Goal: Task Accomplishment & Management: Complete application form

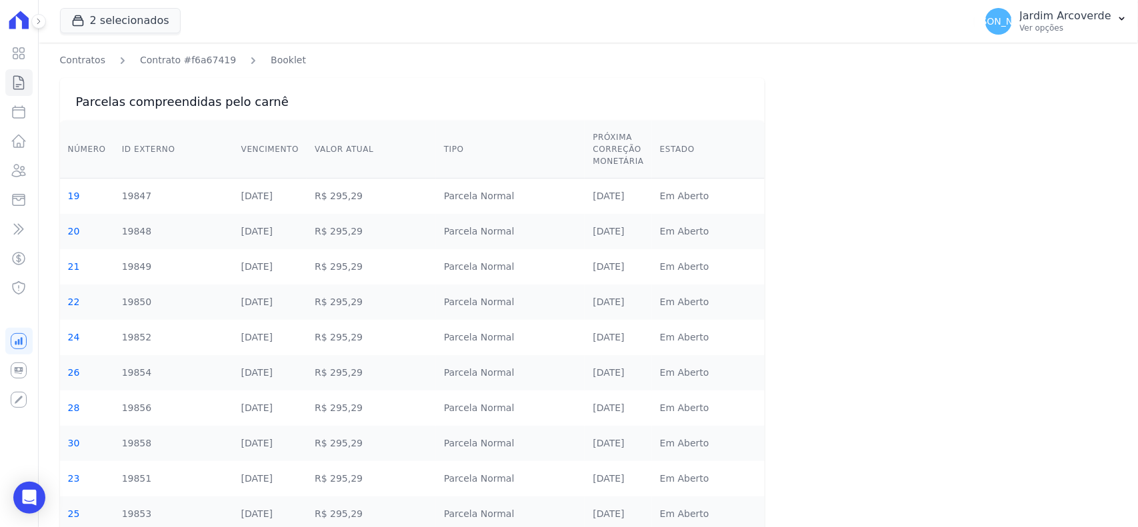
scroll to position [147, 0]
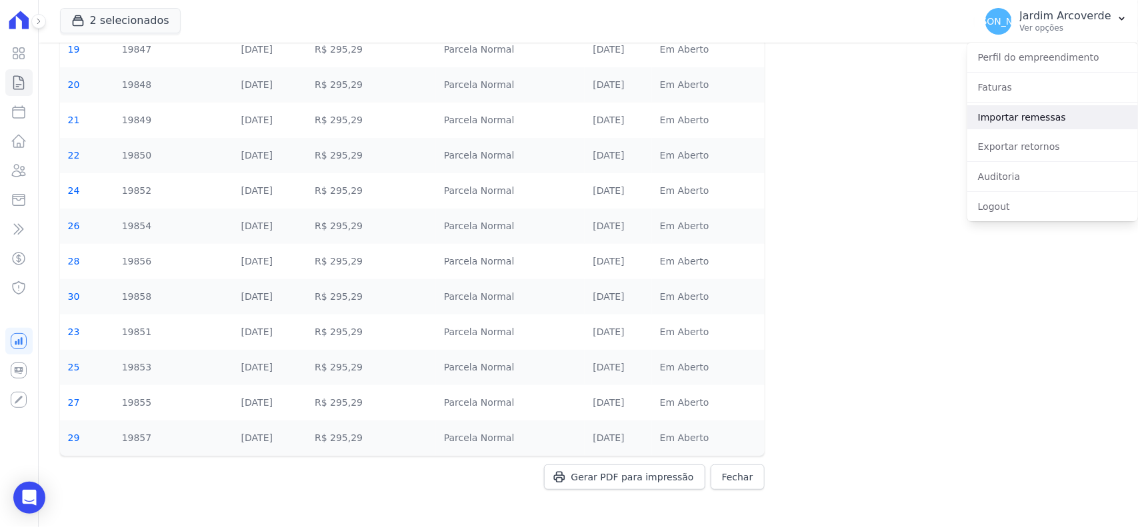
click at [1068, 111] on link "Importar remessas" at bounding box center [1052, 117] width 171 height 24
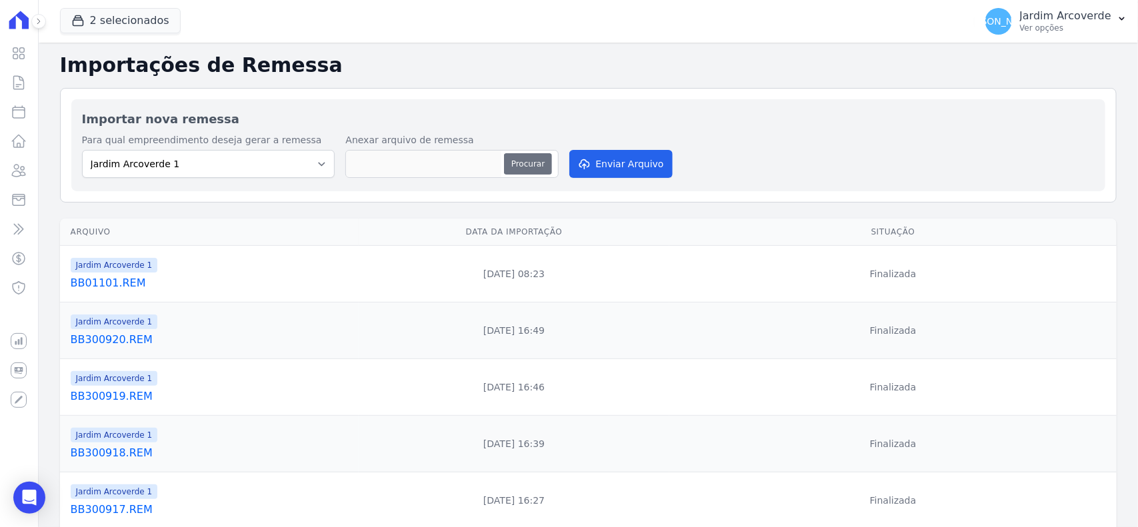
click at [514, 161] on button "Procurar" at bounding box center [528, 163] width 48 height 21
type input "BB01102.REM"
click at [598, 161] on button "Enviar Arquivo" at bounding box center [620, 164] width 103 height 28
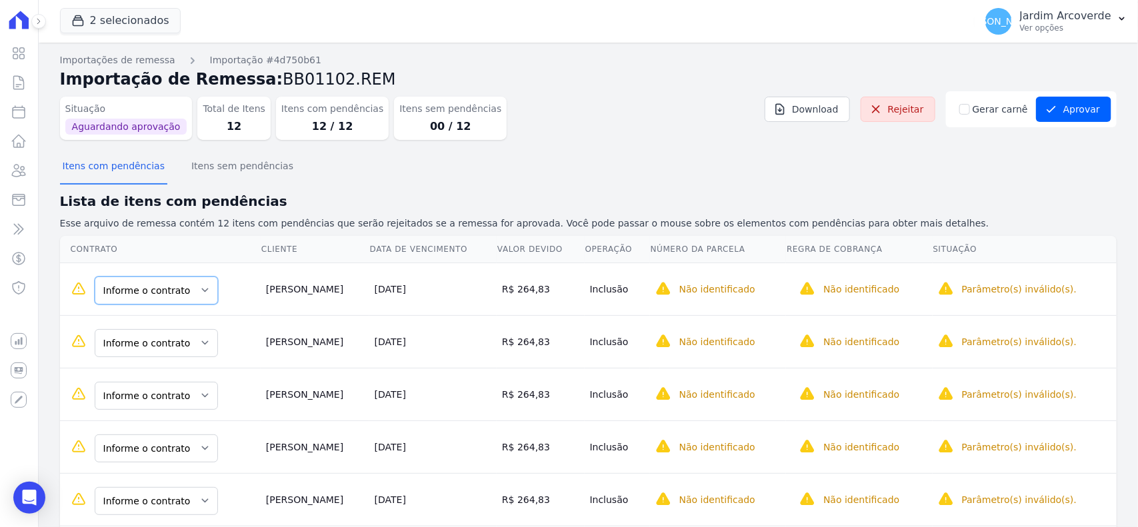
click at [147, 291] on select "Informe o contrato J / 26 K / 11" at bounding box center [156, 291] width 123 height 28
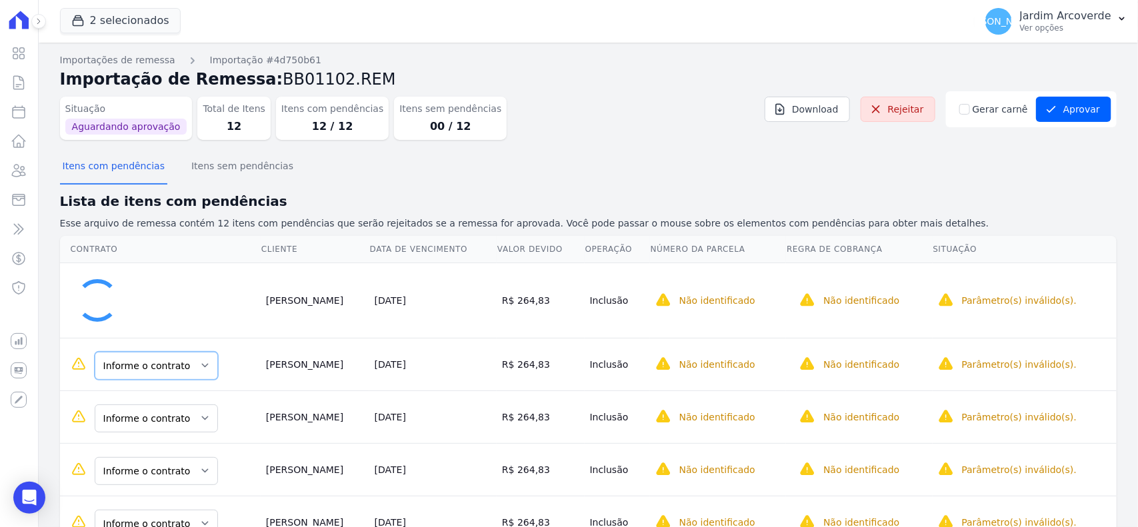
click at [172, 352] on select "Informe o contrato J / 26 K / 11" at bounding box center [156, 366] width 123 height 28
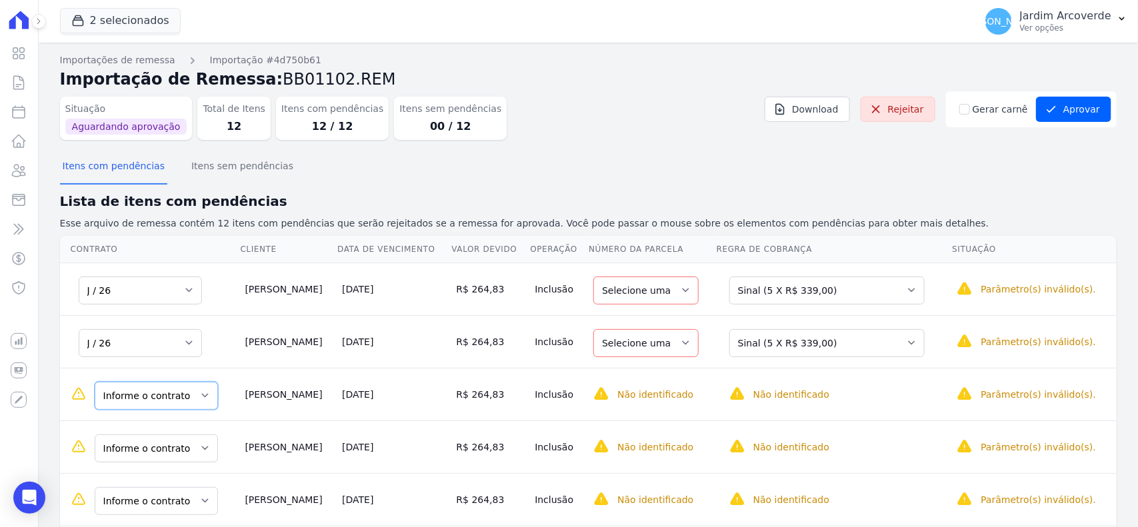
click at [191, 394] on select "Informe o contrato J / 26 K / 11" at bounding box center [156, 396] width 123 height 28
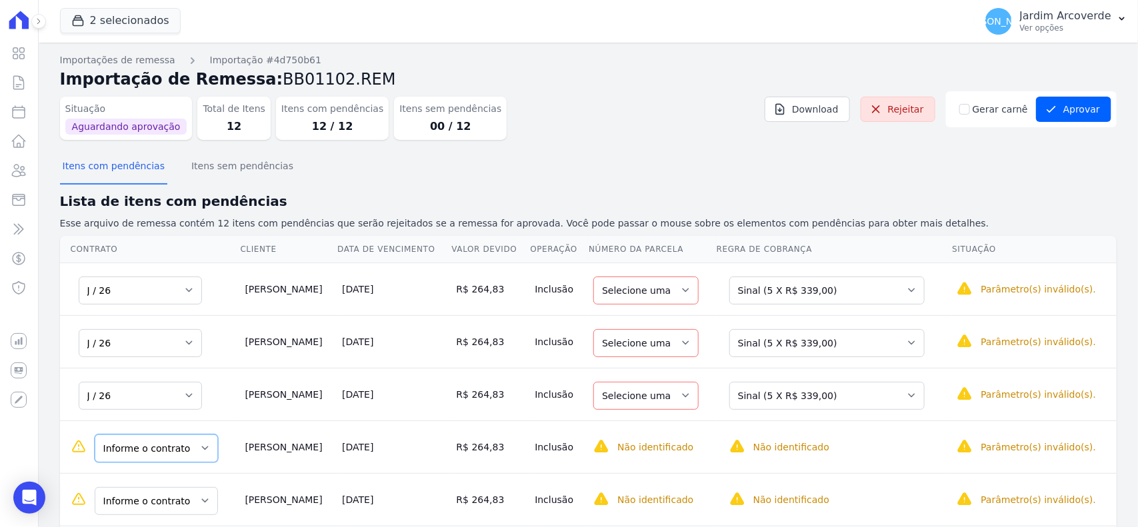
click at [187, 458] on select "Informe o contrato J / 26 K / 11" at bounding box center [156, 449] width 123 height 28
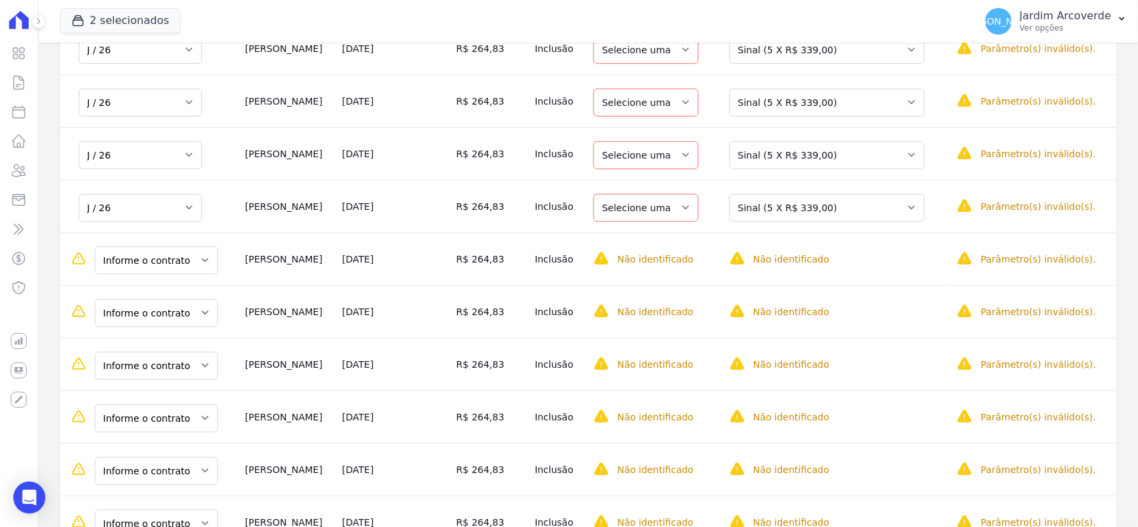
scroll to position [250, 0]
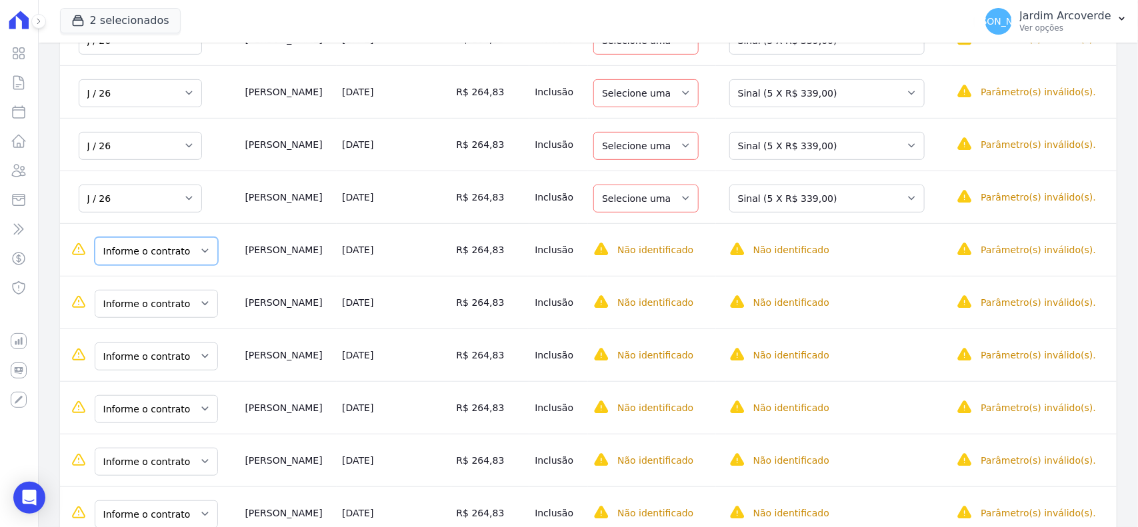
drag, startPoint x: 151, startPoint y: 253, endPoint x: 149, endPoint y: 263, distance: 10.4
click at [151, 253] on select "Informe o contrato J / 26 K / 11" at bounding box center [156, 251] width 123 height 28
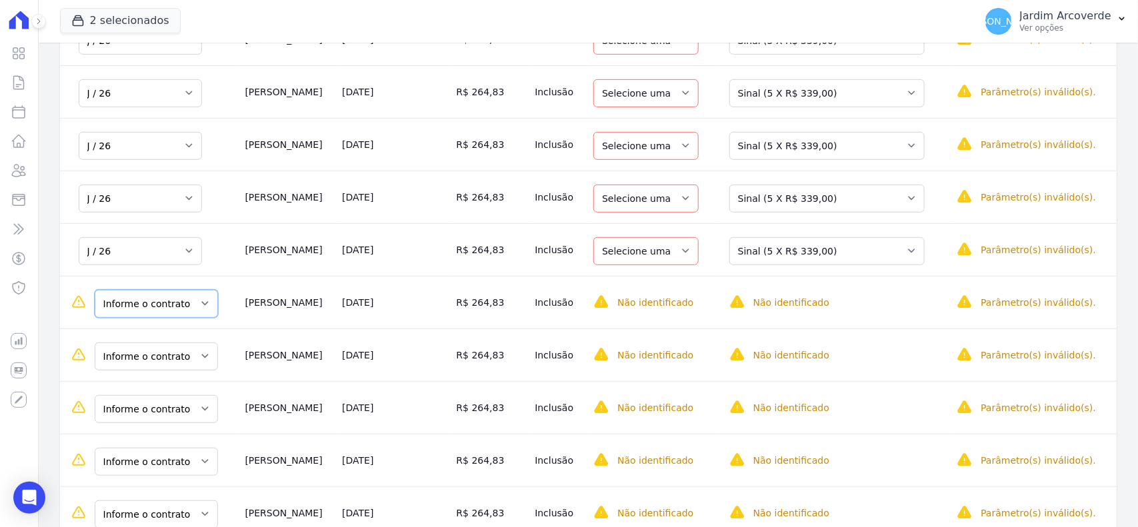
click at [161, 310] on select "Informe o contrato J / 26 K / 11" at bounding box center [156, 304] width 123 height 28
click at [174, 354] on select "Informe o contrato J / 26 K / 11" at bounding box center [156, 357] width 123 height 28
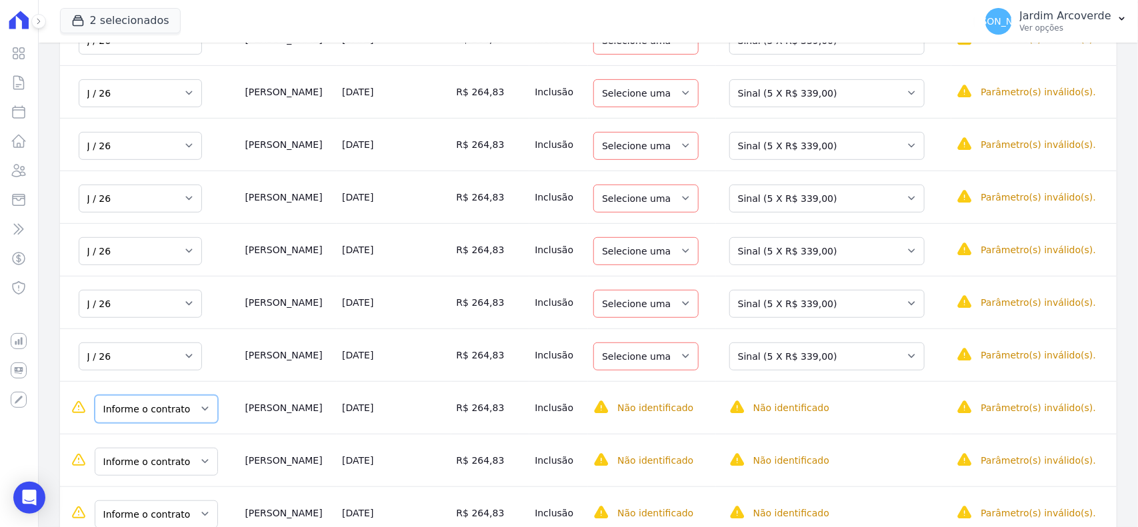
click at [181, 422] on select "Informe o contrato J / 26 K / 11" at bounding box center [156, 409] width 123 height 28
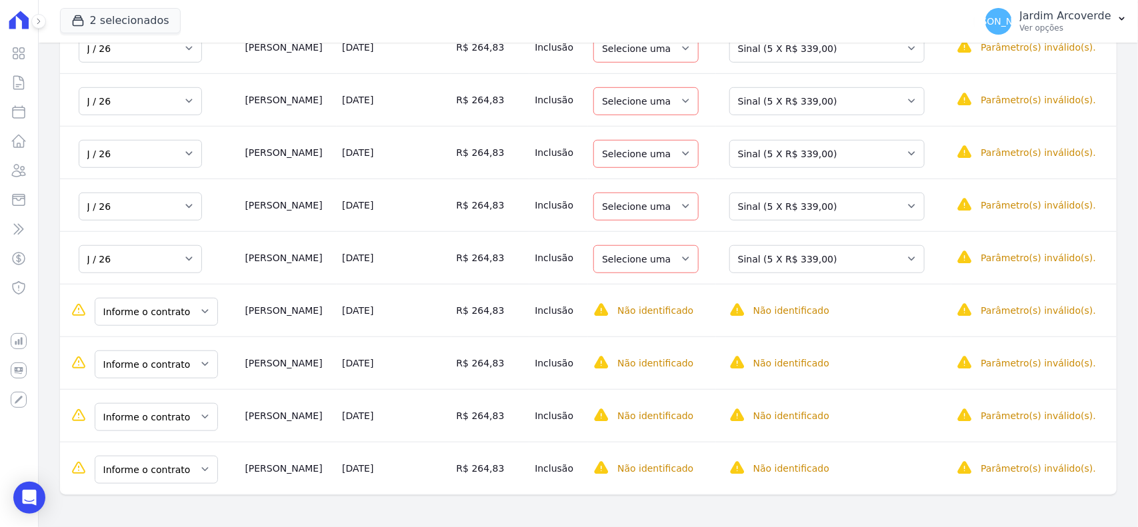
scroll to position [405, 0]
click at [165, 298] on select "Informe o contrato J / 26 K / 11" at bounding box center [156, 312] width 123 height 28
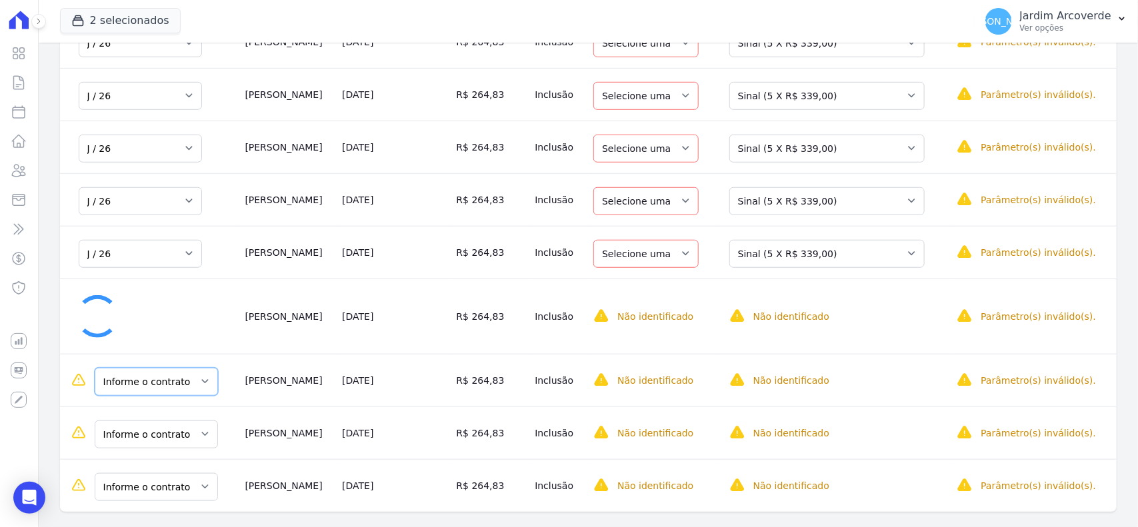
click at [155, 373] on select "Informe o contrato J / 26 K / 11" at bounding box center [156, 382] width 123 height 28
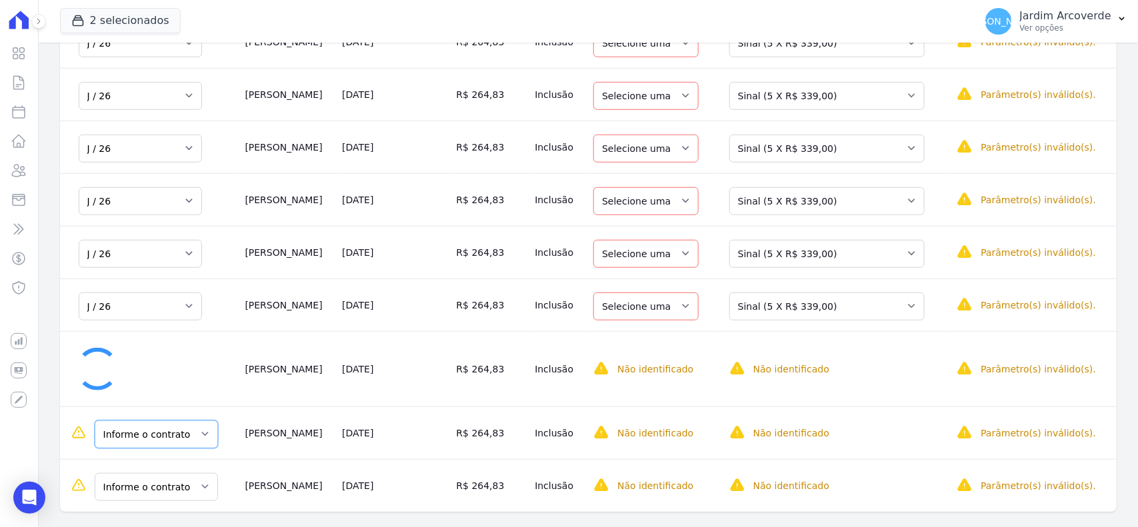
click at [164, 428] on select "Informe o contrato J / 26 K / 11" at bounding box center [156, 435] width 123 height 28
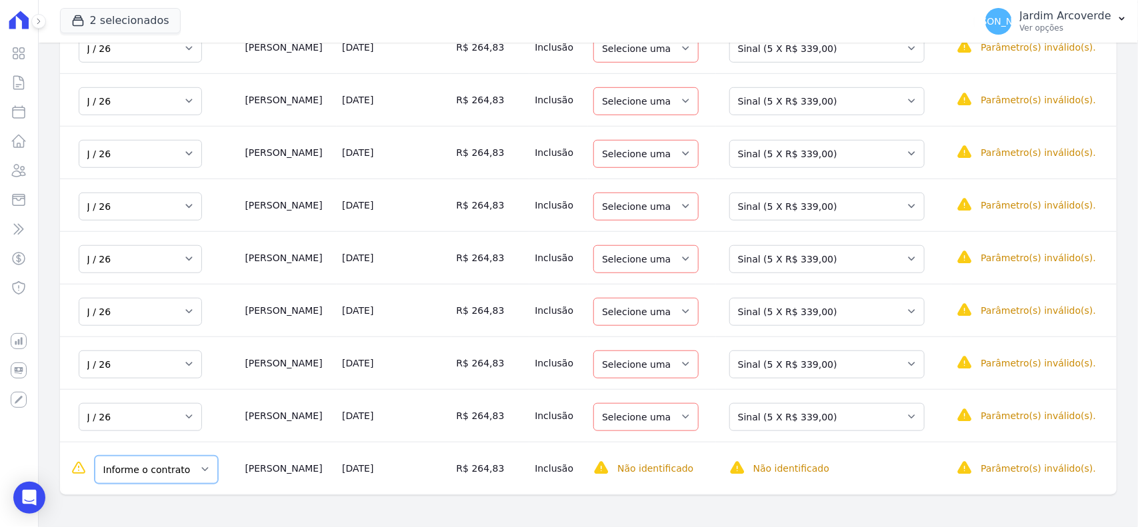
click at [180, 480] on select "Informe o contrato J / 26 K / 11" at bounding box center [156, 470] width 123 height 28
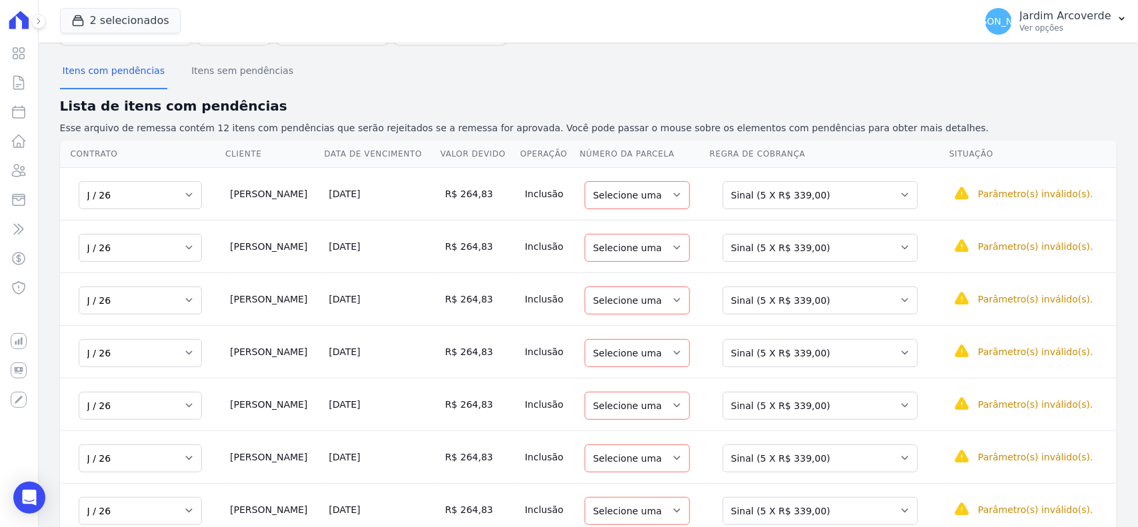
scroll to position [0, 0]
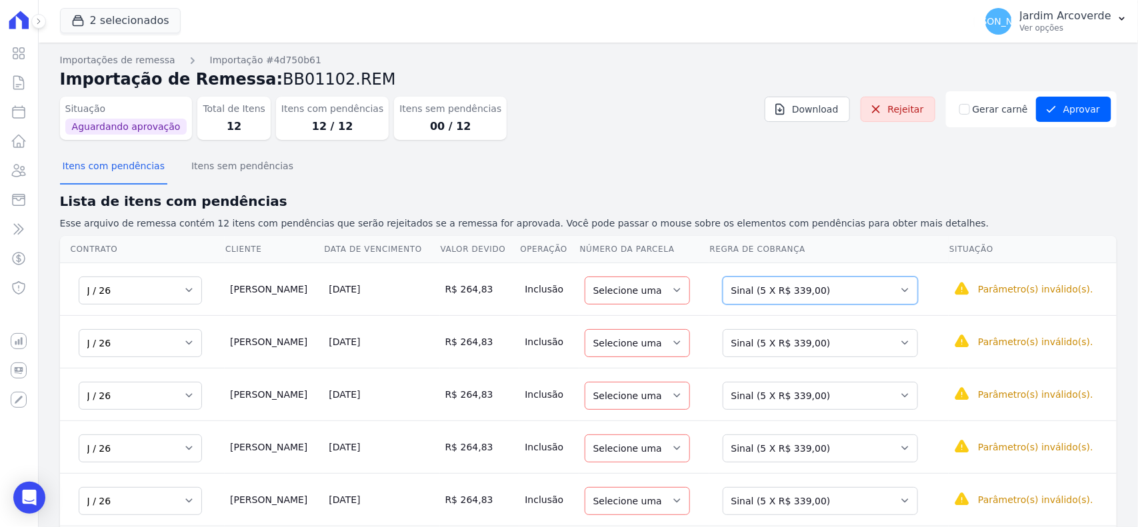
click at [810, 299] on select "Selecione uma Nova Parcela Avulsa Parcela Avulsa Existente Sinal (5 X R$ 339,00…" at bounding box center [820, 291] width 195 height 28
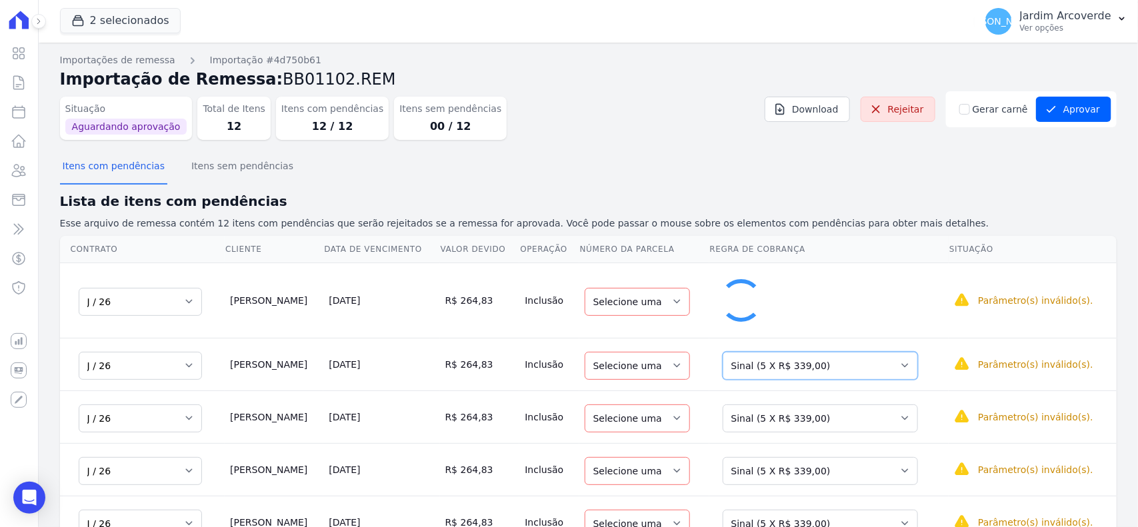
select select "20"
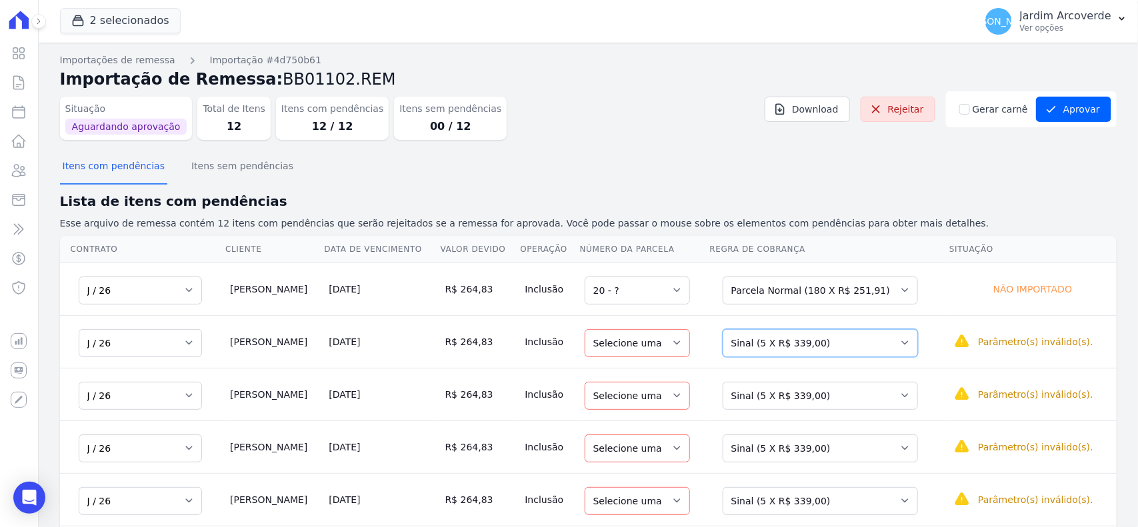
click at [827, 347] on select "Selecione uma Nova Parcela Avulsa Parcela Avulsa Existente Sinal (5 X R$ 339,00…" at bounding box center [820, 343] width 195 height 28
click at [723, 330] on select "Selecione uma Nova Parcela Avulsa Parcela Avulsa Existente Sinal (5 X R$ 339,00…" at bounding box center [820, 343] width 195 height 28
drag, startPoint x: 829, startPoint y: 341, endPoint x: 827, endPoint y: 355, distance: 14.1
click at [828, 341] on select "Selecione uma Nova Parcela Avulsa Parcela Avulsa Existente Sinal (5 X R$ 339,00…" at bounding box center [820, 343] width 195 height 28
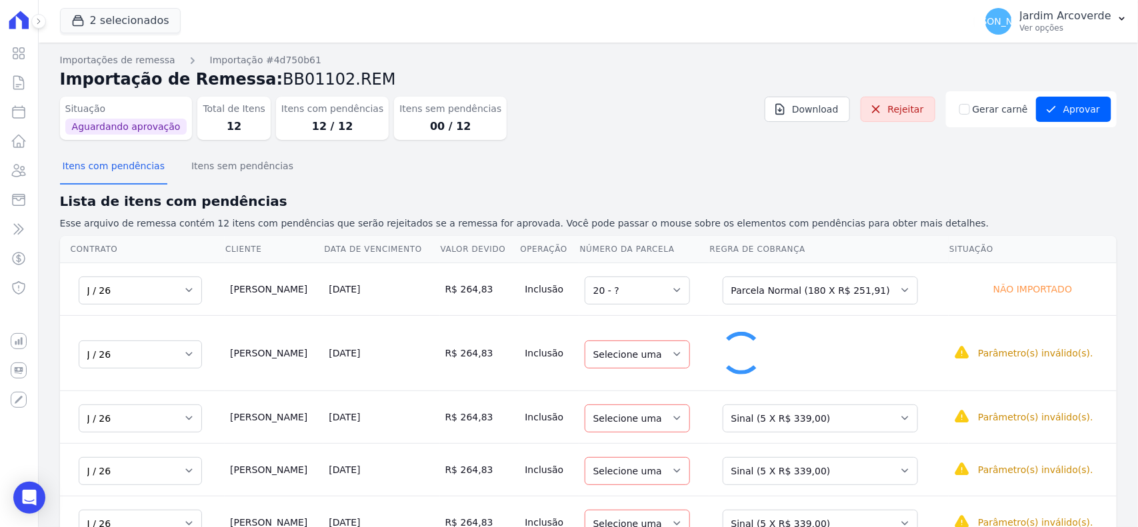
select select "21"
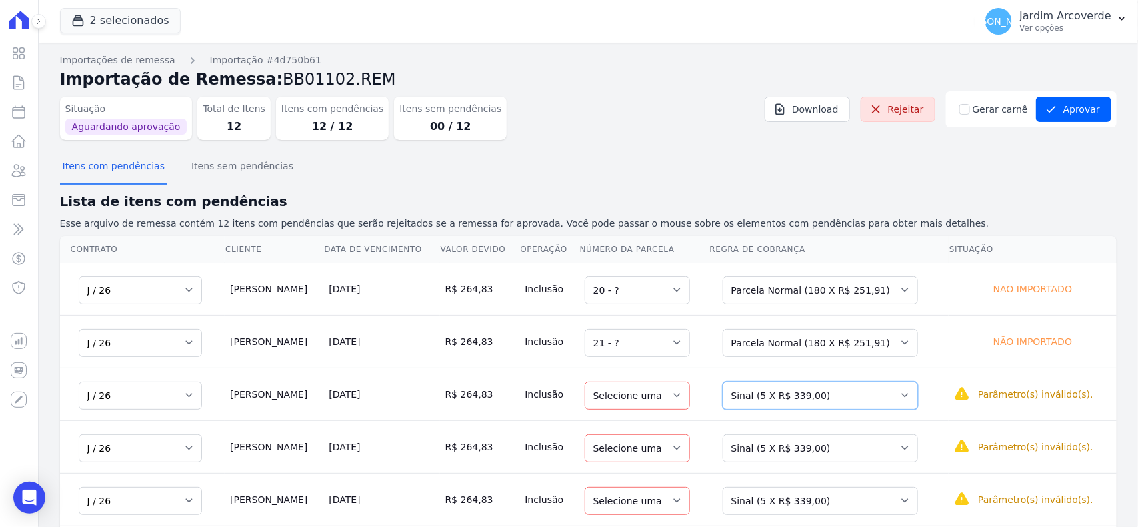
click at [833, 393] on select "Selecione uma Nova Parcela Avulsa Parcela Avulsa Existente Sinal (5 X R$ 339,00…" at bounding box center [820, 396] width 195 height 28
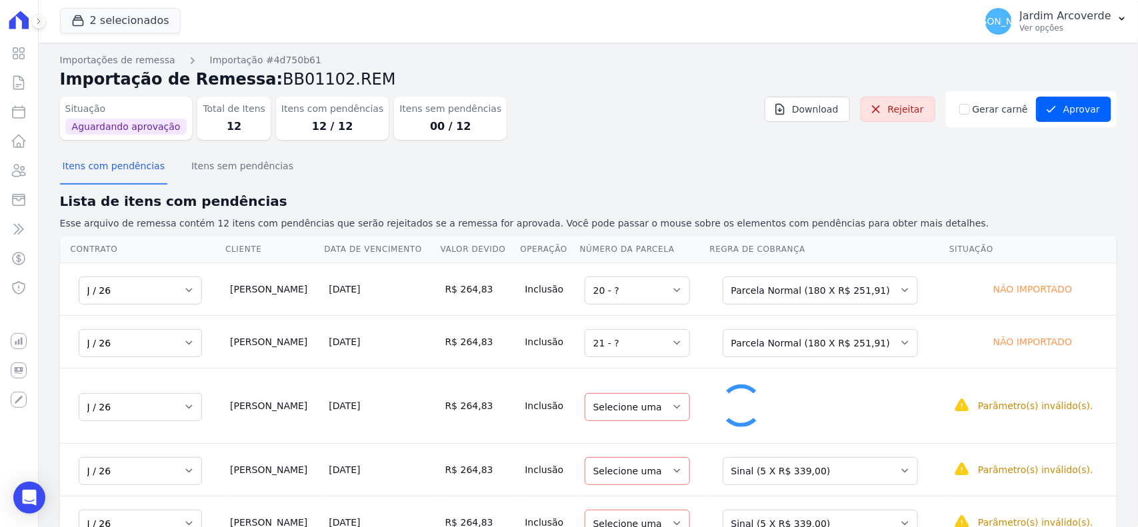
select select "22"
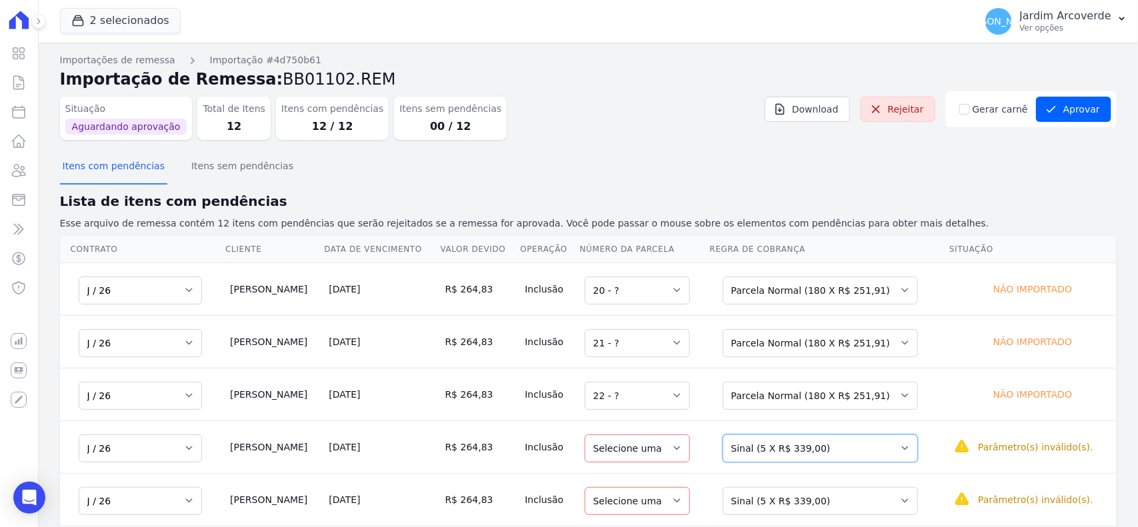
click at [833, 453] on select "Selecione uma Nova Parcela Avulsa Parcela Avulsa Existente Sinal (5 X R$ 339,00…" at bounding box center [820, 449] width 195 height 28
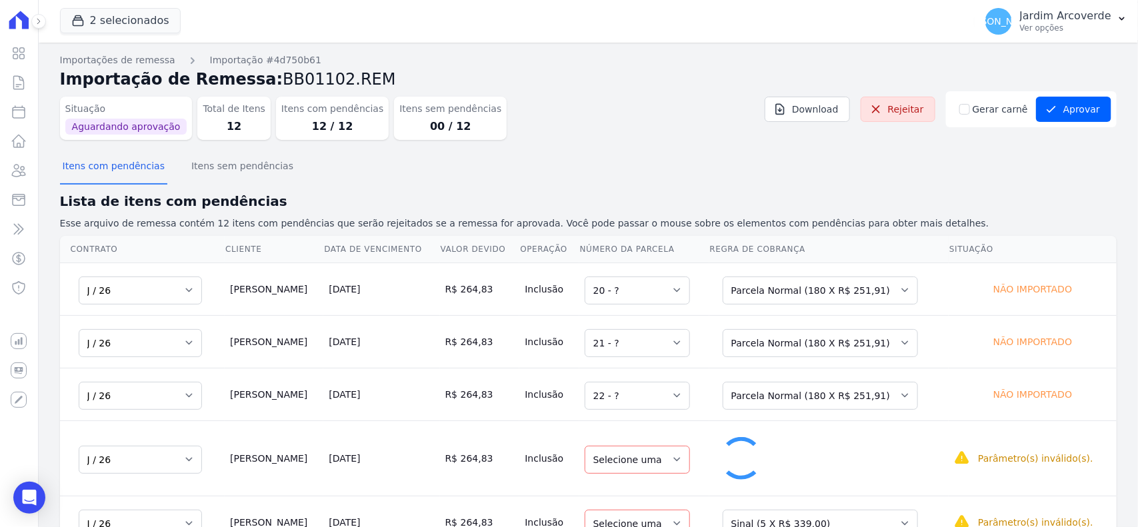
select select "23"
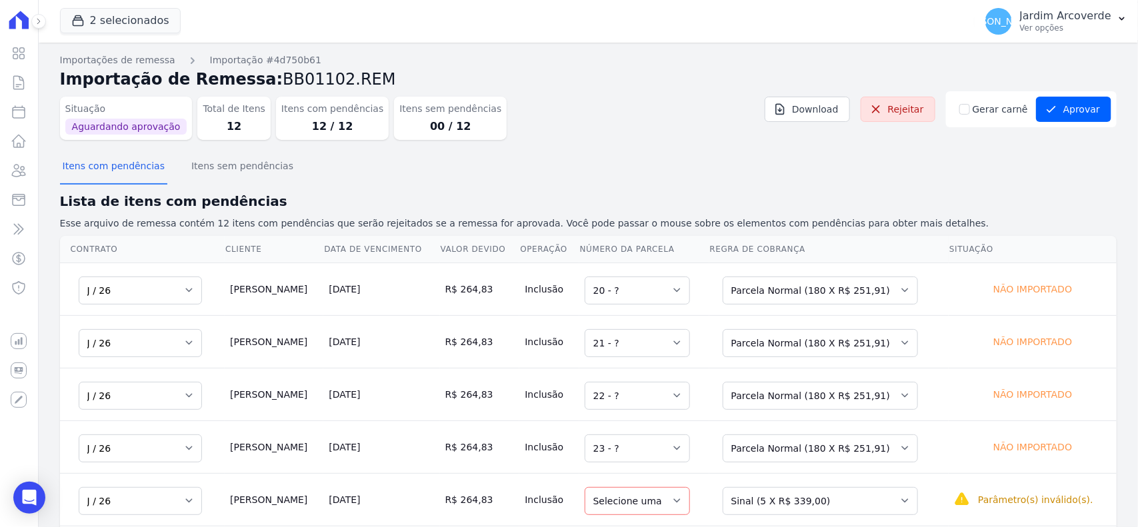
scroll to position [250, 0]
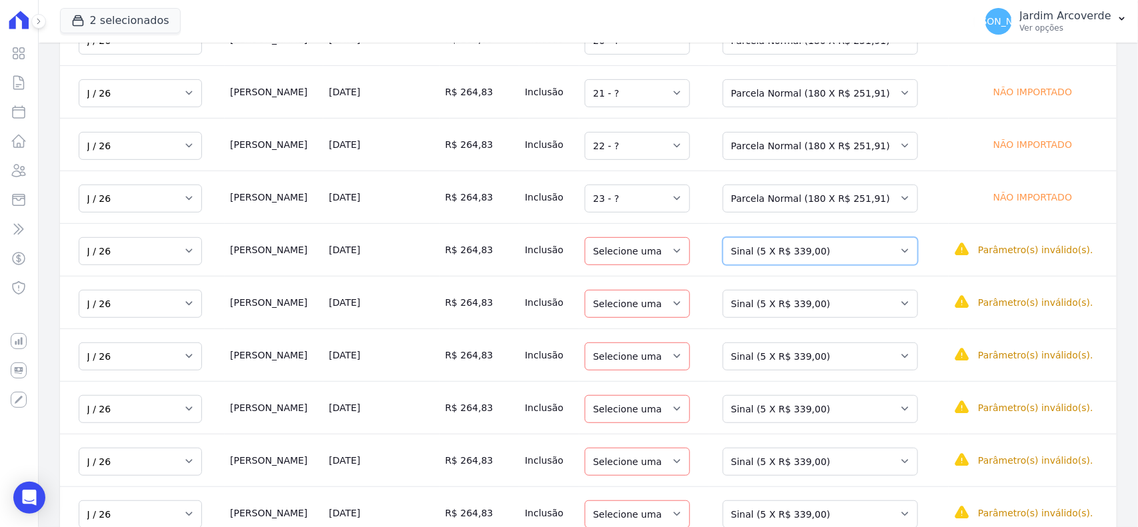
drag, startPoint x: 780, startPoint y: 251, endPoint x: 782, endPoint y: 265, distance: 14.1
click at [780, 251] on select "Selecione uma Nova Parcela Avulsa Parcela Avulsa Existente Sinal (5 X R$ 339,00…" at bounding box center [820, 251] width 195 height 28
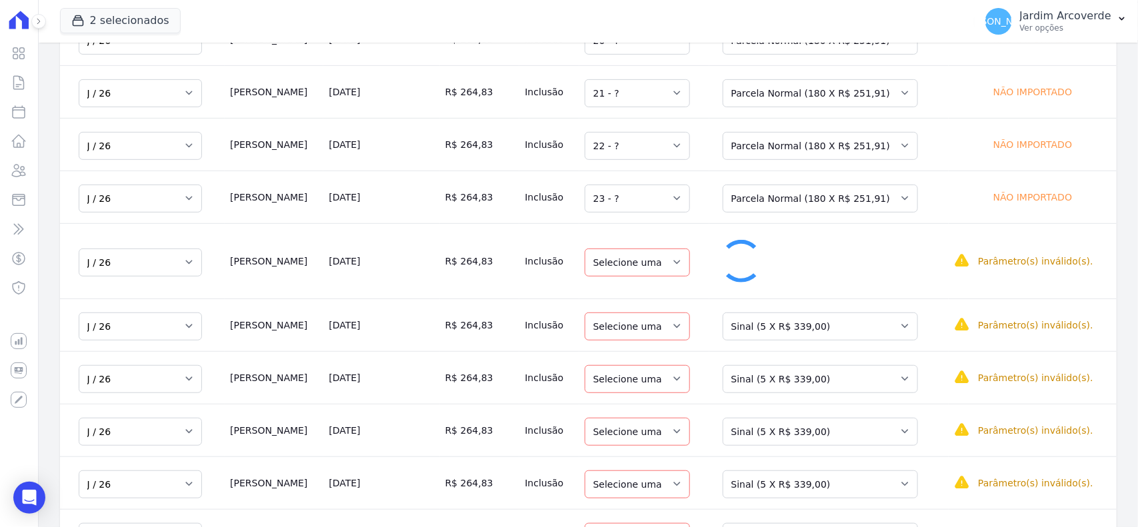
select select "24"
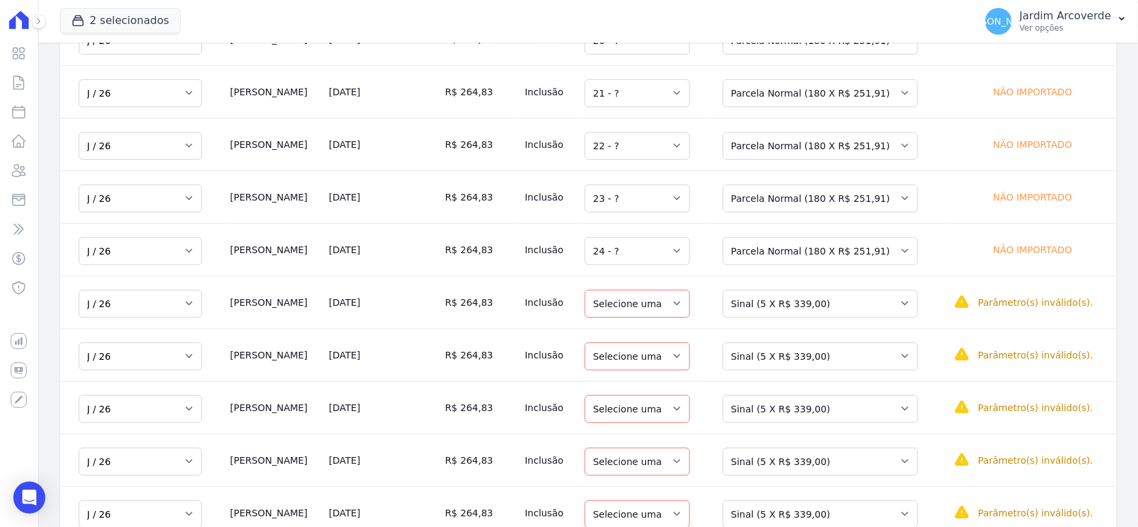
click at [810, 335] on td "Selecione uma Nova Parcela Avulsa Parcela Avulsa Existente Sinal (5 X R$ 339,00…" at bounding box center [829, 355] width 240 height 53
drag, startPoint x: 819, startPoint y: 298, endPoint x: 819, endPoint y: 315, distance: 16.7
click at [819, 298] on select "Selecione uma Nova Parcela Avulsa Parcela Avulsa Existente Sinal (5 X R$ 339,00…" at bounding box center [820, 304] width 195 height 28
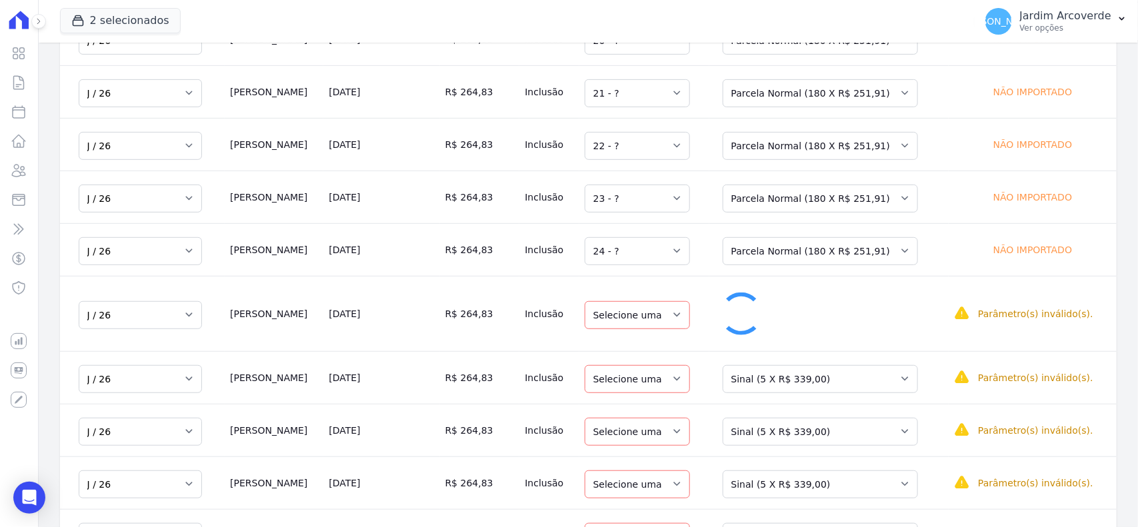
select select "25"
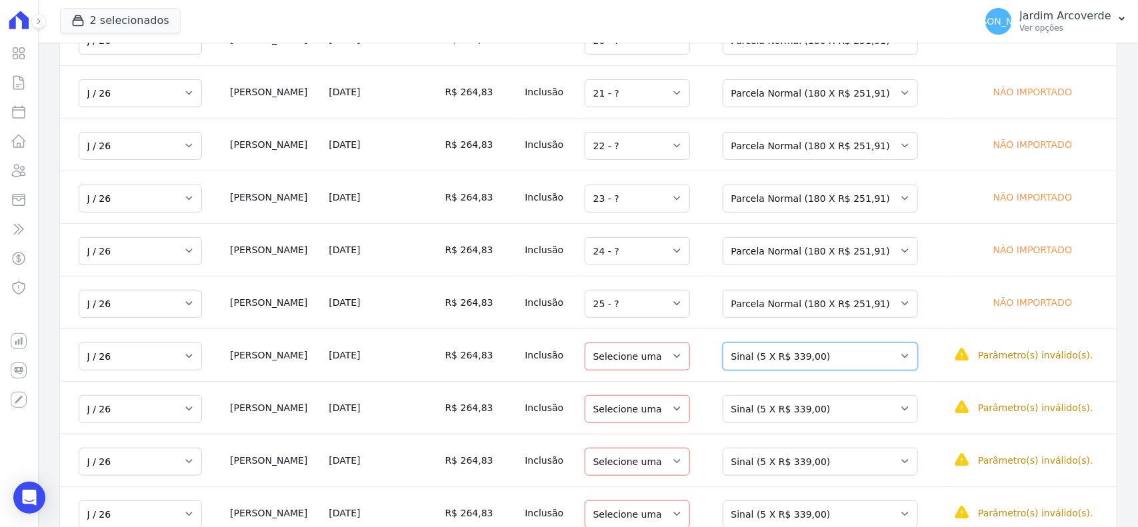
click at [822, 365] on select "Selecione uma Nova Parcela Avulsa Parcela Avulsa Existente Sinal (5 X R$ 339,00…" at bounding box center [820, 357] width 195 height 28
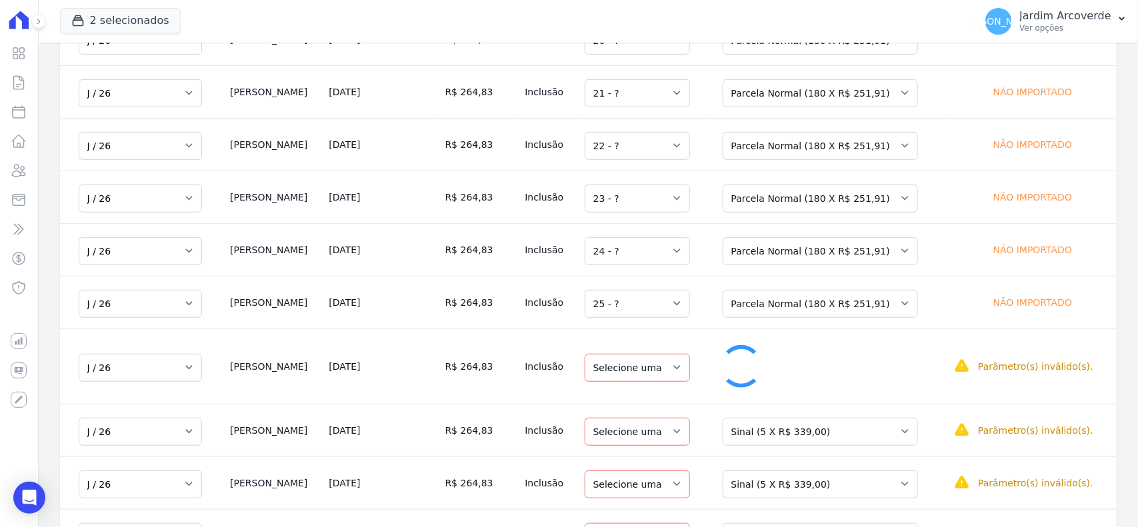
select select "26"
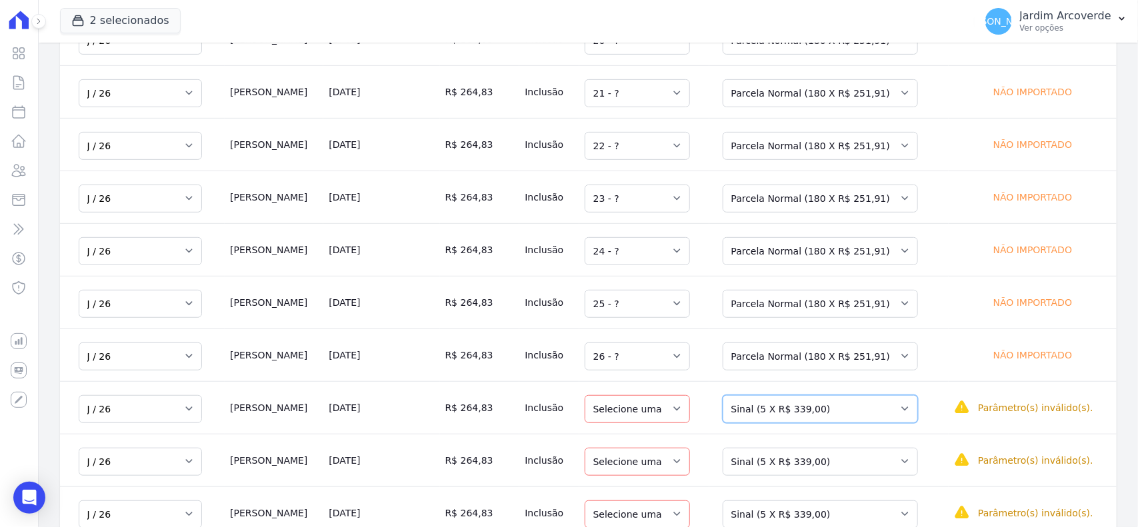
click at [817, 408] on select "Selecione uma Nova Parcela Avulsa Parcela Avulsa Existente Sinal (5 X R$ 339,00…" at bounding box center [820, 409] width 195 height 28
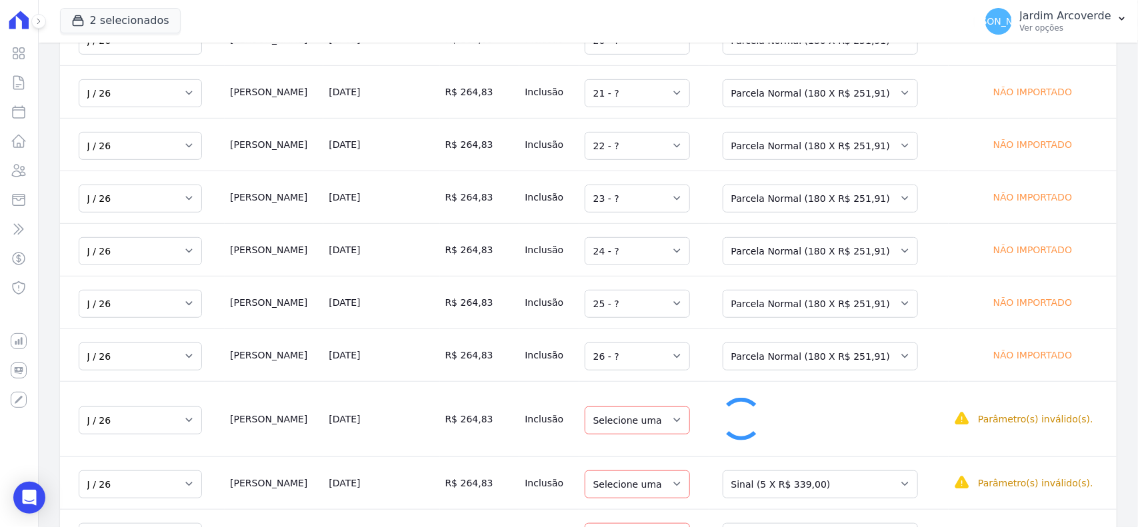
select select "27"
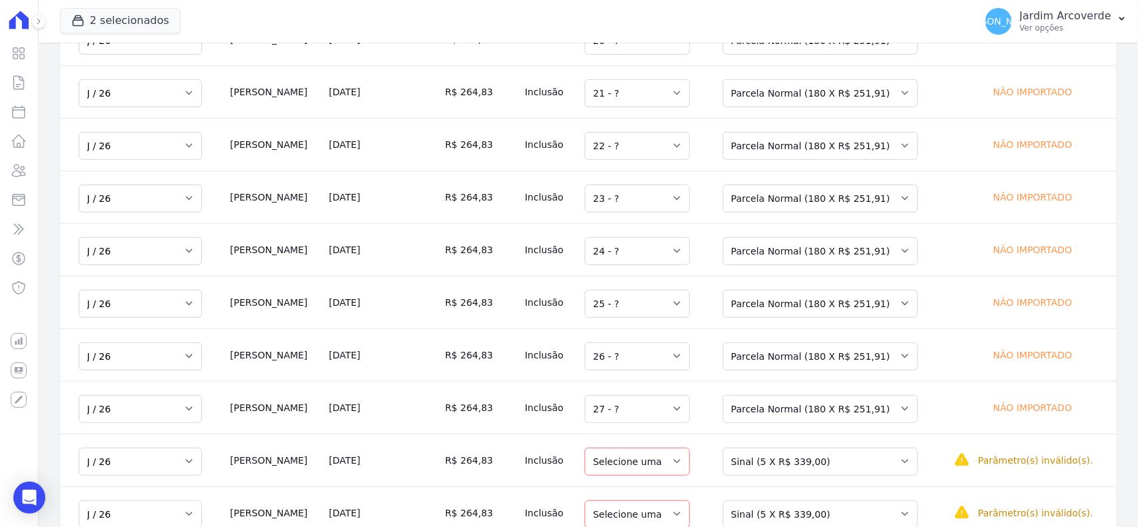
scroll to position [405, 0]
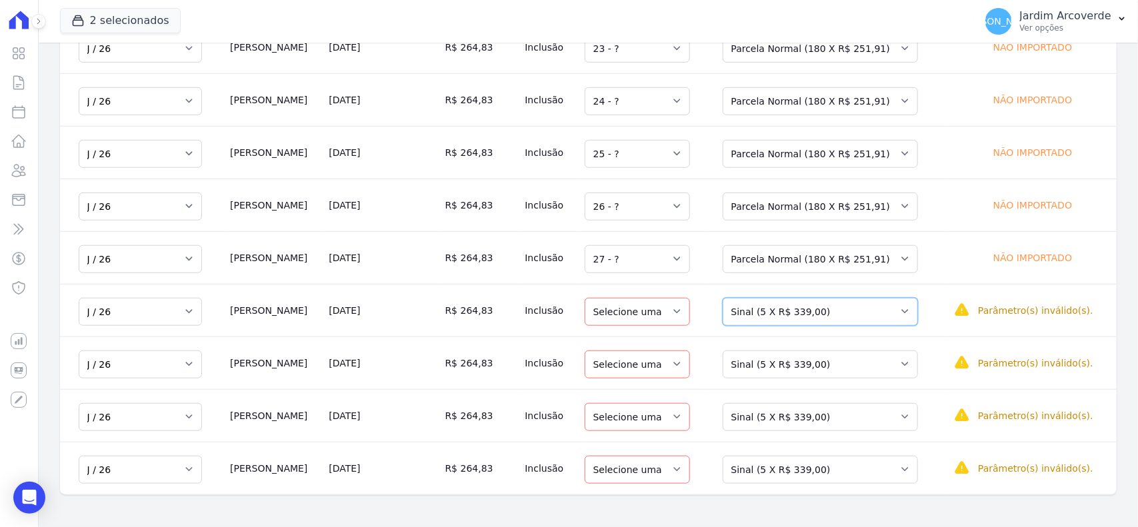
click at [765, 303] on select "Selecione uma Nova Parcela Avulsa Parcela Avulsa Existente Sinal (5 X R$ 339,00…" at bounding box center [820, 312] width 195 height 28
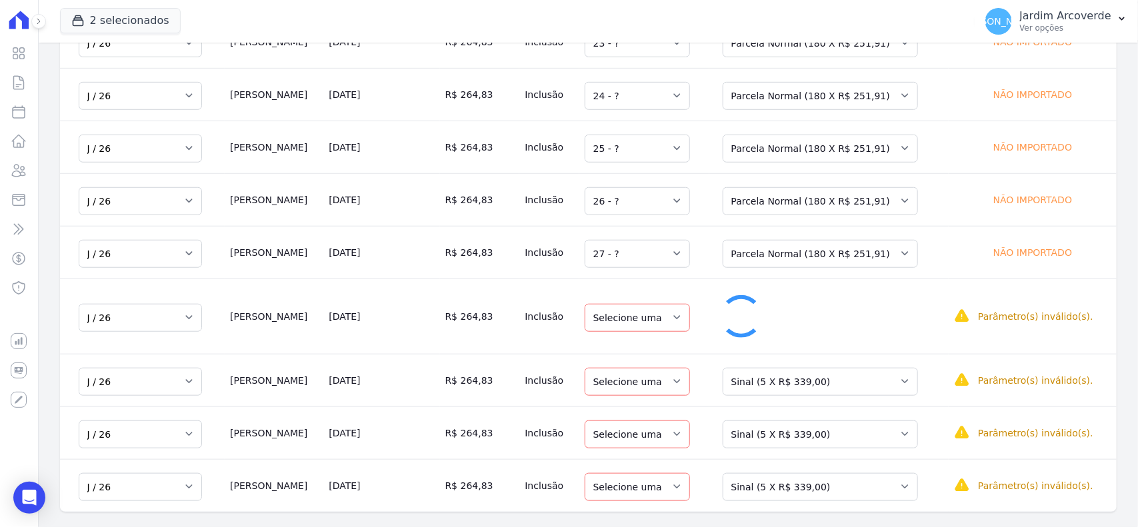
select select "28"
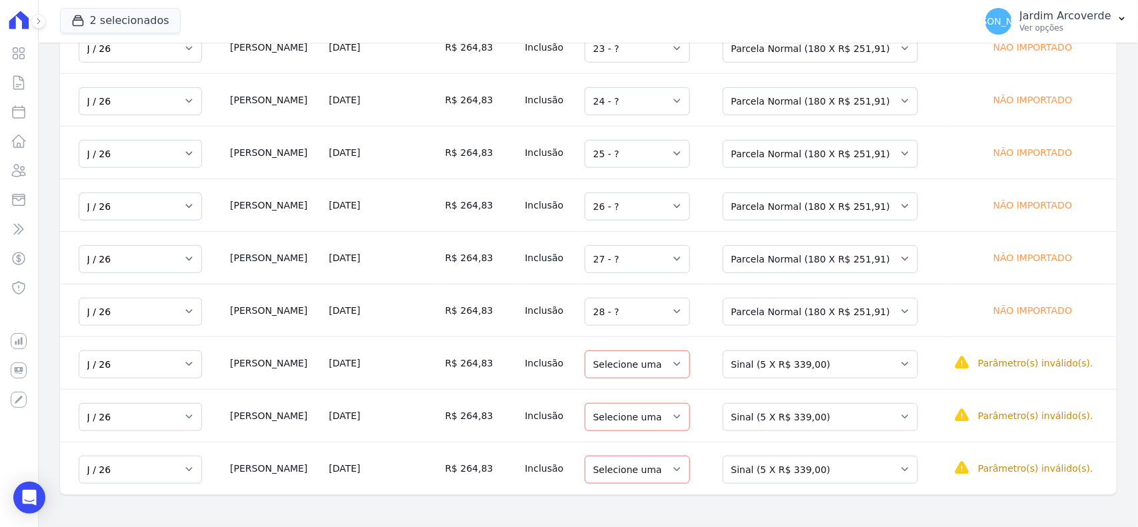
click at [801, 379] on td "Selecione uma Nova Parcela Avulsa Parcela Avulsa Existente Sinal (5 X R$ 339,00…" at bounding box center [829, 363] width 240 height 53
drag, startPoint x: 813, startPoint y: 362, endPoint x: 815, endPoint y: 371, distance: 8.9
click at [813, 362] on select "Selecione uma Nova Parcela Avulsa Parcela Avulsa Existente Sinal (5 X R$ 339,00…" at bounding box center [820, 365] width 195 height 28
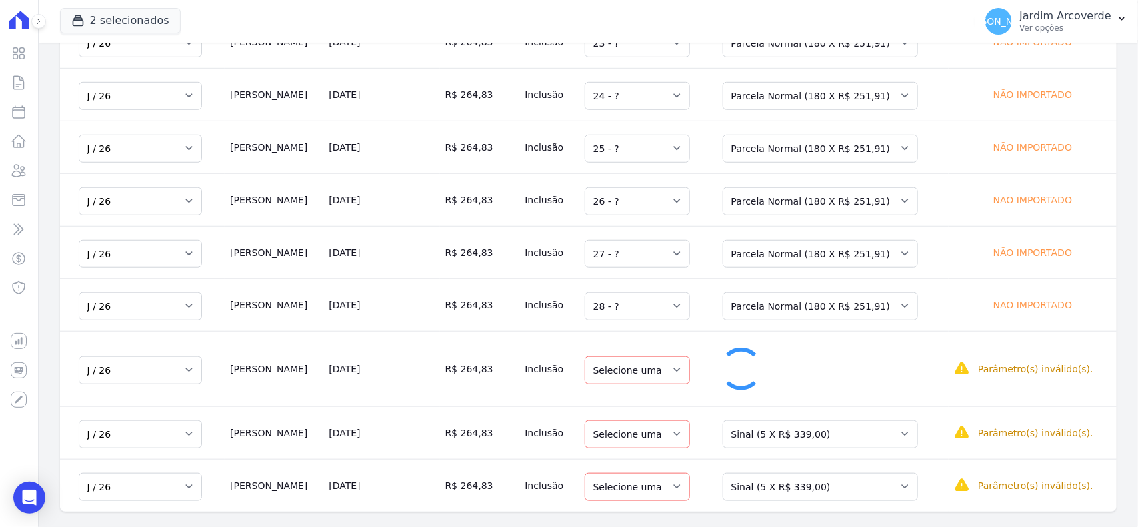
select select "29"
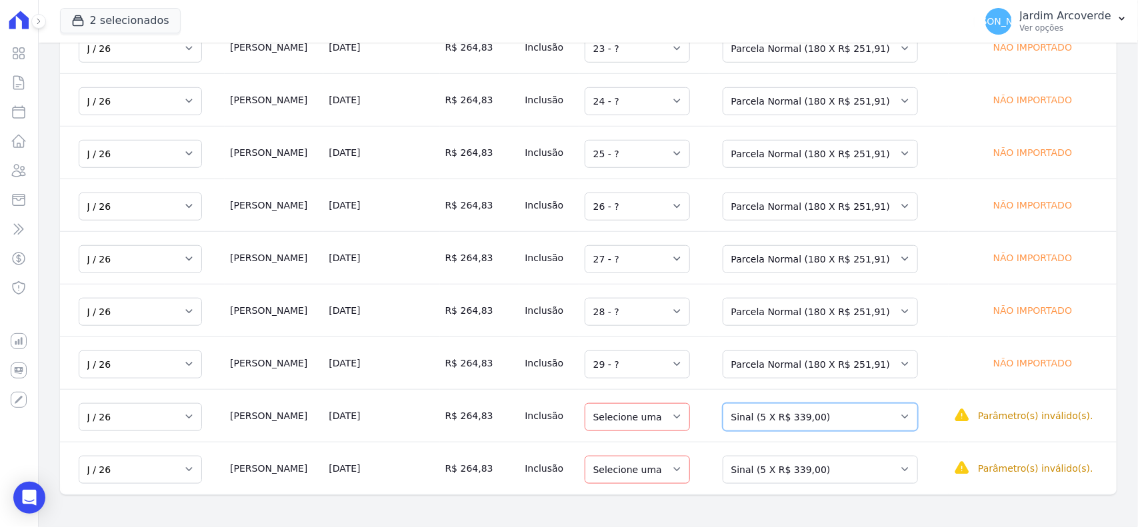
click at [840, 418] on select "Selecione uma Nova Parcela Avulsa Parcela Avulsa Existente Sinal (5 X R$ 339,00…" at bounding box center [820, 417] width 195 height 28
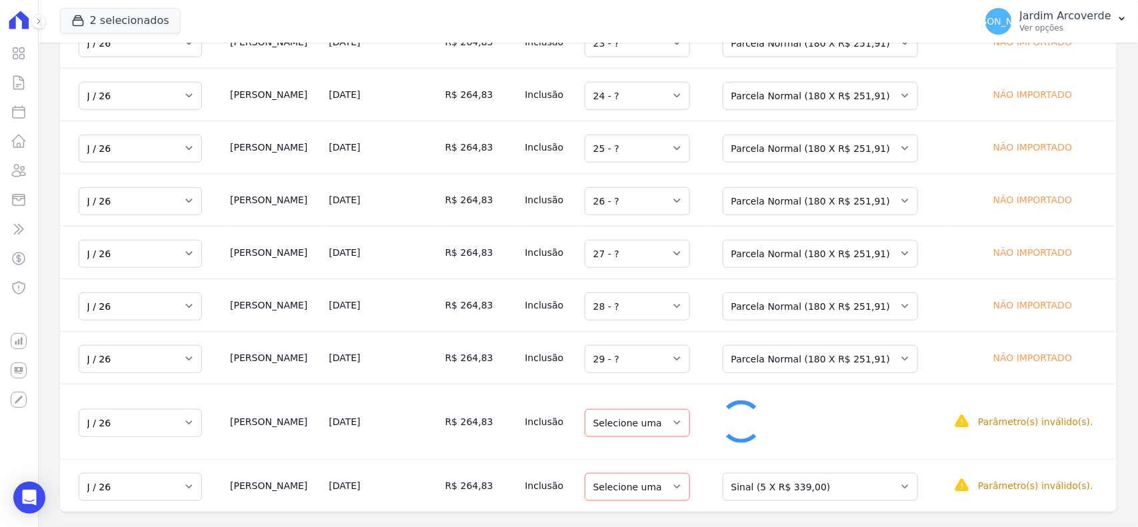
select select "30"
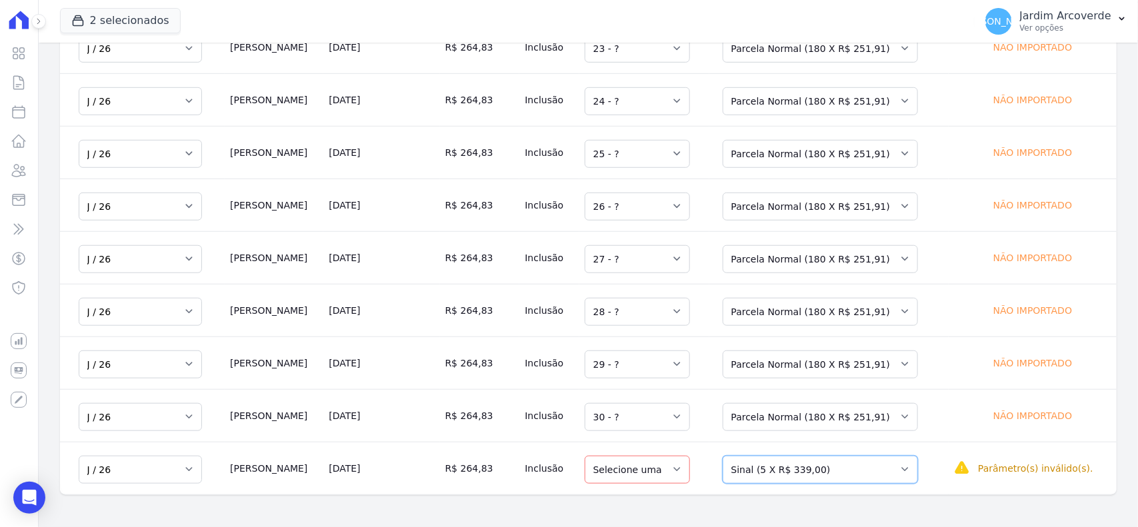
click at [849, 471] on select "Selecione uma Nova Parcela Avulsa Parcela Avulsa Existente Sinal (5 X R$ 339,00…" at bounding box center [820, 470] width 195 height 28
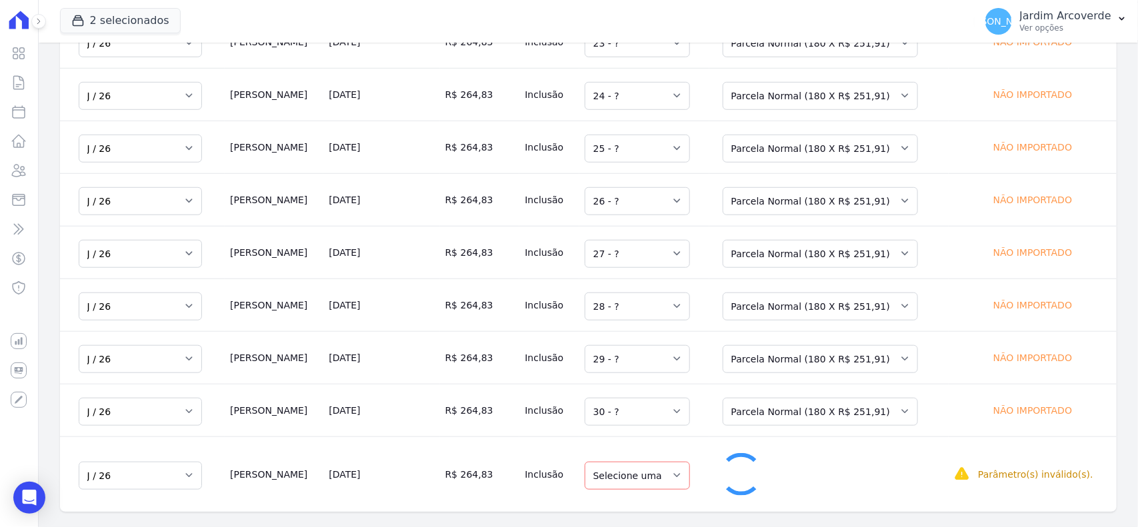
select select "31"
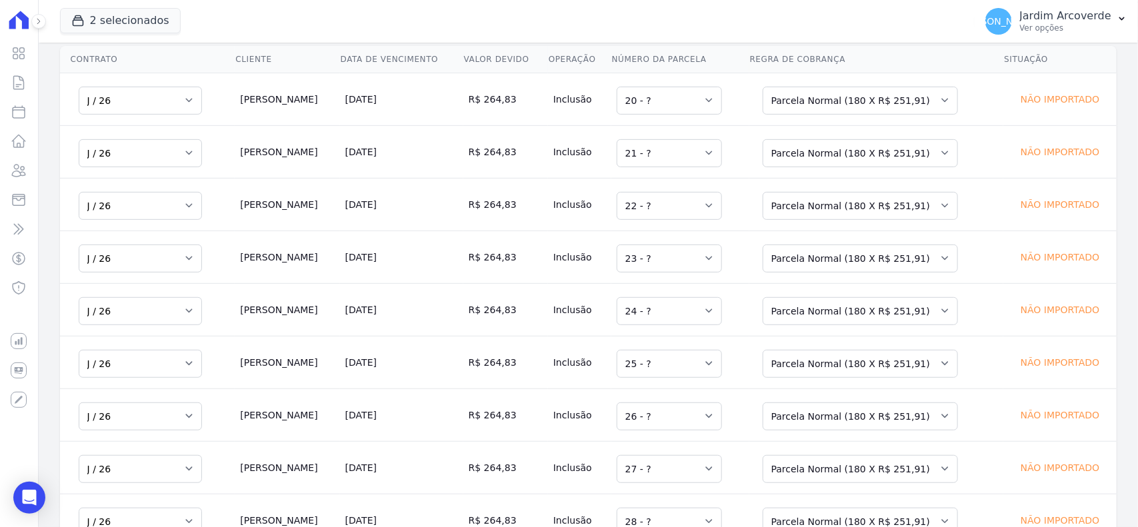
scroll to position [0, 0]
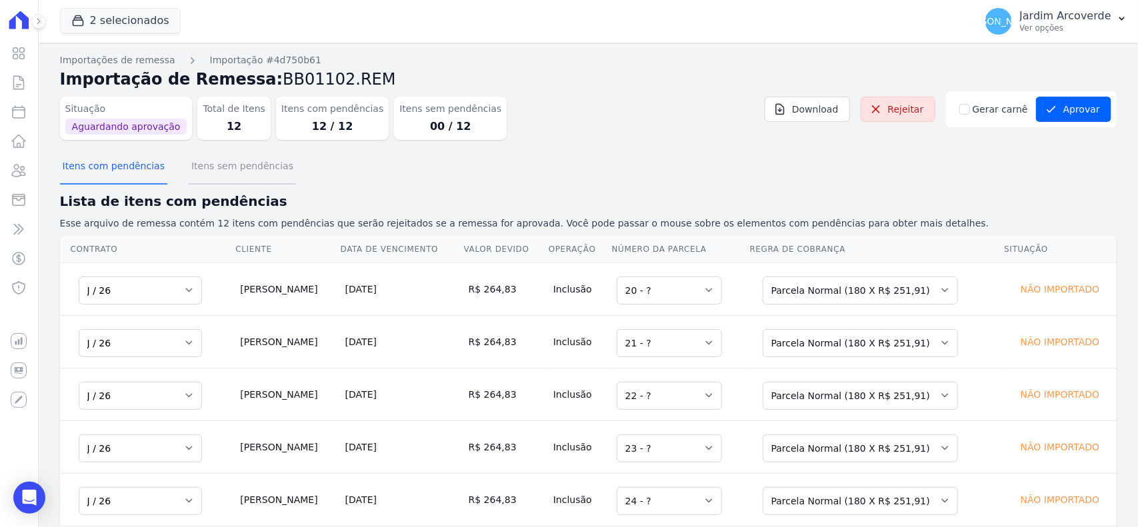
click at [254, 161] on button "Itens sem pendências" at bounding box center [242, 167] width 107 height 35
click at [965, 110] on input "Gerar carnê" at bounding box center [964, 109] width 11 height 11
checkbox input "true"
click at [1002, 150] on div "Situação Aguardando aprovação Total de Itens 12 Itens com pendências 12 / 12 It…" at bounding box center [588, 120] width 1057 height 59
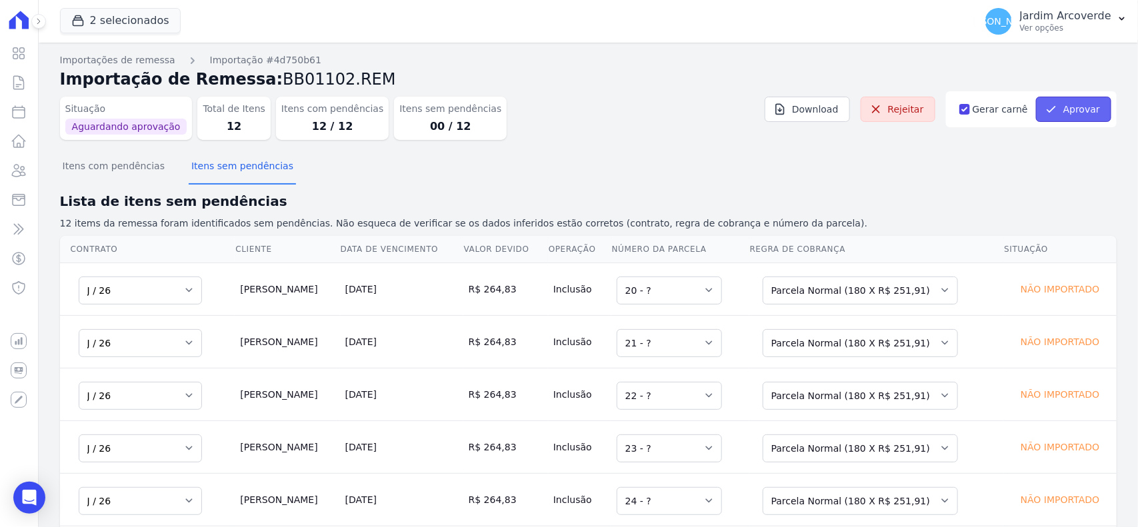
click at [1053, 113] on button "Aprovar" at bounding box center [1073, 109] width 75 height 25
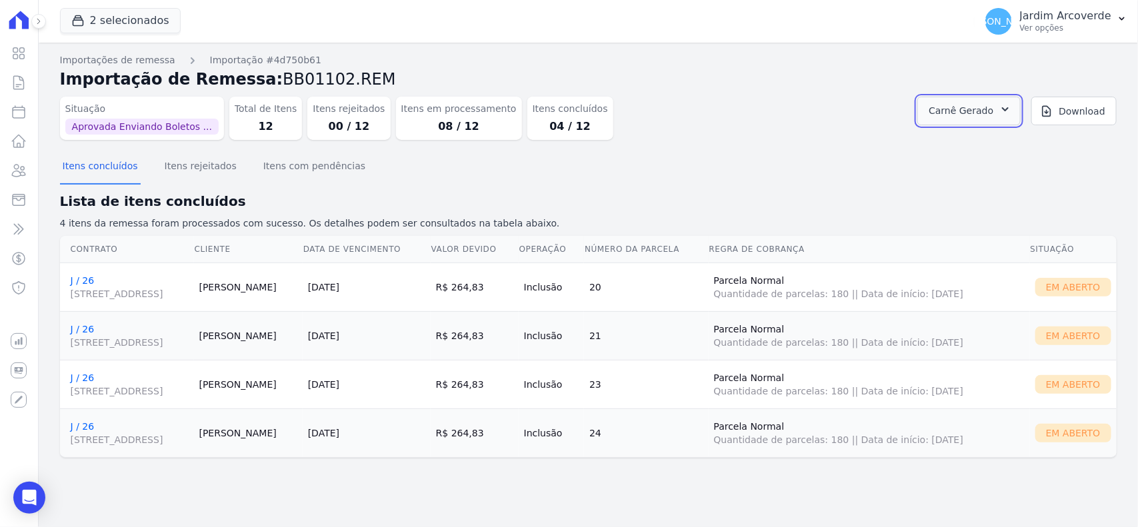
click at [968, 117] on span "Carnê Gerado" at bounding box center [961, 111] width 65 height 17
click at [1023, 150] on link "Abrir" at bounding box center [1003, 147] width 37 height 17
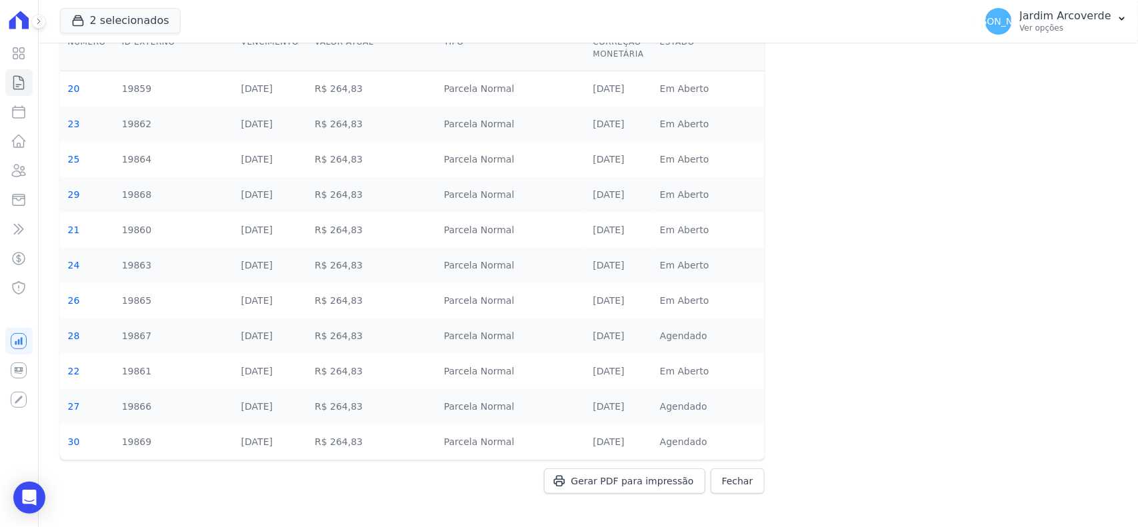
scroll to position [111, 0]
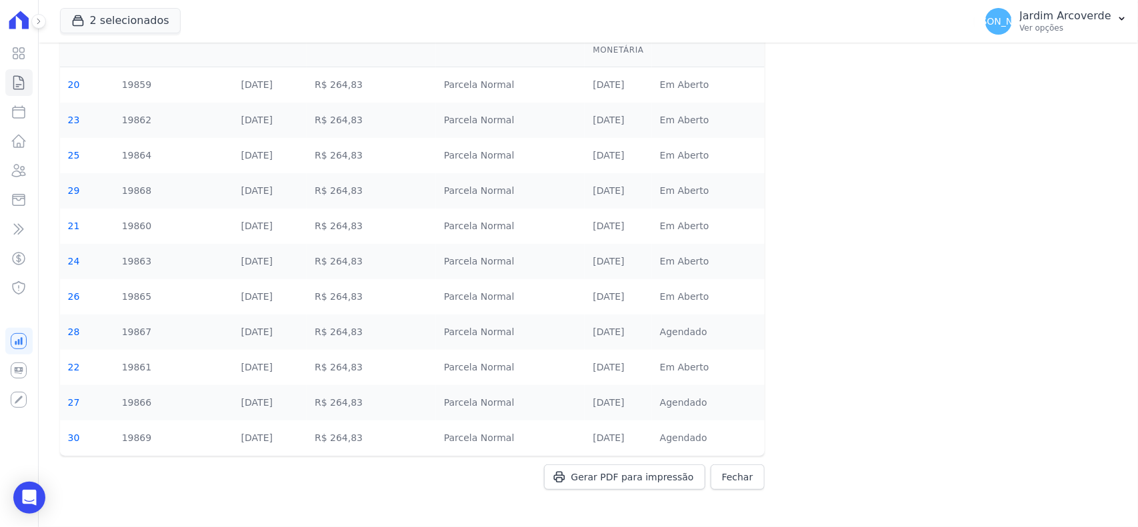
click at [607, 497] on div "Gerar PDF para impressão Fechar" at bounding box center [412, 491] width 705 height 52
click at [615, 484] on link "Gerar PDF para impressão" at bounding box center [624, 477] width 161 height 25
click at [1084, 17] on p "Jardim Arcoverde" at bounding box center [1065, 15] width 91 height 13
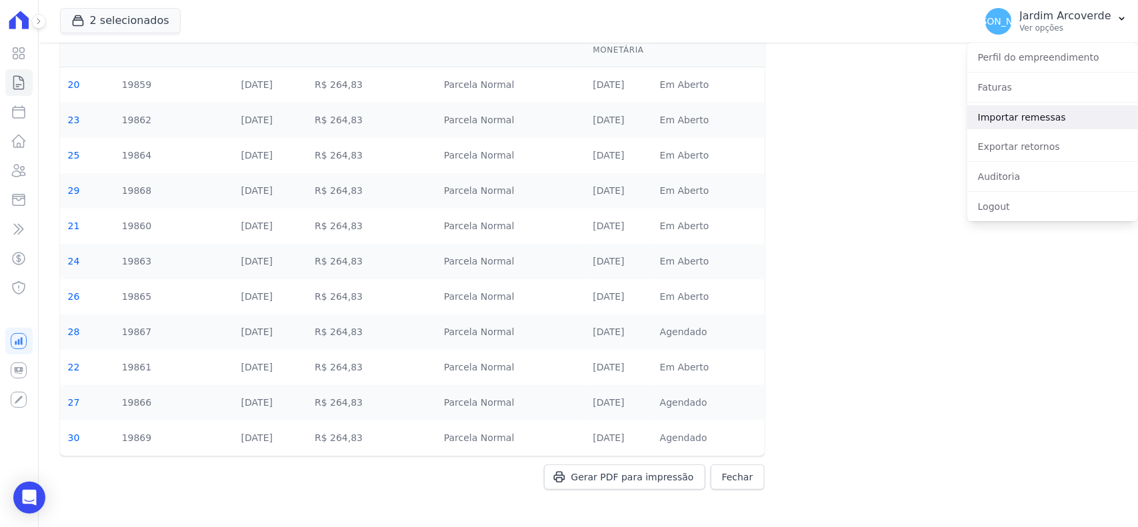
click at [1083, 123] on link "Importar remessas" at bounding box center [1052, 117] width 171 height 24
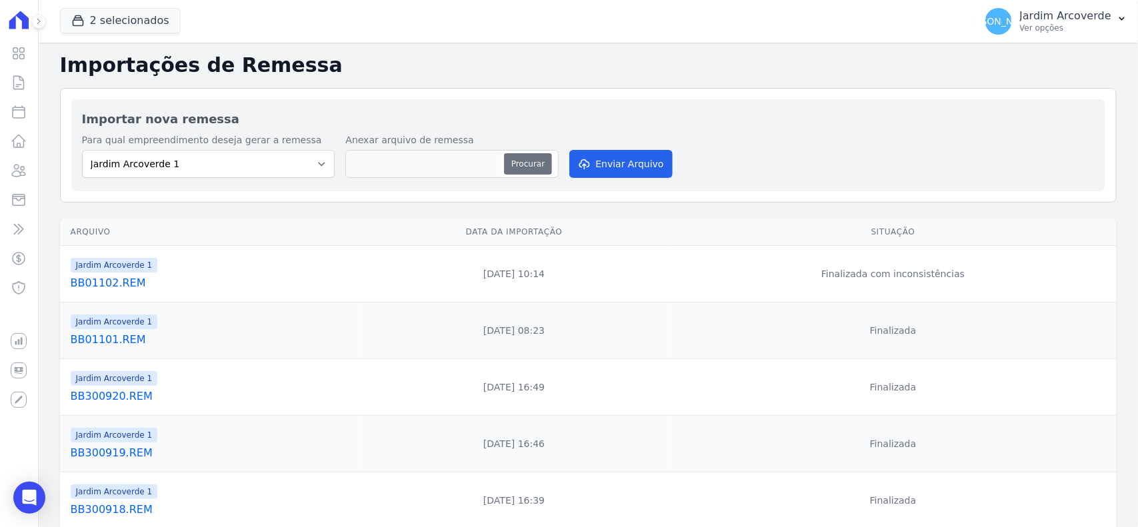
click at [534, 167] on button "Procurar" at bounding box center [528, 163] width 48 height 21
type input "BB01103.REM"
click at [650, 165] on button "Enviar Arquivo" at bounding box center [620, 164] width 103 height 28
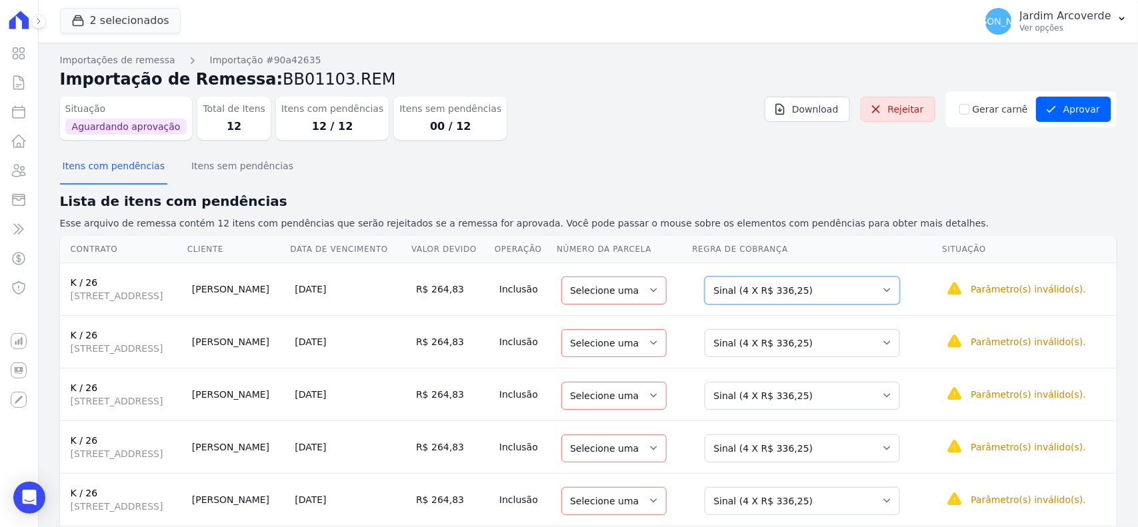
click at [801, 282] on select "Selecione uma Nova Parcela Avulsa Parcela Avulsa Existente Sinal (4 X R$ 336,25…" at bounding box center [802, 291] width 195 height 28
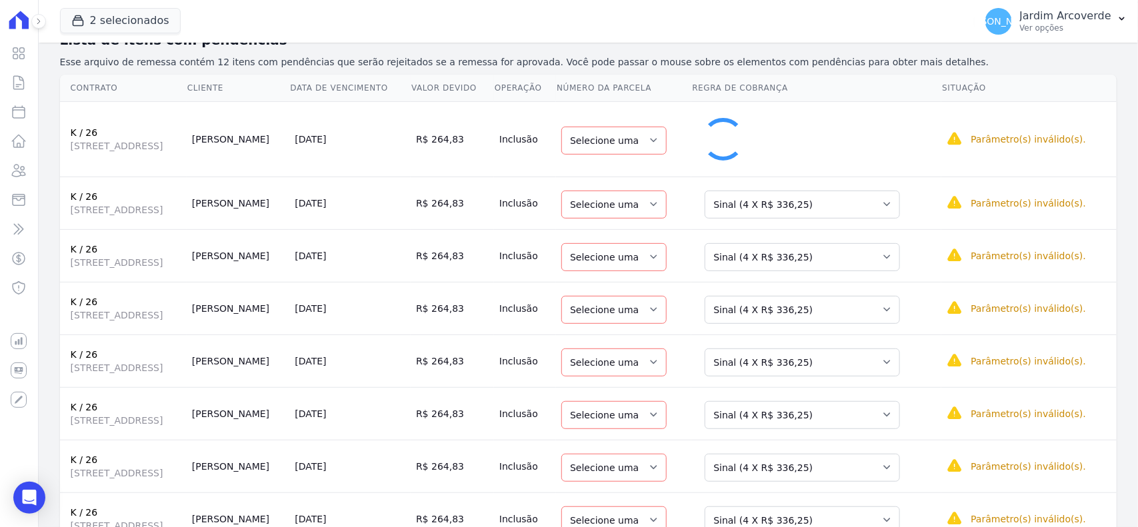
select select "20"
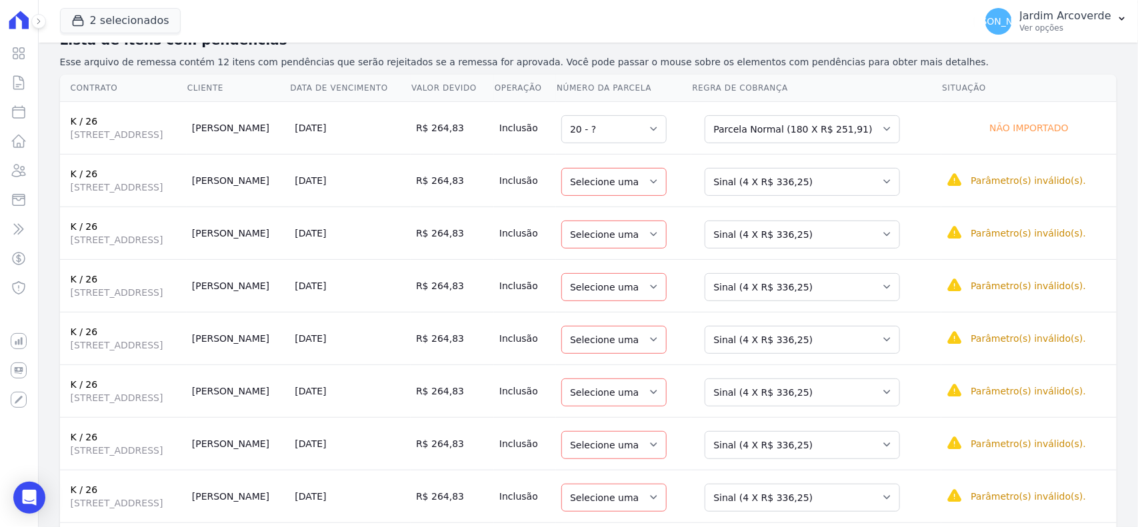
scroll to position [167, 0]
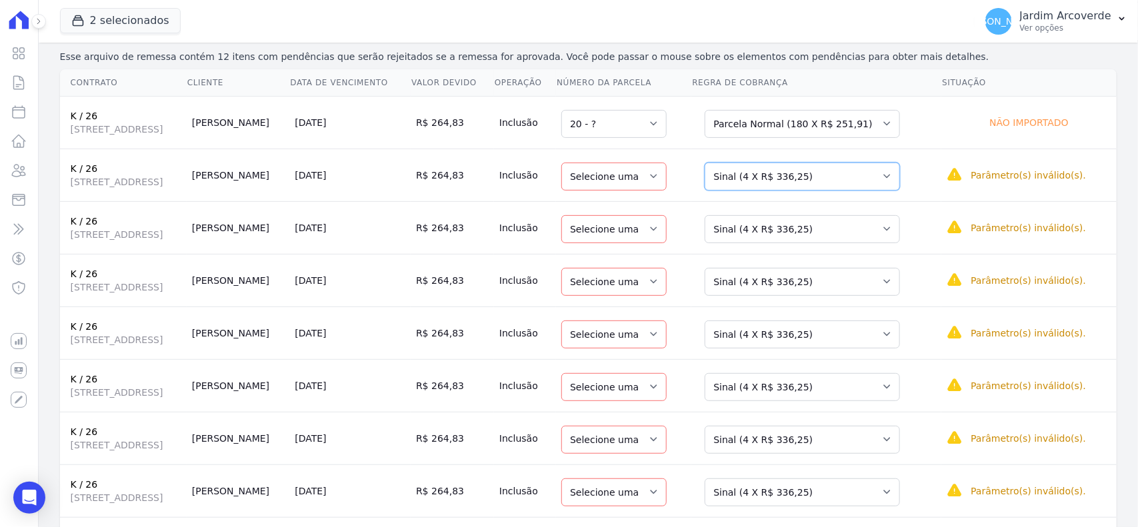
click at [900, 185] on select "Selecione uma Nova Parcela Avulsa Parcela Avulsa Existente Sinal (4 X R$ 336,25…" at bounding box center [802, 177] width 195 height 28
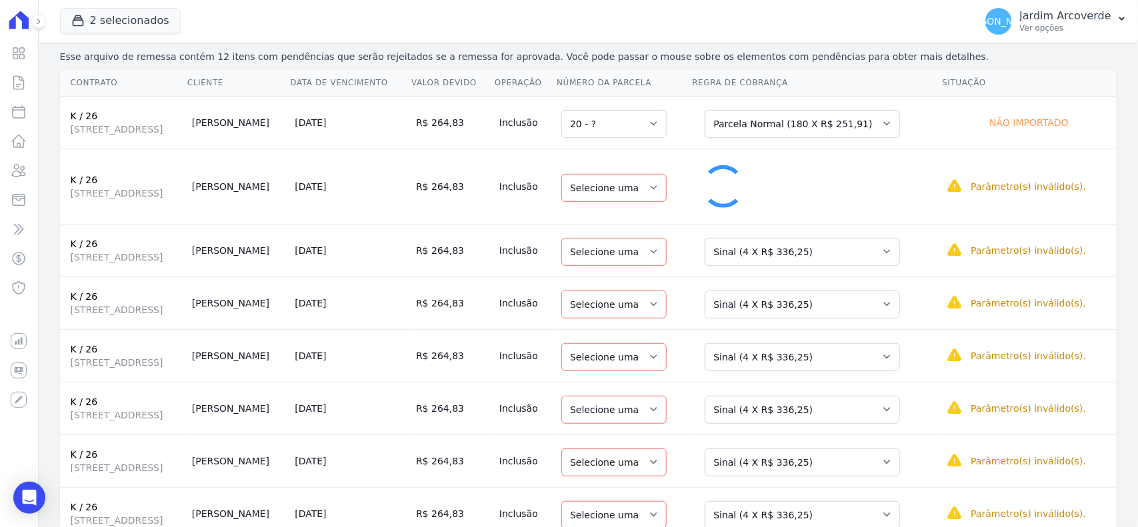
select select "21"
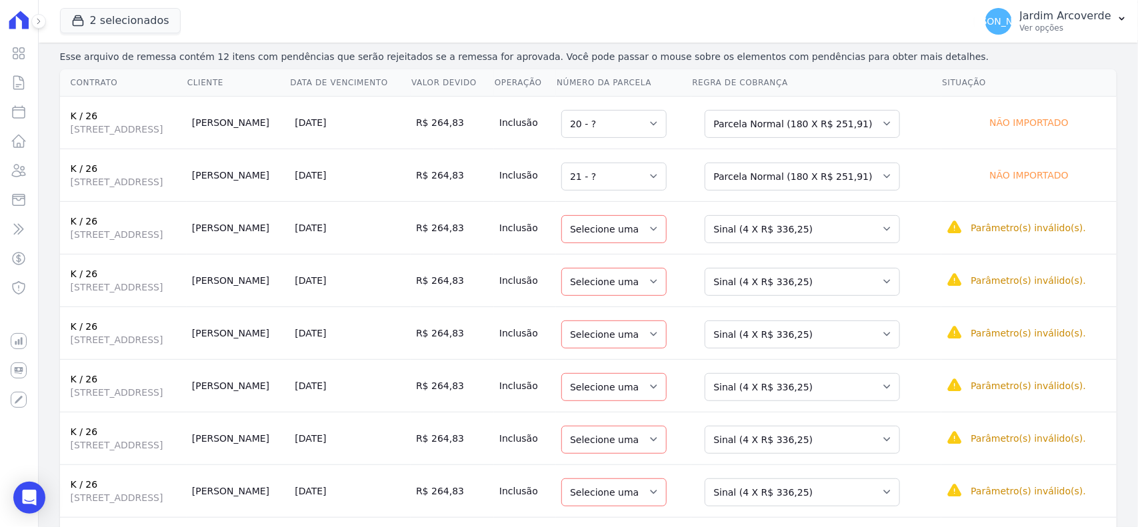
click at [915, 247] on td "Selecione uma Nova Parcela Avulsa Parcela Avulsa Existente Sinal (4 X R$ 336,25…" at bounding box center [816, 227] width 250 height 53
drag, startPoint x: 919, startPoint y: 231, endPoint x: 919, endPoint y: 241, distance: 10.0
click at [900, 231] on select "Selecione uma Nova Parcela Avulsa Parcela Avulsa Existente Sinal (4 X R$ 336,25…" at bounding box center [802, 229] width 195 height 28
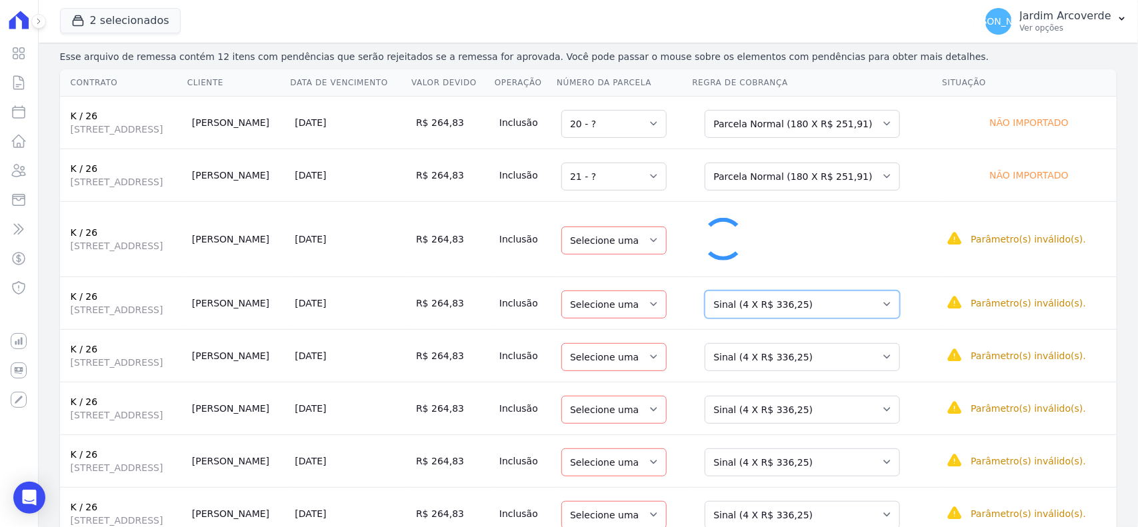
select select "22"
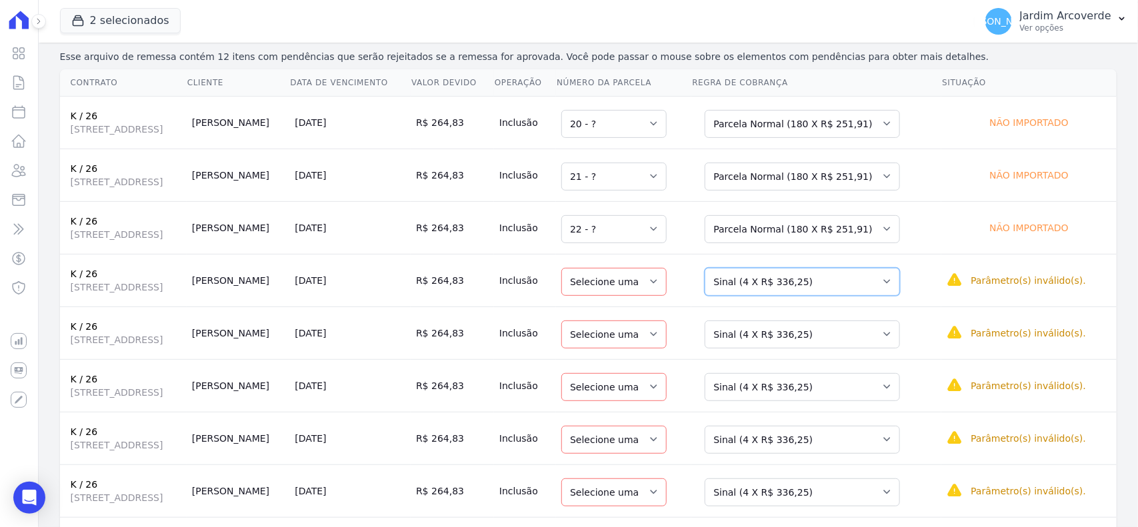
click at [900, 293] on select "Selecione uma Nova Parcela Avulsa Parcela Avulsa Existente Sinal (4 X R$ 336,25…" at bounding box center [802, 282] width 195 height 28
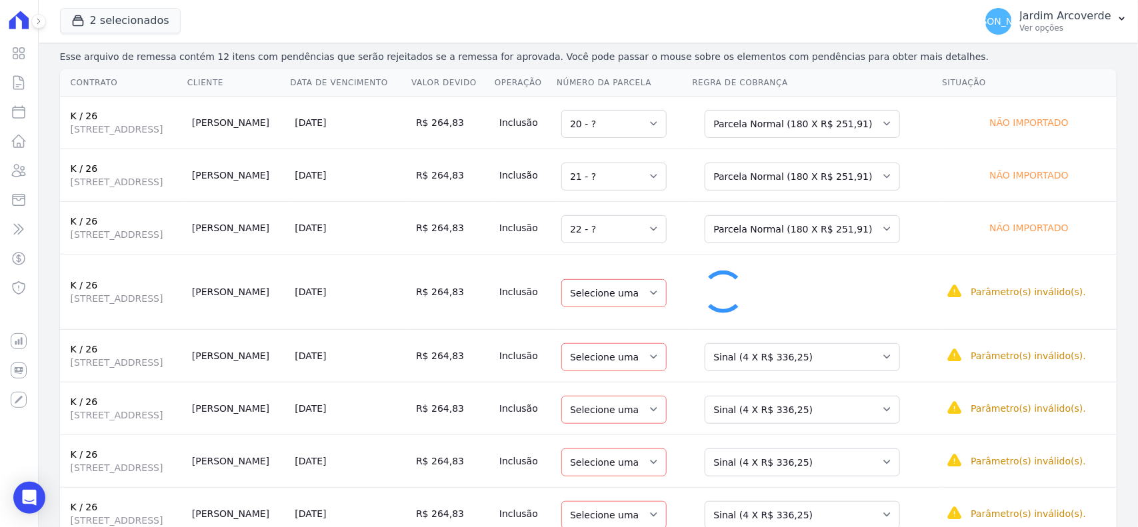
select select "23"
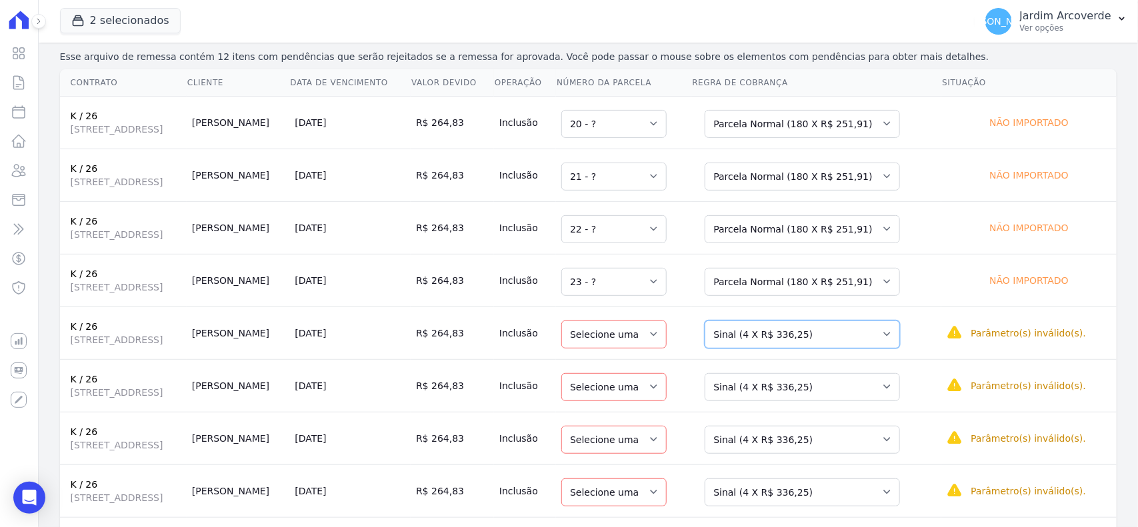
click at [900, 338] on select "Selecione uma Nova Parcela Avulsa Parcela Avulsa Existente Sinal (4 X R$ 336,25…" at bounding box center [802, 335] width 195 height 28
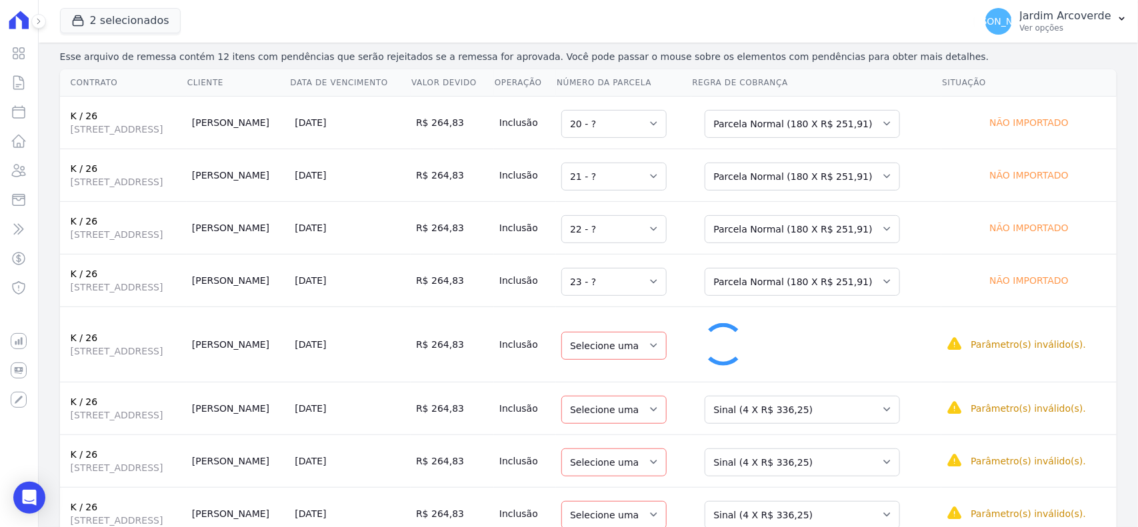
select select "24"
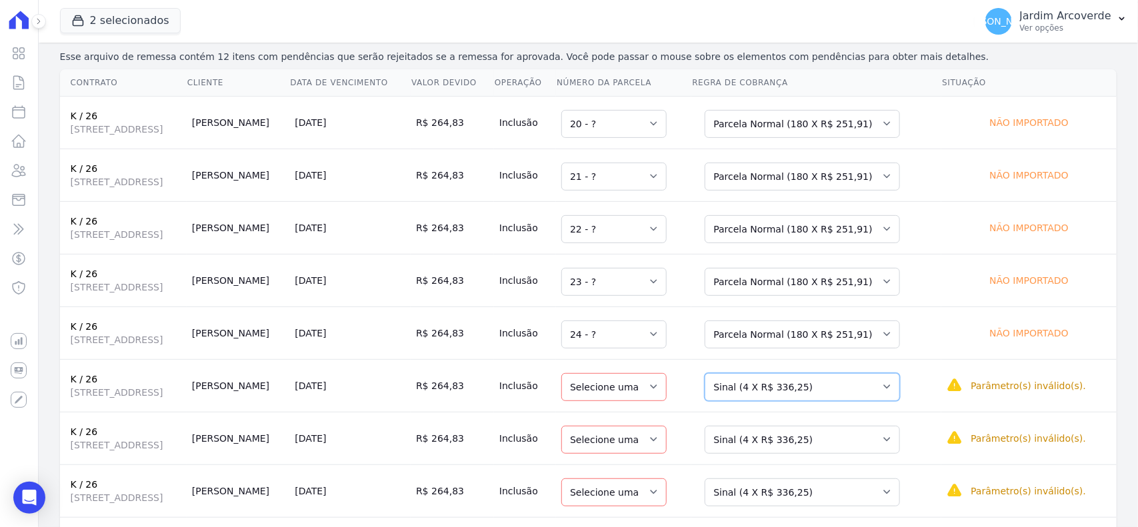
click at [877, 384] on select "Selecione uma Nova Parcela Avulsa Parcela Avulsa Existente Sinal (4 X R$ 336,25…" at bounding box center [802, 387] width 195 height 28
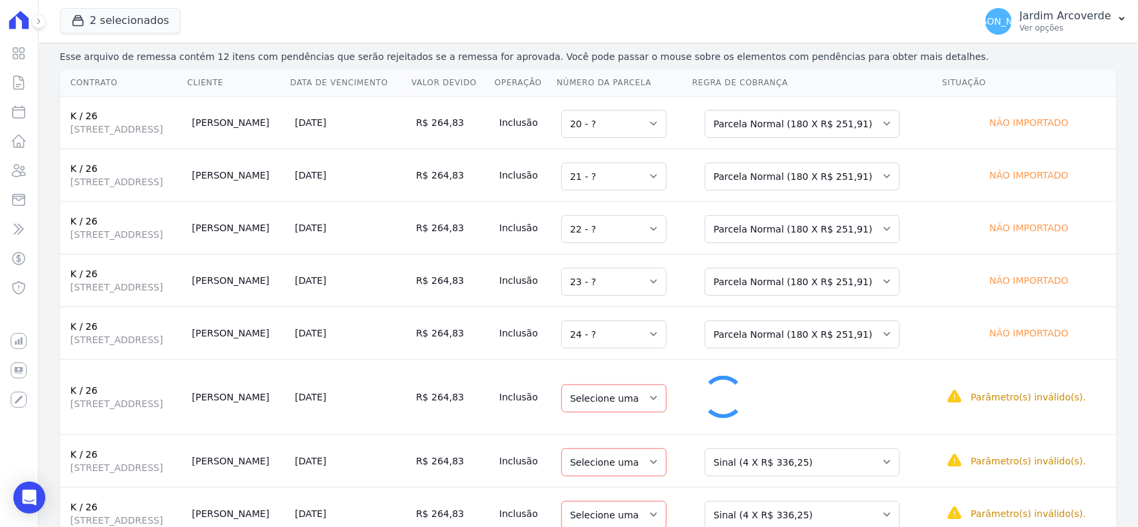
select select "25"
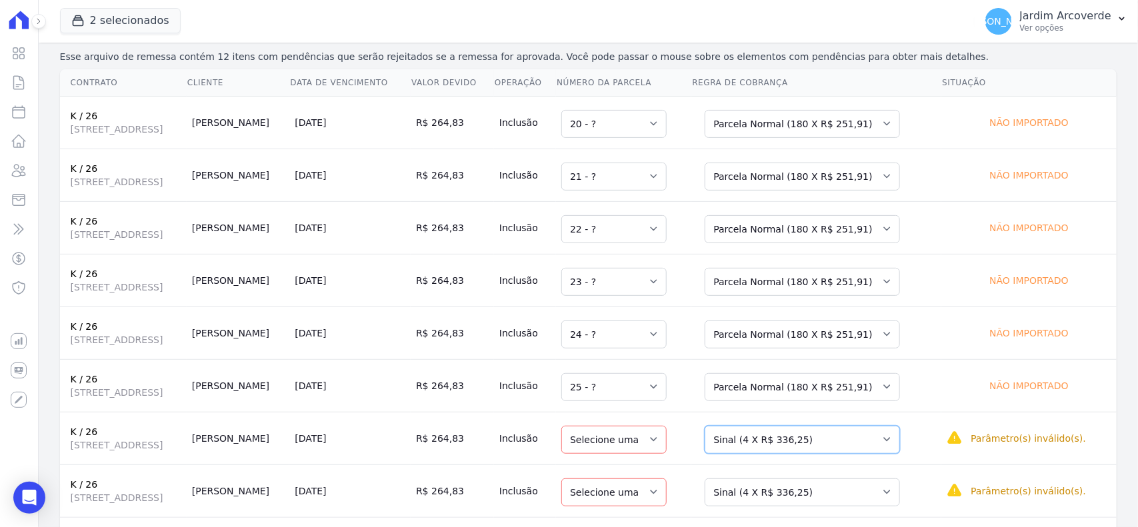
drag, startPoint x: 883, startPoint y: 437, endPoint x: 877, endPoint y: 453, distance: 17.7
click at [883, 437] on select "Selecione uma Nova Parcela Avulsa Parcela Avulsa Existente Sinal (4 X R$ 336,25…" at bounding box center [802, 440] width 195 height 28
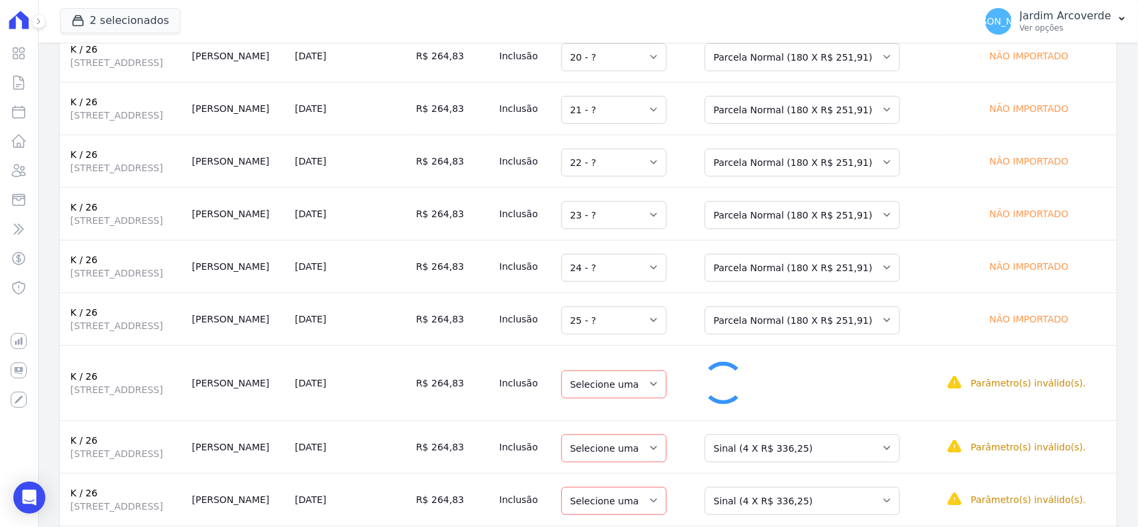
select select "26"
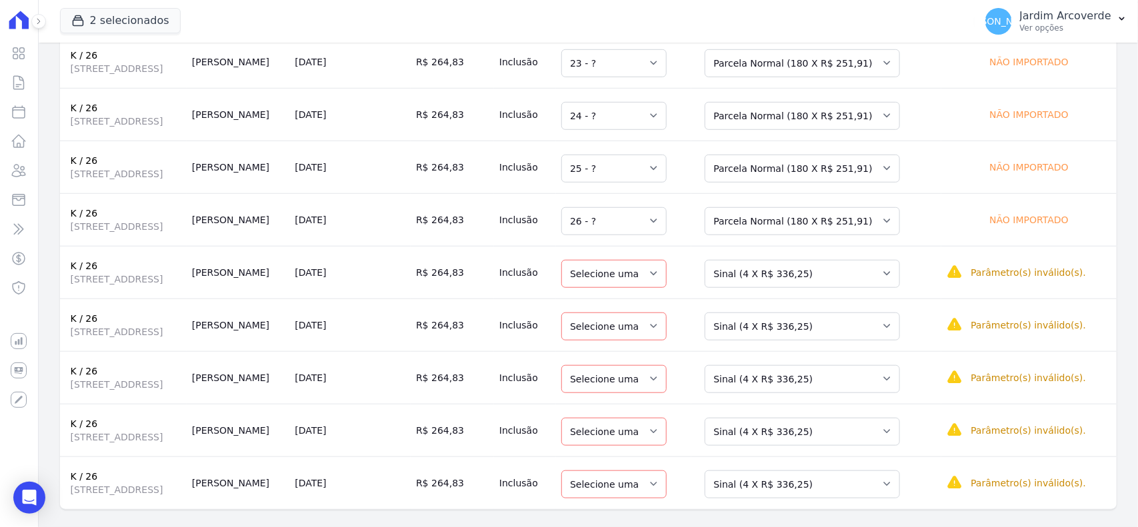
scroll to position [405, 0]
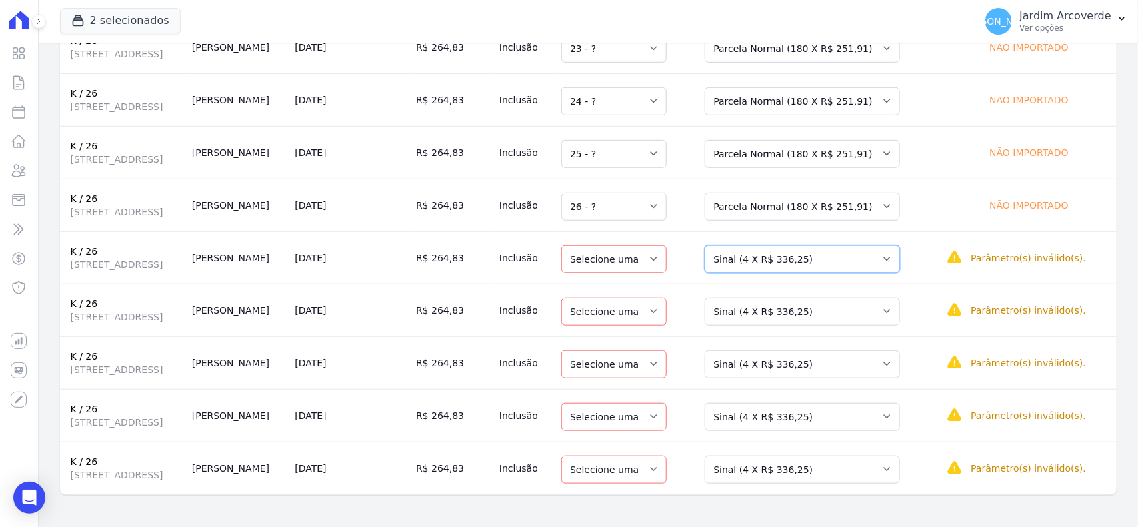
click at [867, 257] on select "Selecione uma Nova Parcela Avulsa Parcela Avulsa Existente Sinal (4 X R$ 336,25…" at bounding box center [802, 259] width 195 height 28
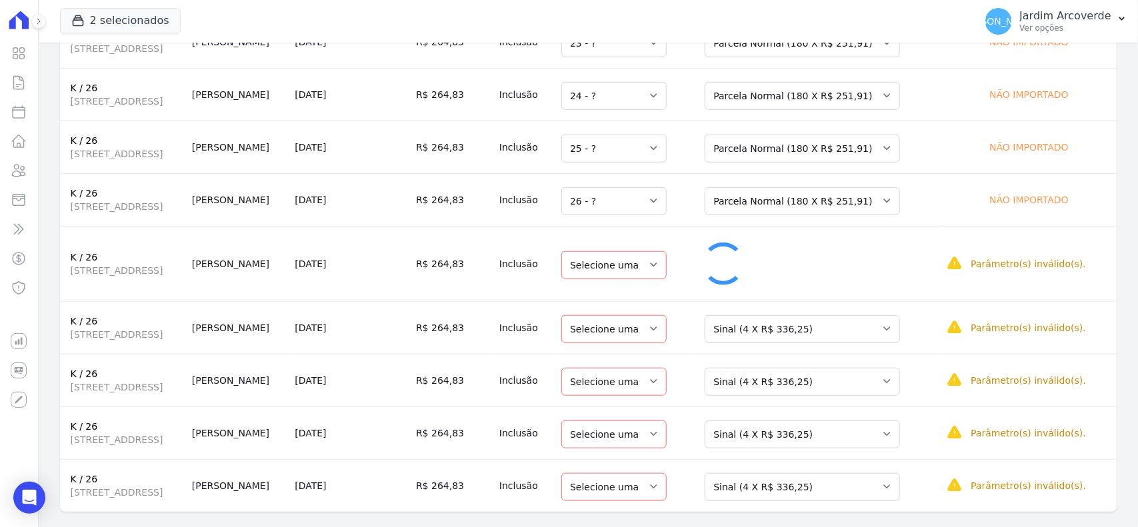
select select "27"
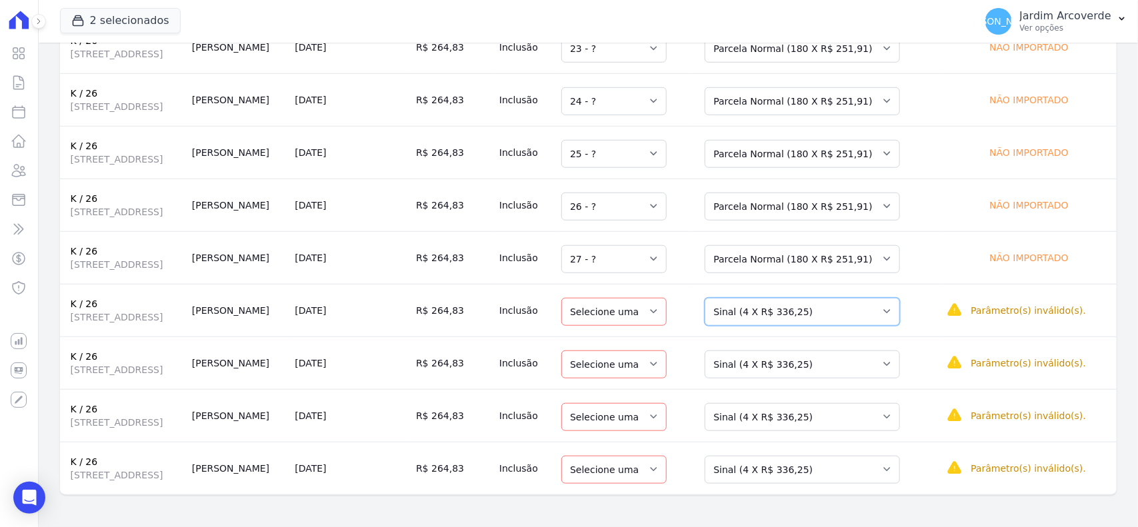
drag, startPoint x: 865, startPoint y: 308, endPoint x: 864, endPoint y: 321, distance: 12.7
click at [865, 308] on select "Selecione uma Nova Parcela Avulsa Parcela Avulsa Existente Sinal (4 X R$ 336,25…" at bounding box center [802, 312] width 195 height 28
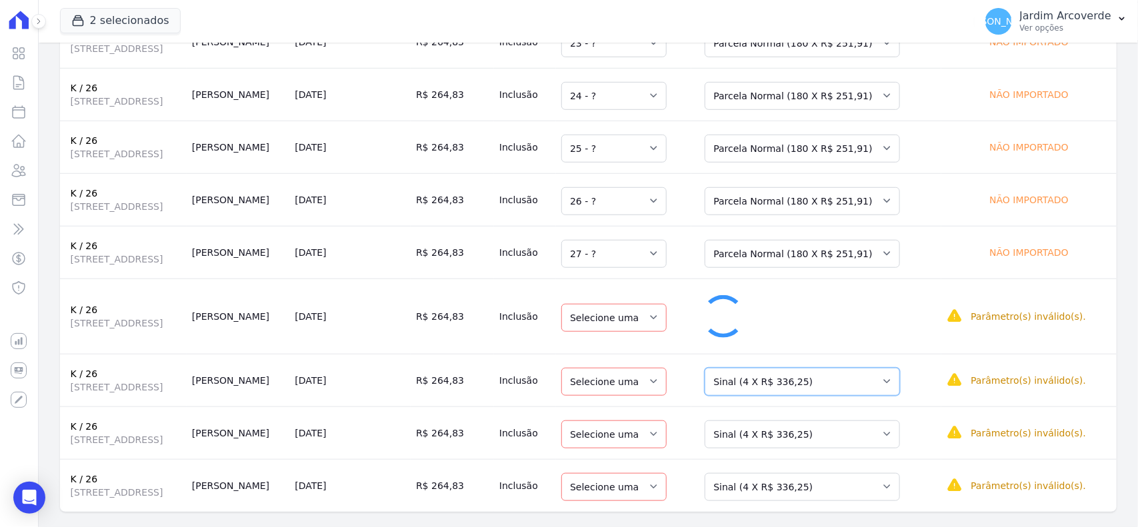
select select "28"
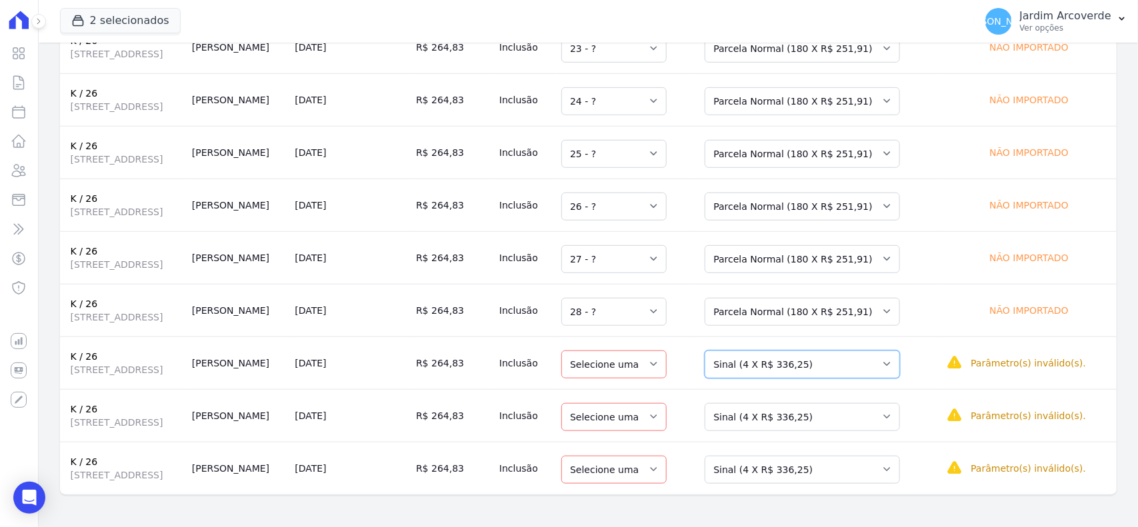
click at [857, 362] on select "Selecione uma Nova Parcela Avulsa Parcela Avulsa Existente Sinal (4 X R$ 336,25…" at bounding box center [802, 365] width 195 height 28
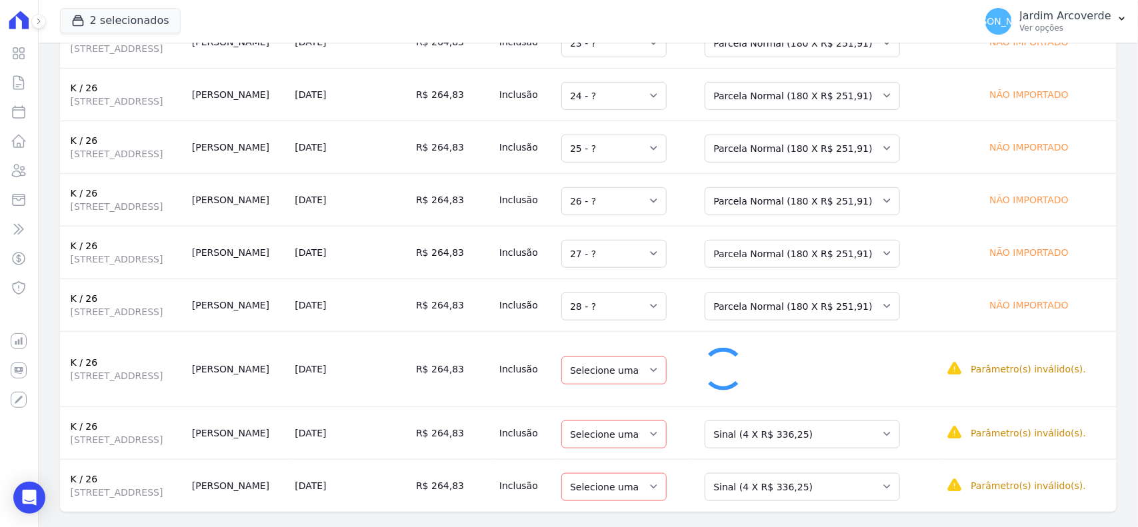
select select "29"
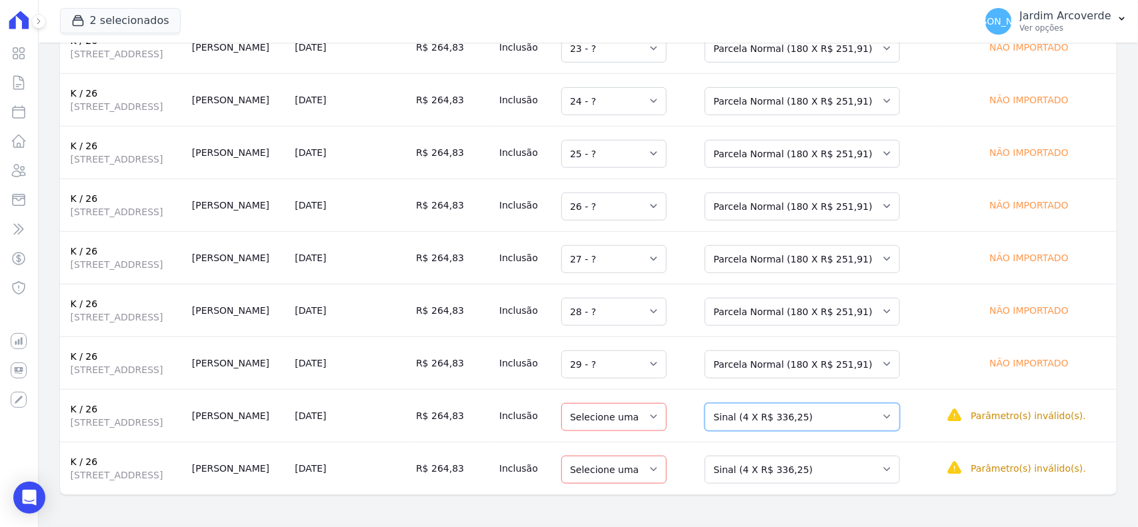
click at [865, 419] on select "Selecione uma Nova Parcela Avulsa Parcela Avulsa Existente Sinal (4 X R$ 336,25…" at bounding box center [802, 417] width 195 height 28
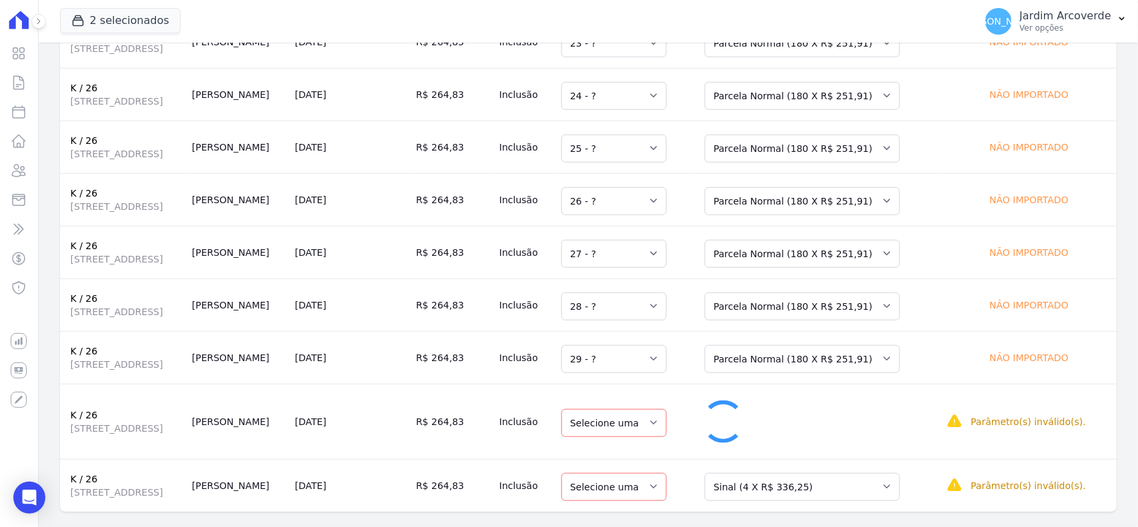
select select "30"
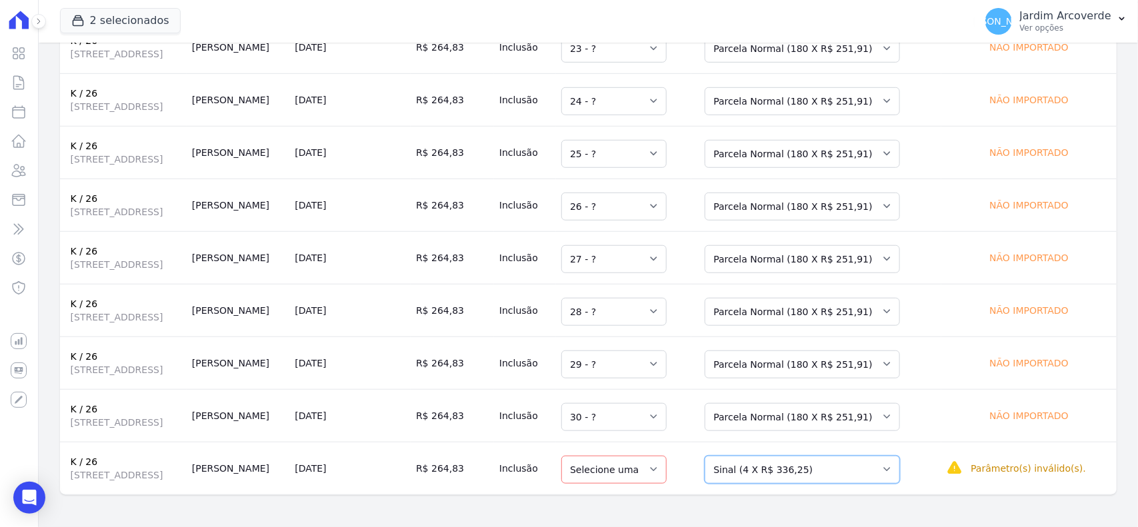
click at [880, 472] on select "Selecione uma Nova Parcela Avulsa Parcela Avulsa Existente Sinal (4 X R$ 336,25…" at bounding box center [802, 470] width 195 height 28
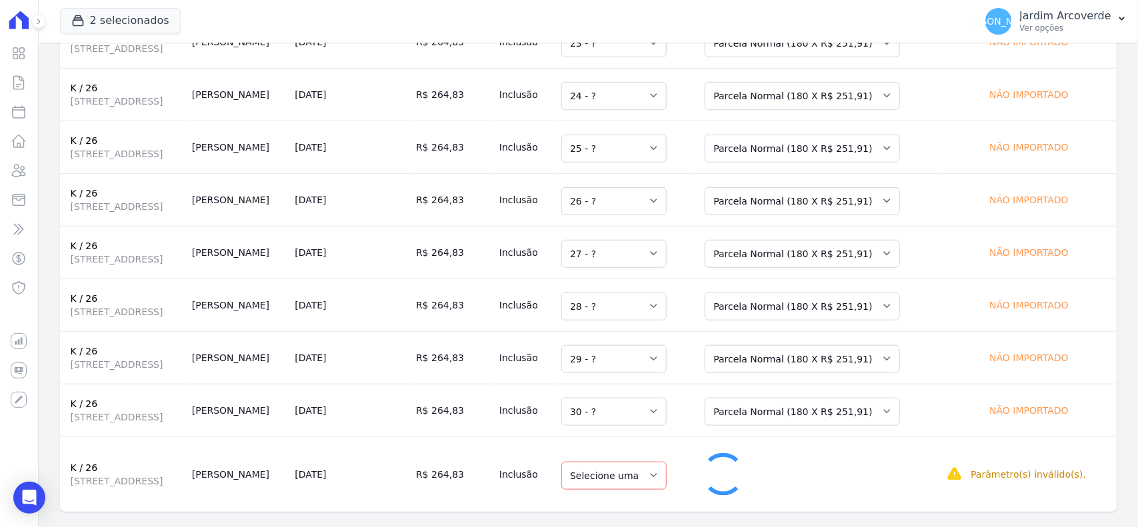
select select "31"
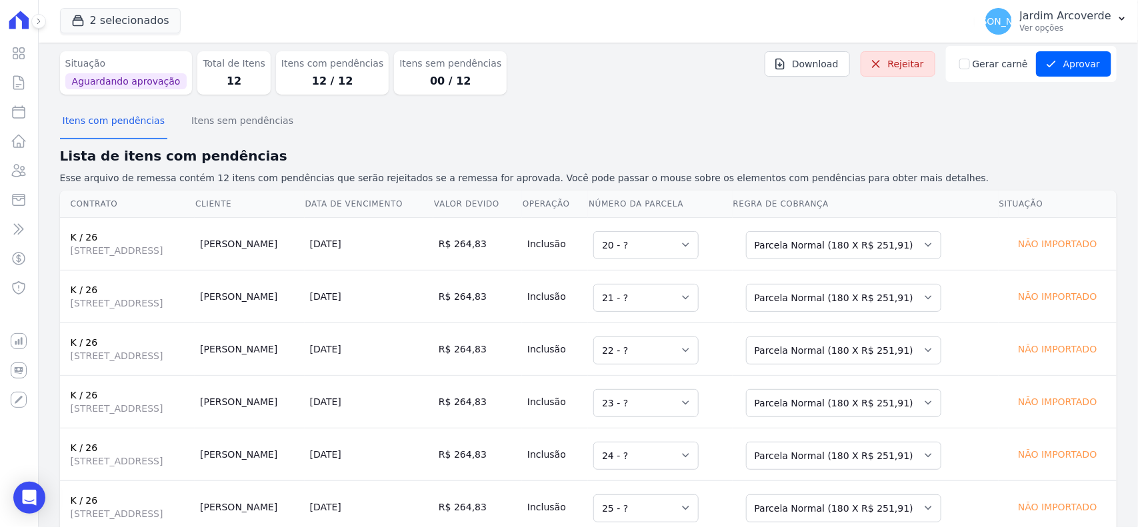
scroll to position [0, 0]
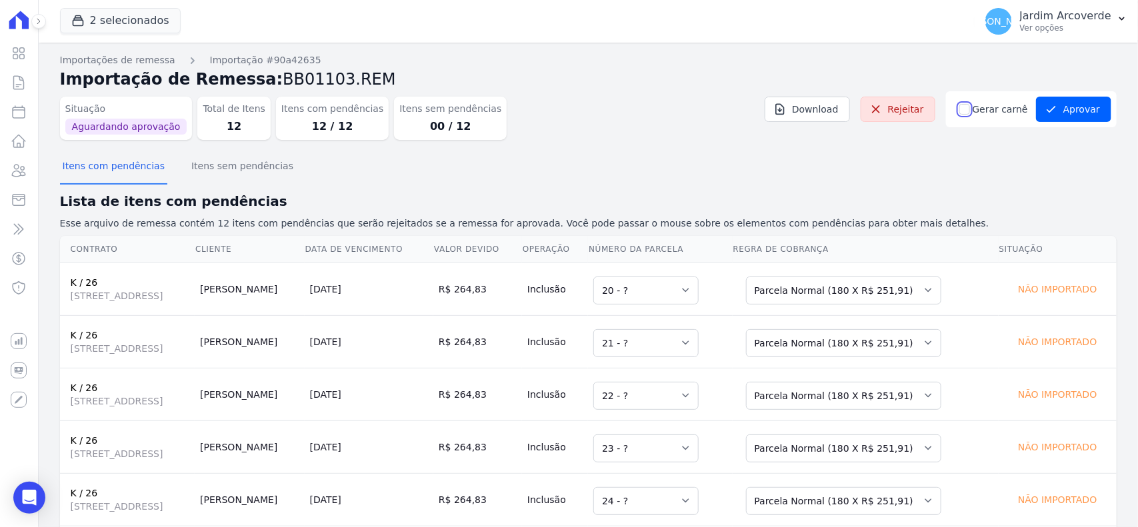
click at [959, 110] on input "Gerar carnê" at bounding box center [964, 109] width 11 height 11
checkbox input "true"
click at [961, 194] on h2 "Lista de itens com pendências" at bounding box center [588, 201] width 1057 height 20
click at [257, 167] on button "Itens sem pendências" at bounding box center [242, 167] width 107 height 35
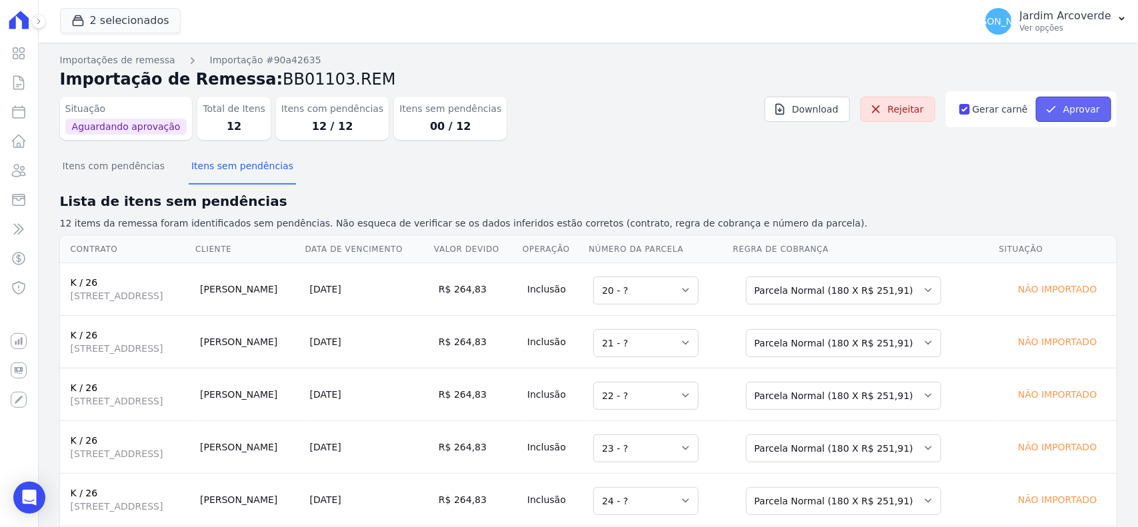
click at [1075, 108] on button "Aprovar" at bounding box center [1073, 109] width 75 height 25
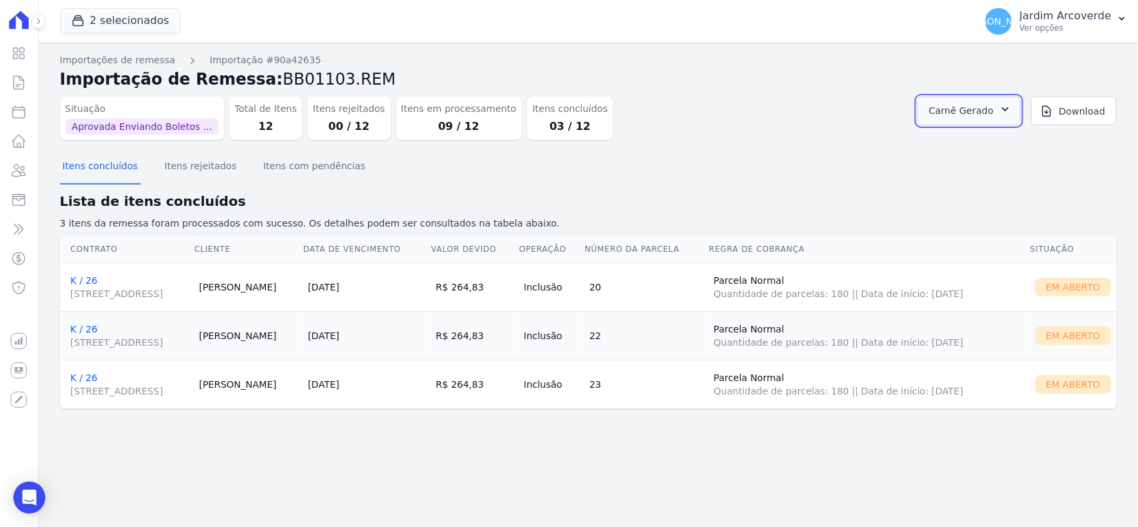
click at [993, 111] on span "Carnê Gerado" at bounding box center [961, 111] width 65 height 17
click at [1023, 147] on link "Abrir" at bounding box center [1003, 147] width 37 height 17
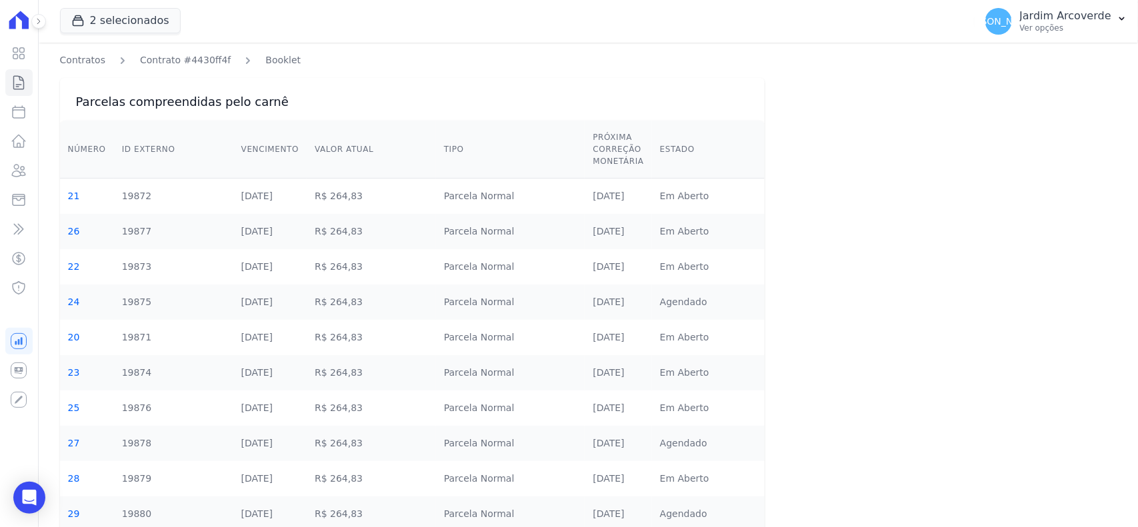
scroll to position [75, 0]
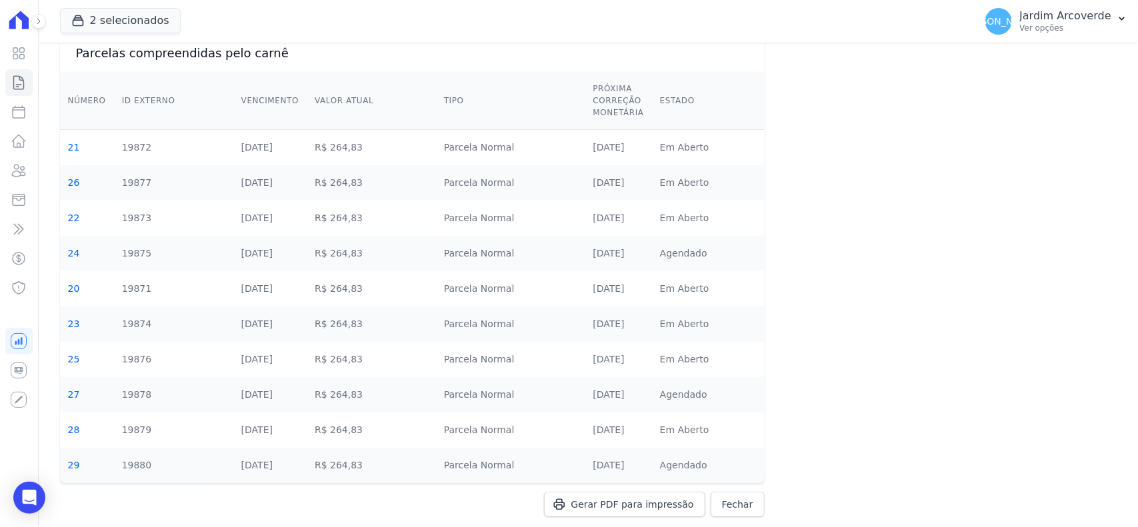
scroll to position [75, 0]
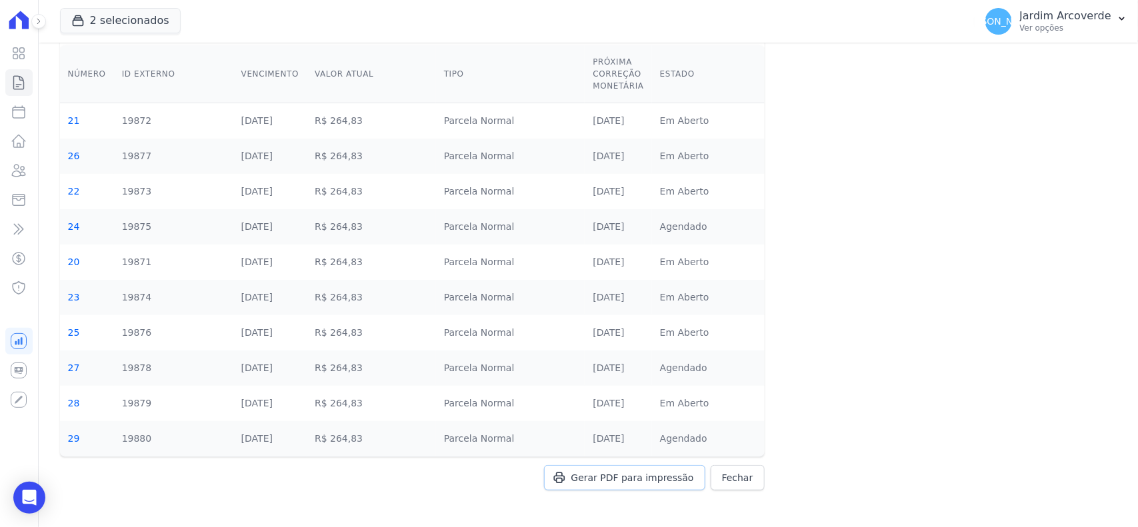
click at [633, 481] on span "Gerar PDF para impressão" at bounding box center [632, 477] width 123 height 13
click at [1093, 21] on p "Jardim Arcoverde" at bounding box center [1065, 15] width 91 height 13
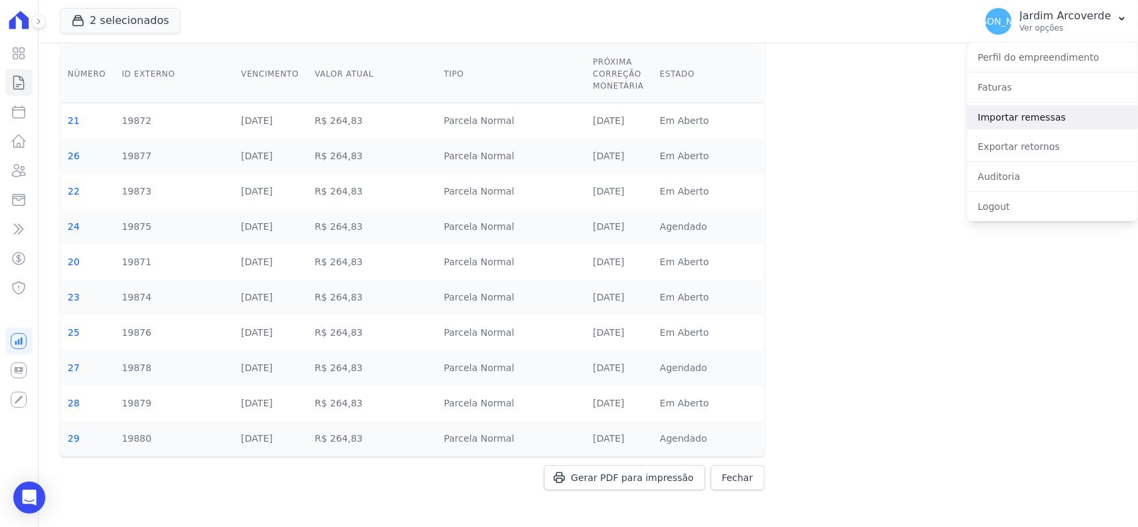
click at [1017, 122] on link "Importar remessas" at bounding box center [1052, 117] width 171 height 24
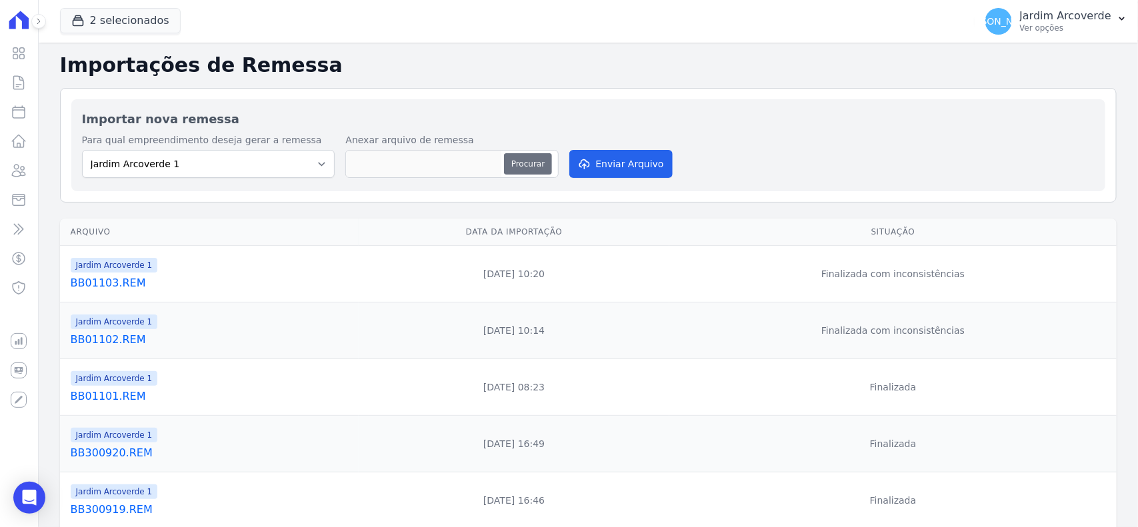
click at [531, 167] on button "Procurar" at bounding box center [528, 163] width 48 height 21
type input "BB01104.REM"
click at [621, 169] on button "Enviar Arquivo" at bounding box center [620, 164] width 103 height 28
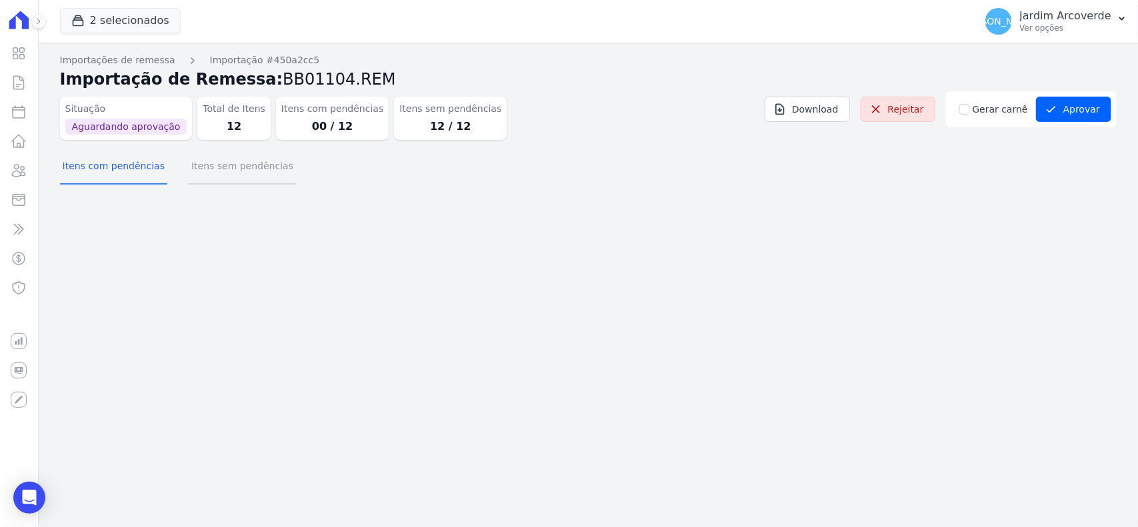
click at [235, 155] on button "Itens sem pendências" at bounding box center [242, 167] width 107 height 35
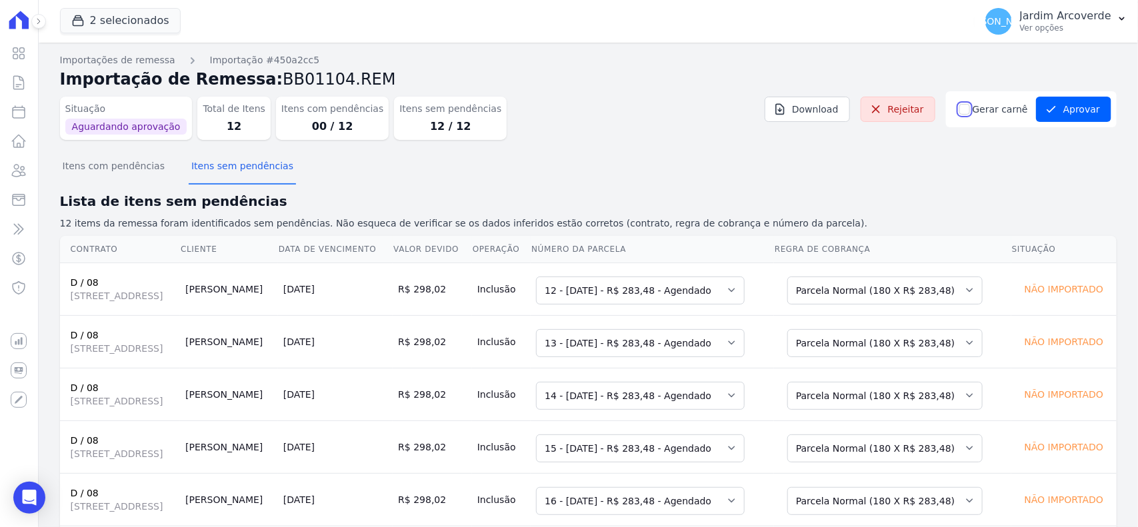
click at [961, 107] on input "Gerar carnê" at bounding box center [964, 109] width 11 height 11
checkbox input "true"
click at [995, 150] on div "Situação Aguardando aprovação Total de Itens 12 Itens com pendências 00 / 12 It…" at bounding box center [588, 120] width 1057 height 59
click at [1048, 110] on icon "submit" at bounding box center [1051, 109] width 13 height 13
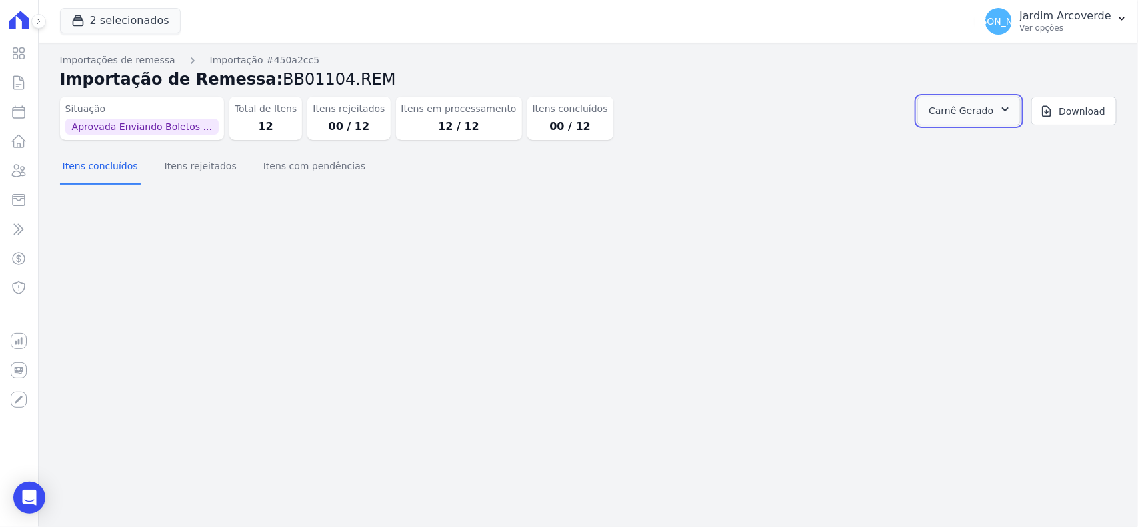
click at [990, 108] on span "Carnê Gerado" at bounding box center [961, 111] width 65 height 17
click at [1023, 152] on link "Abrir" at bounding box center [1003, 147] width 37 height 17
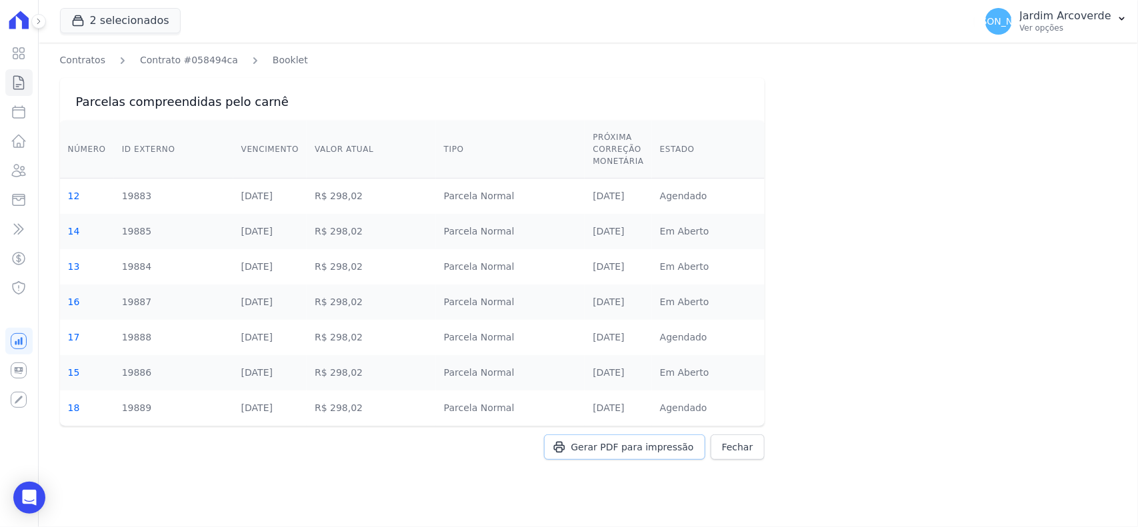
click at [643, 447] on span "Gerar PDF para impressão" at bounding box center [632, 447] width 123 height 13
click at [1085, 21] on p "Jardim Arcoverde" at bounding box center [1065, 15] width 91 height 13
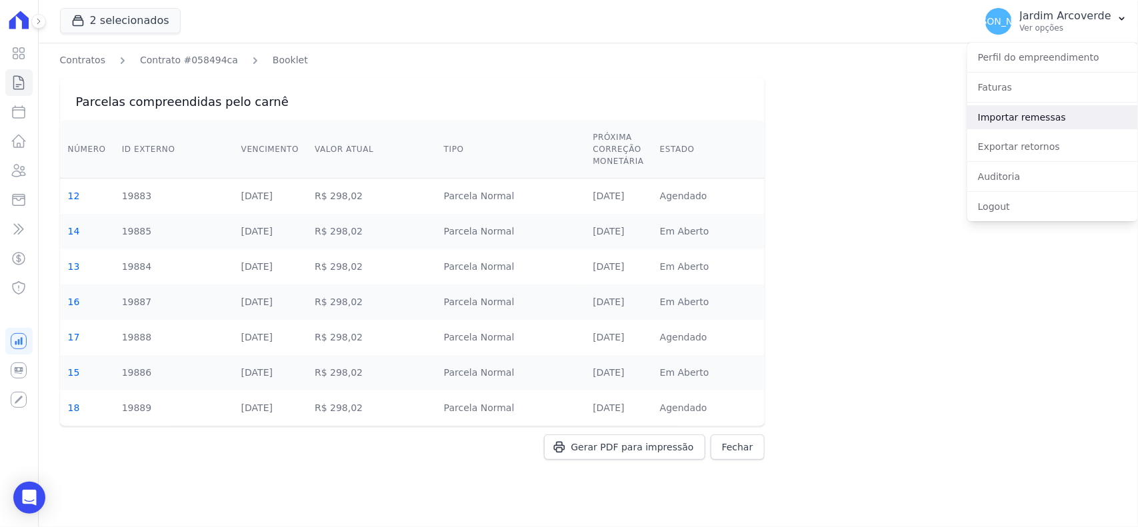
click at [1072, 122] on link "Importar remessas" at bounding box center [1052, 117] width 171 height 24
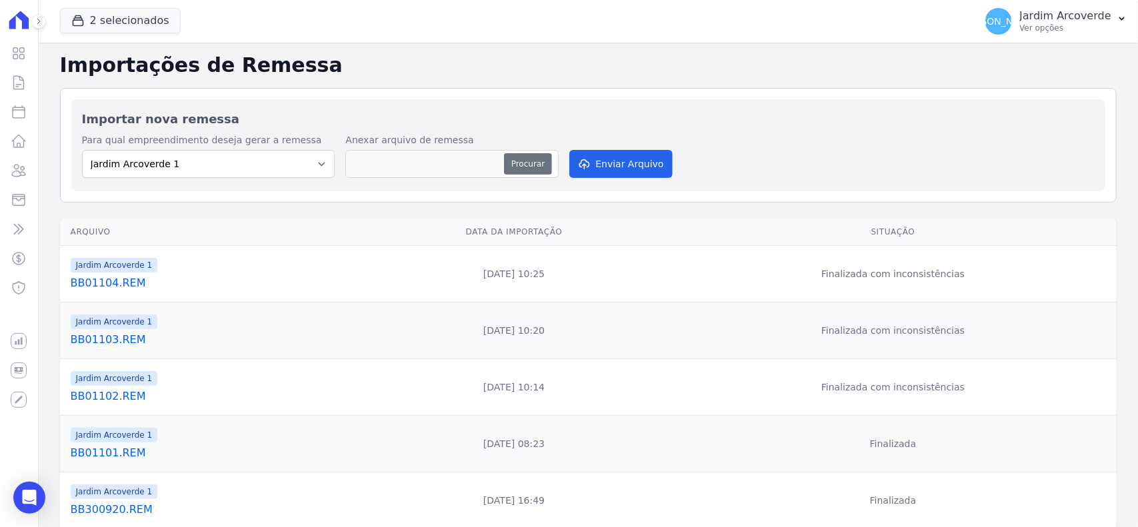
click at [514, 157] on button "Procurar" at bounding box center [528, 163] width 48 height 21
type input "BB01105.REM"
click at [631, 173] on button "Enviar Arquivo" at bounding box center [620, 164] width 103 height 28
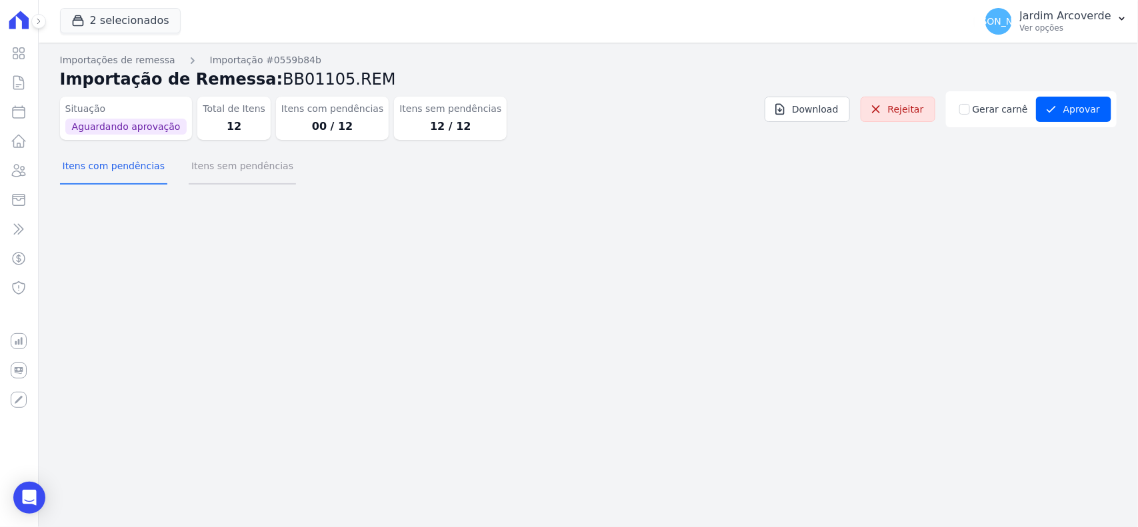
click at [241, 165] on button "Itens sem pendências" at bounding box center [242, 167] width 107 height 35
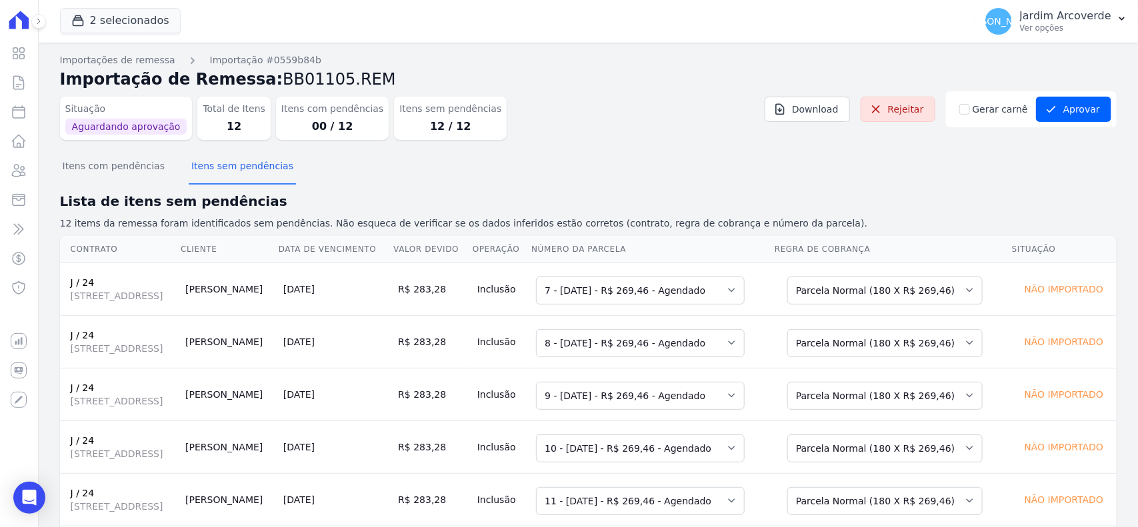
click at [968, 108] on div "Gerar carnê" at bounding box center [994, 110] width 71 height 14
click at [963, 108] on input "Gerar carnê" at bounding box center [964, 109] width 11 height 11
checkbox input "true"
click at [993, 161] on div "Itens com pendências Itens sem pendências" at bounding box center [588, 167] width 1057 height 33
click at [1081, 111] on button "Aprovar" at bounding box center [1073, 109] width 75 height 25
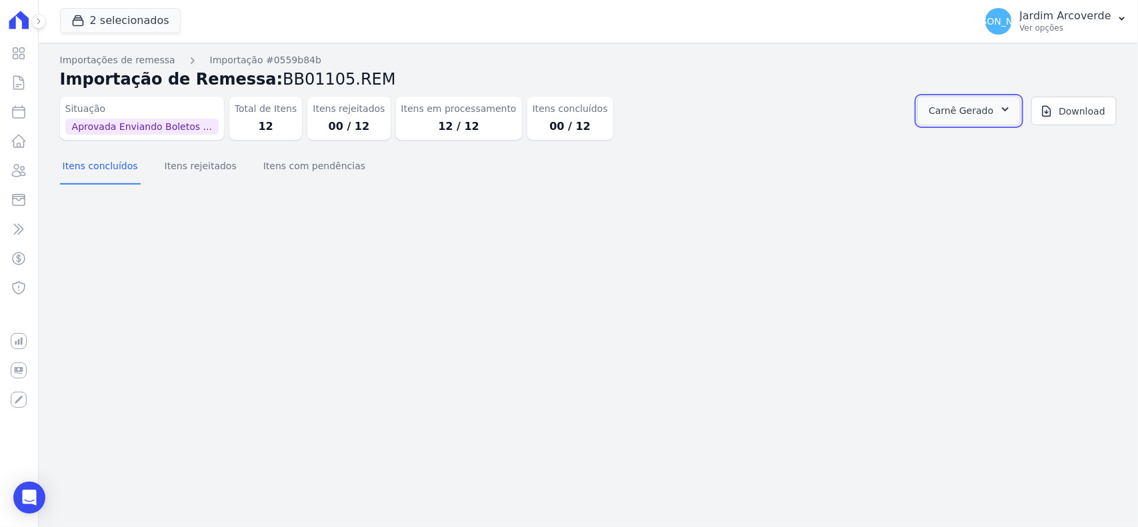
click at [954, 115] on span "Carnê Gerado" at bounding box center [961, 111] width 65 height 17
click at [1023, 151] on link "Abrir" at bounding box center [1003, 147] width 37 height 17
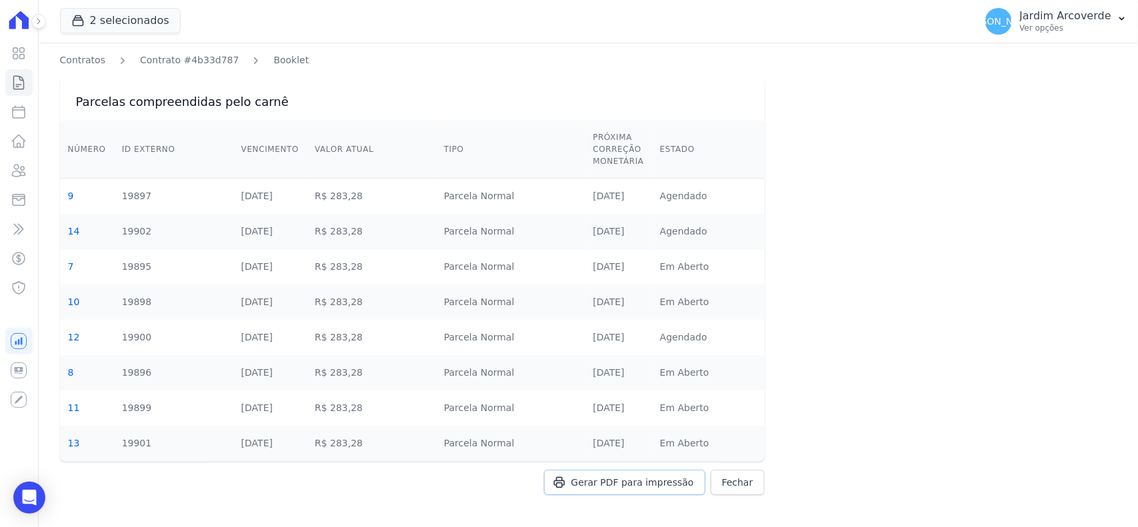
click at [635, 483] on span "Gerar PDF para impressão" at bounding box center [632, 482] width 123 height 13
click at [1029, 18] on p "Jardim Arcoverde" at bounding box center [1065, 15] width 91 height 13
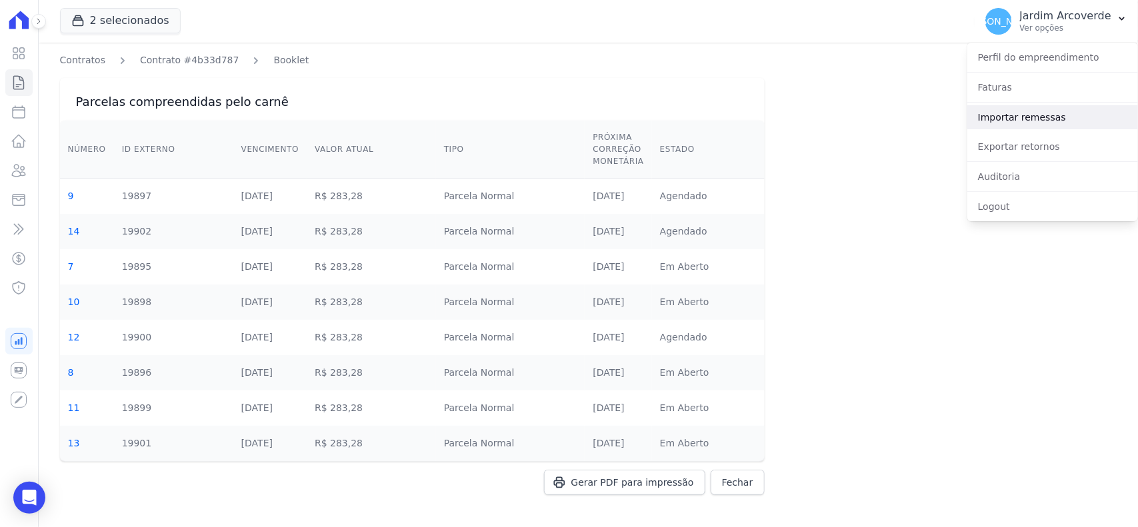
click at [1045, 118] on link "Importar remessas" at bounding box center [1052, 117] width 171 height 24
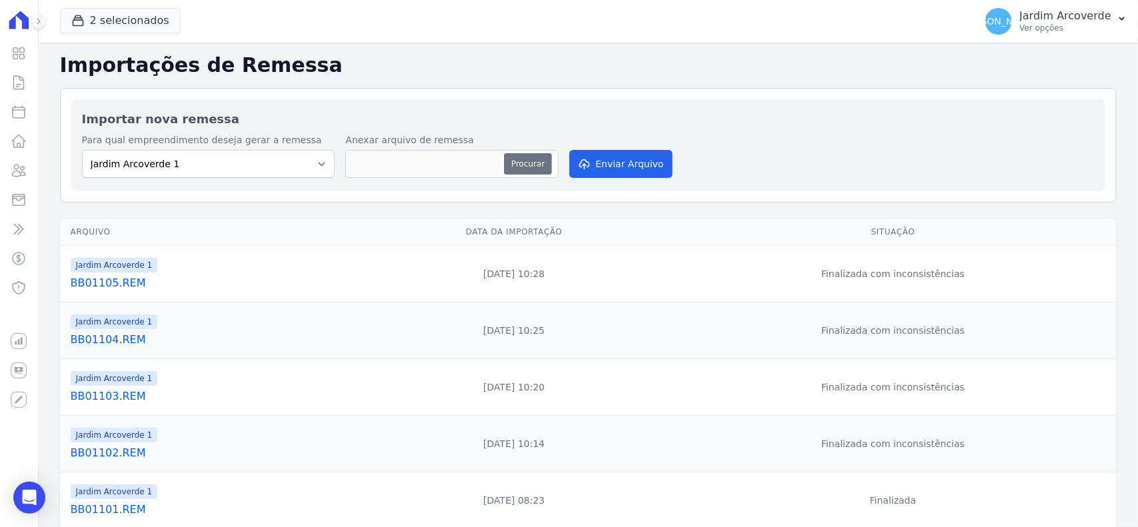
click at [515, 167] on button "Procurar" at bounding box center [528, 163] width 48 height 21
type input "BB01106.REM"
drag, startPoint x: 691, startPoint y: 105, endPoint x: 677, endPoint y: 107, distance: 13.5
click at [689, 105] on div "Importar nova remessa Para qual empreendimento deseja gerar a remessa Jardim Ar…" at bounding box center [588, 145] width 1034 height 92
click at [610, 161] on button "Enviar Arquivo" at bounding box center [620, 164] width 103 height 28
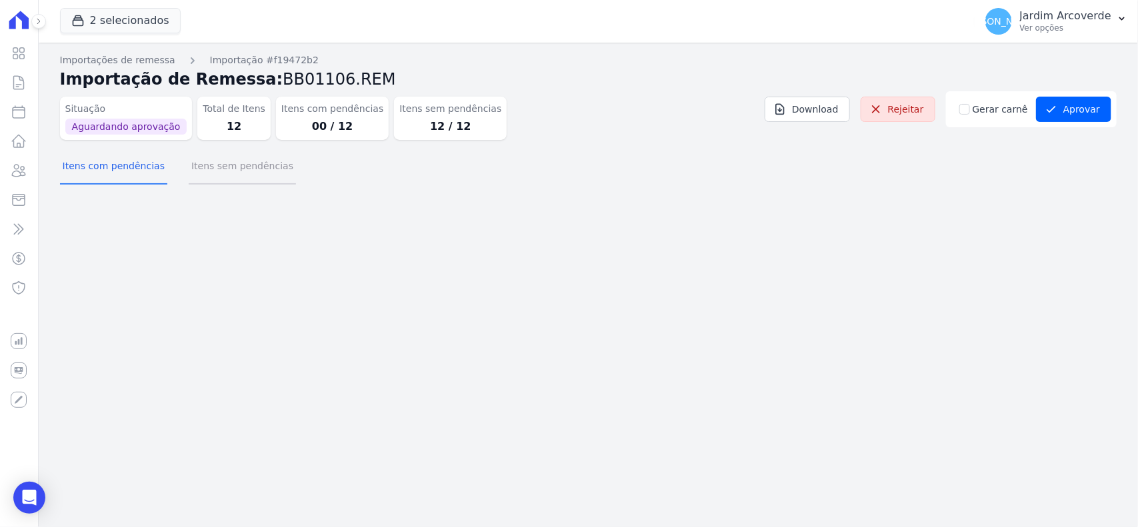
click at [259, 167] on button "Itens sem pendências" at bounding box center [242, 167] width 107 height 35
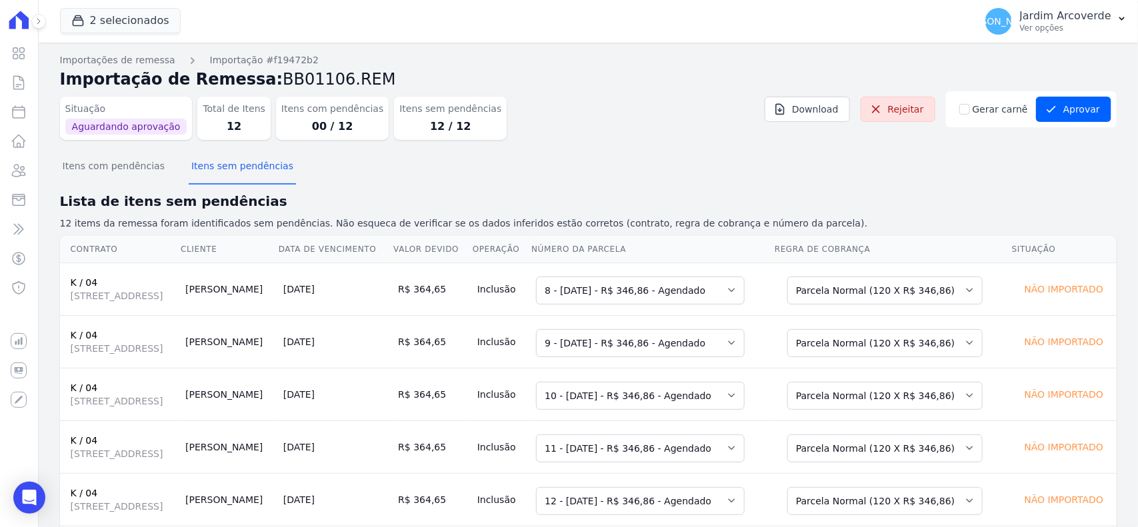
click at [967, 111] on div "Gerar carnê" at bounding box center [994, 110] width 71 height 14
click at [965, 107] on input "Gerar carnê" at bounding box center [964, 109] width 11 height 11
checkbox input "true"
click at [961, 153] on div "Itens com pendências Itens sem pendências" at bounding box center [588, 167] width 1057 height 33
click at [1042, 118] on button "Aprovar" at bounding box center [1073, 109] width 75 height 25
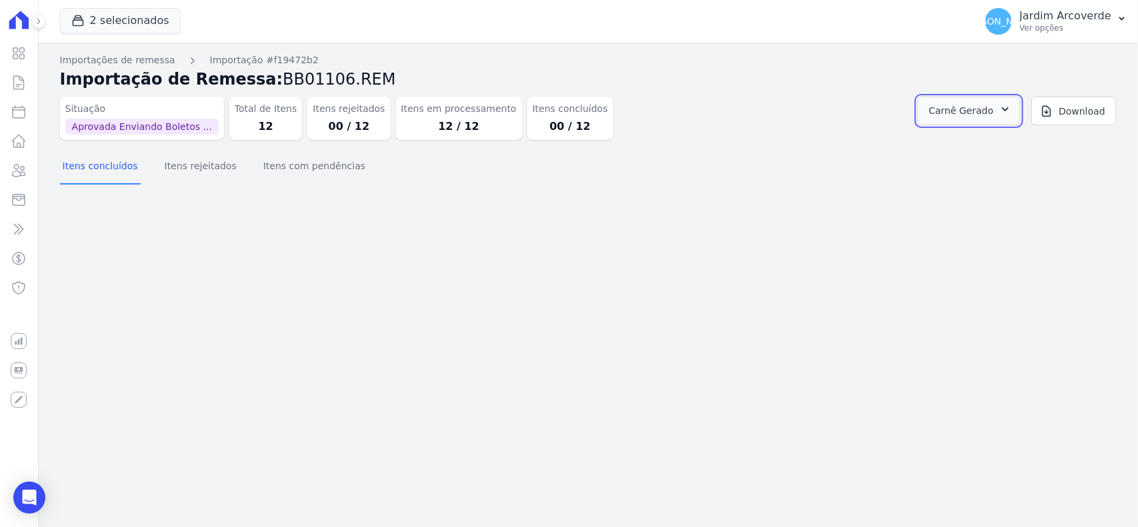
click at [977, 118] on span "Carnê Gerado" at bounding box center [961, 111] width 65 height 17
click at [1023, 148] on link "Abrir" at bounding box center [1003, 147] width 37 height 17
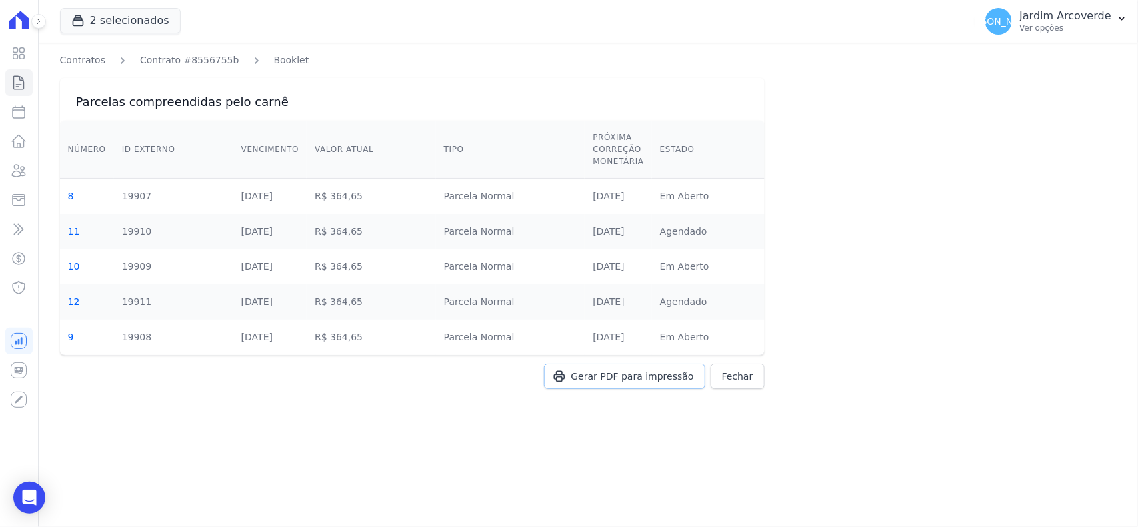
click at [670, 373] on span "Gerar PDF para impressão" at bounding box center [632, 376] width 123 height 13
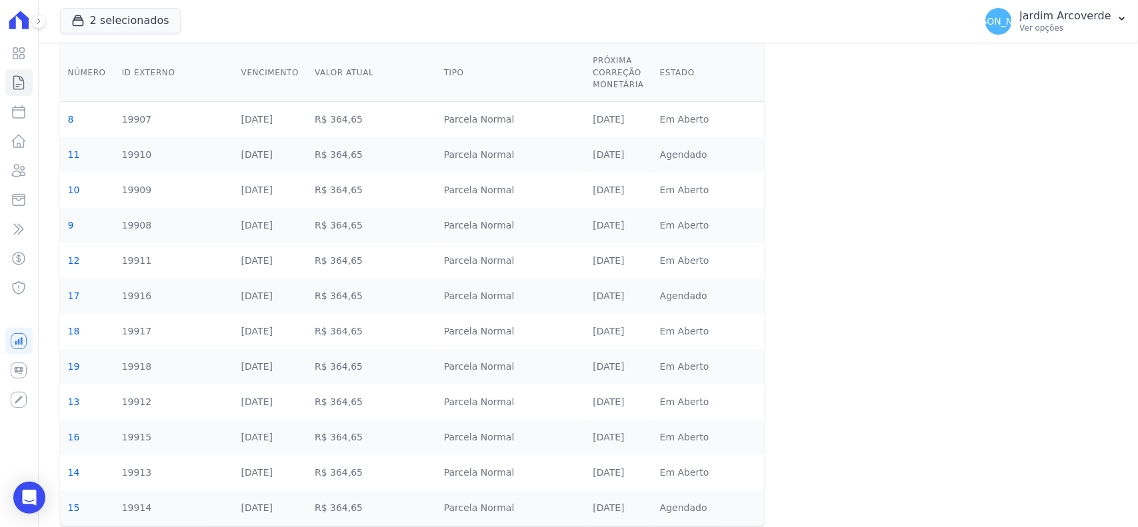
scroll to position [147, 0]
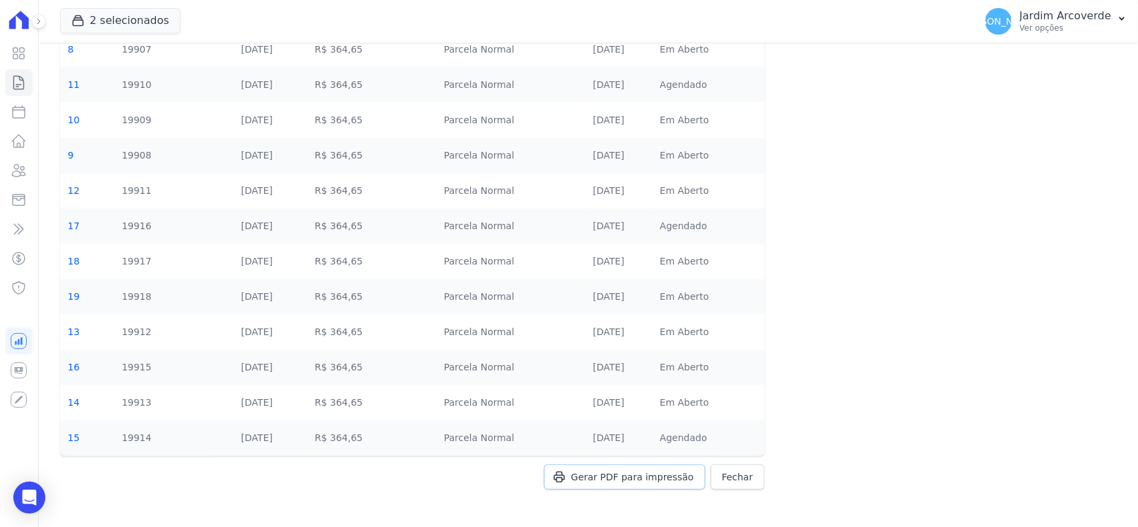
click at [644, 475] on span "Gerar PDF para impressão" at bounding box center [632, 477] width 123 height 13
click at [1077, 31] on p "Ver opções" at bounding box center [1065, 28] width 91 height 11
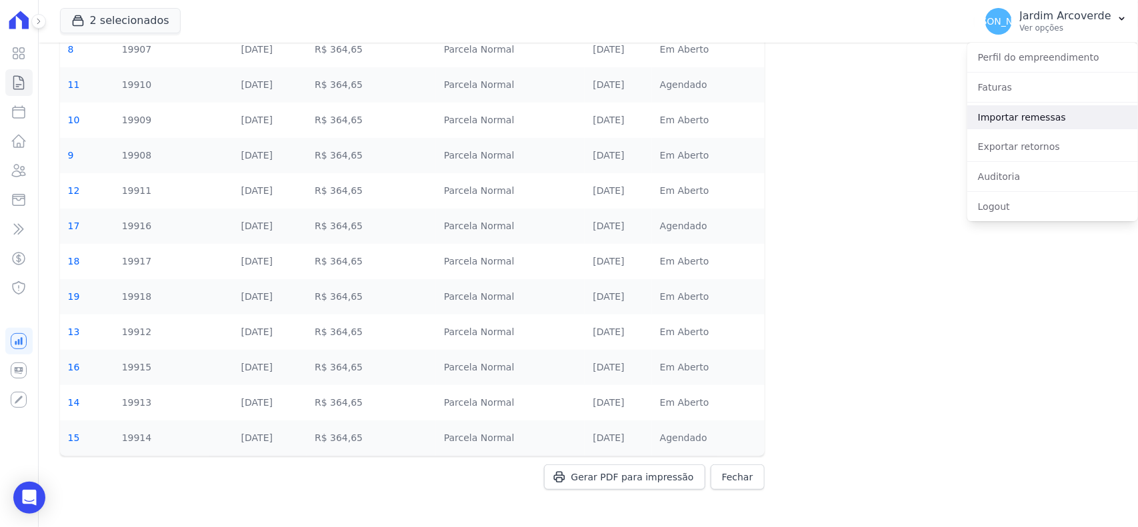
click at [1070, 115] on link "Importar remessas" at bounding box center [1052, 117] width 171 height 24
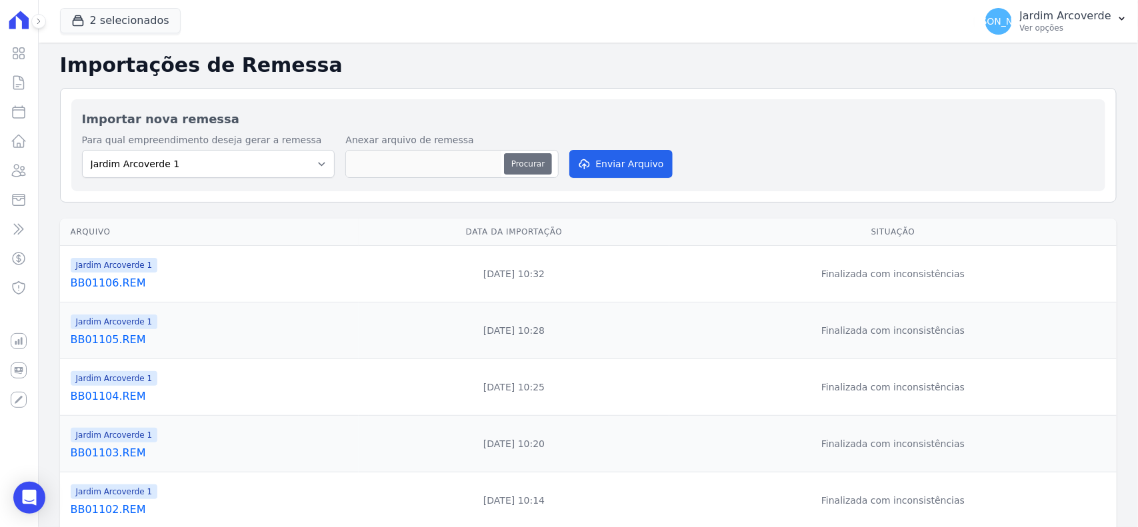
click at [524, 160] on button "Procurar" at bounding box center [528, 163] width 48 height 21
type input "BB01107.REM"
click at [630, 168] on button "Enviar Arquivo" at bounding box center [620, 164] width 103 height 28
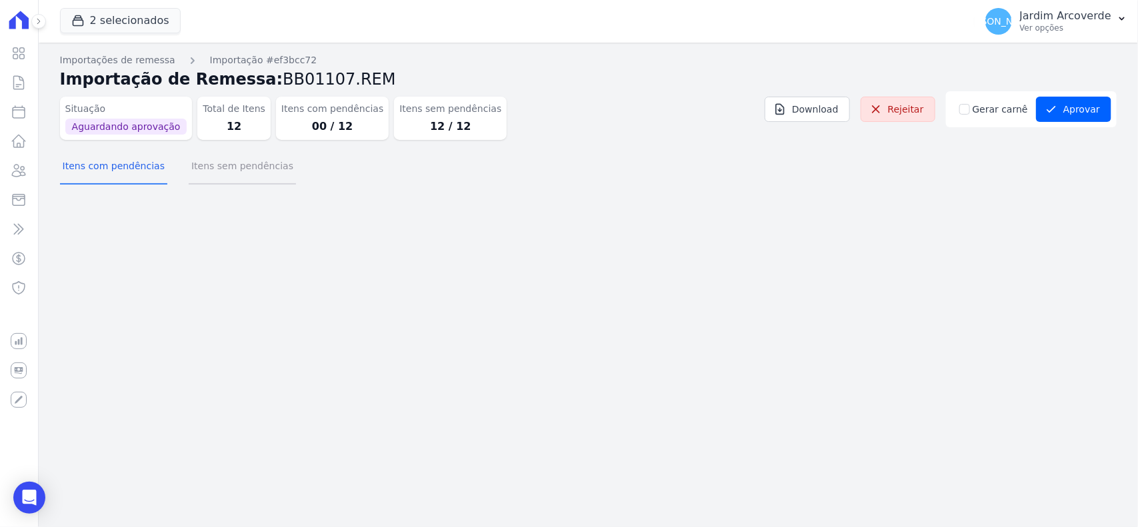
click at [195, 167] on button "Itens sem pendências" at bounding box center [242, 167] width 107 height 35
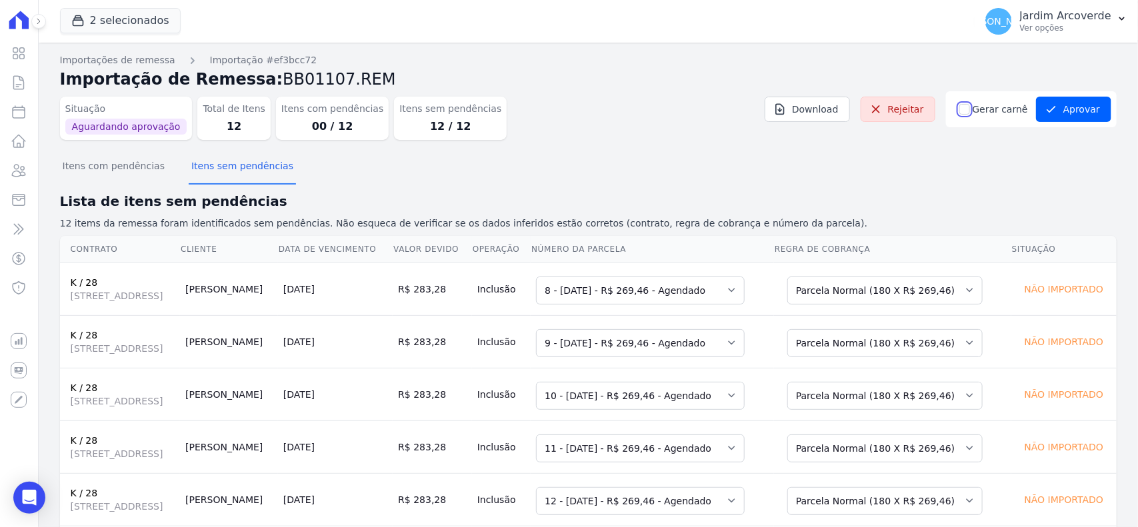
click at [959, 110] on input "Gerar carnê" at bounding box center [964, 109] width 11 height 11
checkbox input "true"
click at [997, 169] on div "Itens com pendências Itens sem pendências" at bounding box center [588, 167] width 1057 height 33
click at [1077, 110] on button "Aprovar" at bounding box center [1073, 109] width 75 height 25
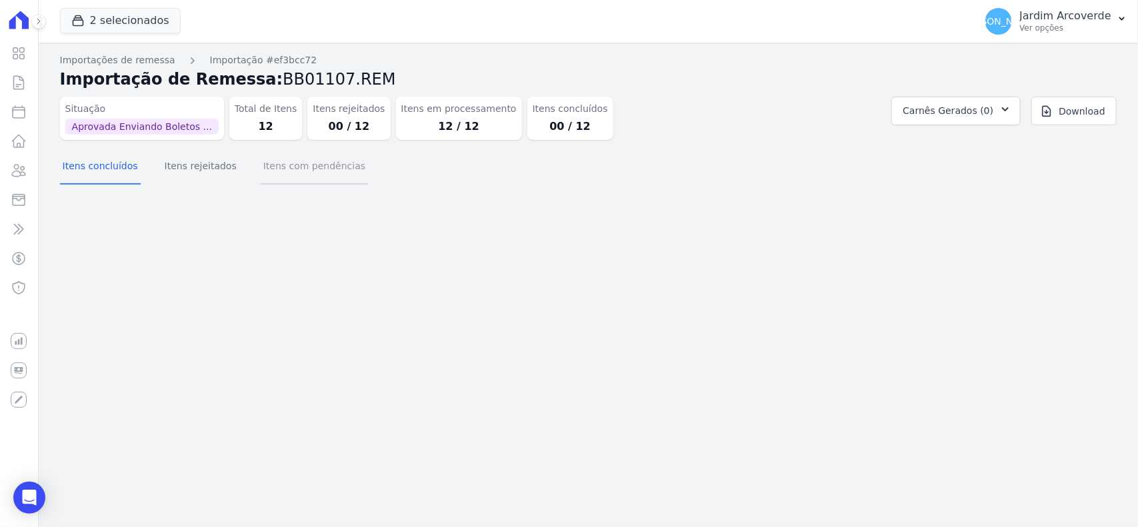
click at [312, 177] on button "Itens com pendências" at bounding box center [314, 167] width 107 height 35
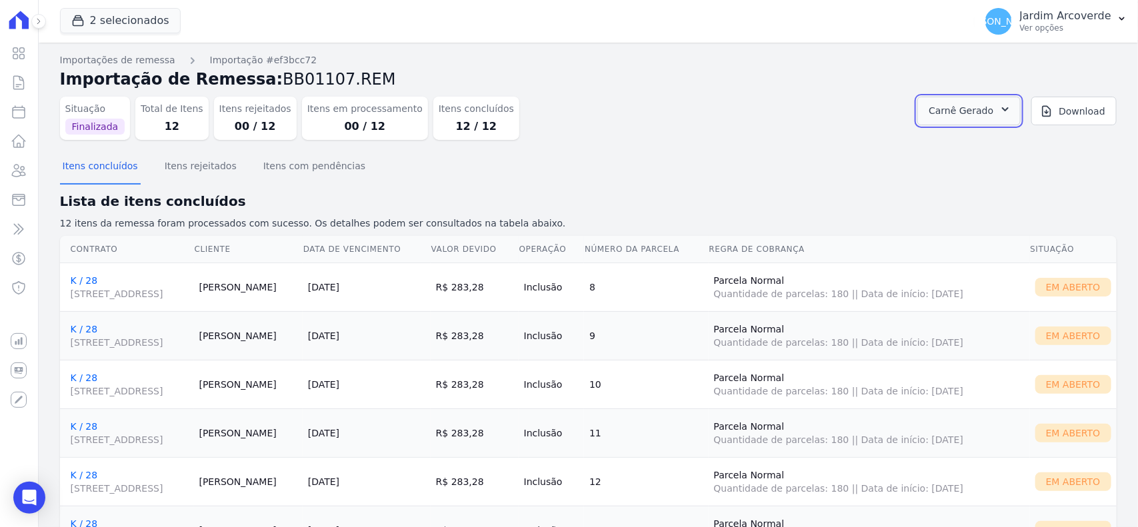
click at [950, 108] on span "Carnê Gerado" at bounding box center [961, 111] width 65 height 17
click at [1023, 147] on link "Abrir" at bounding box center [1003, 147] width 37 height 17
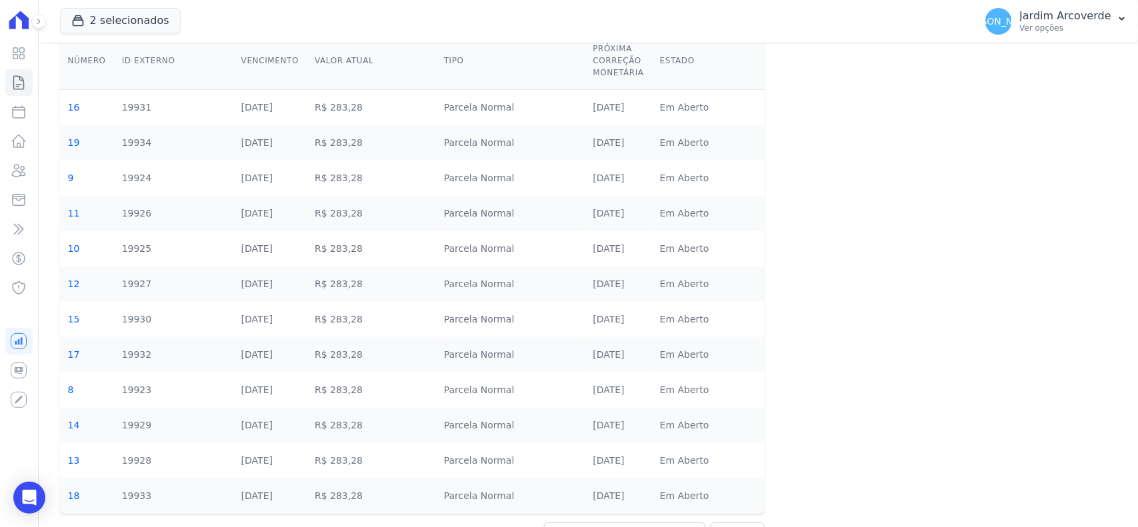
scroll to position [147, 0]
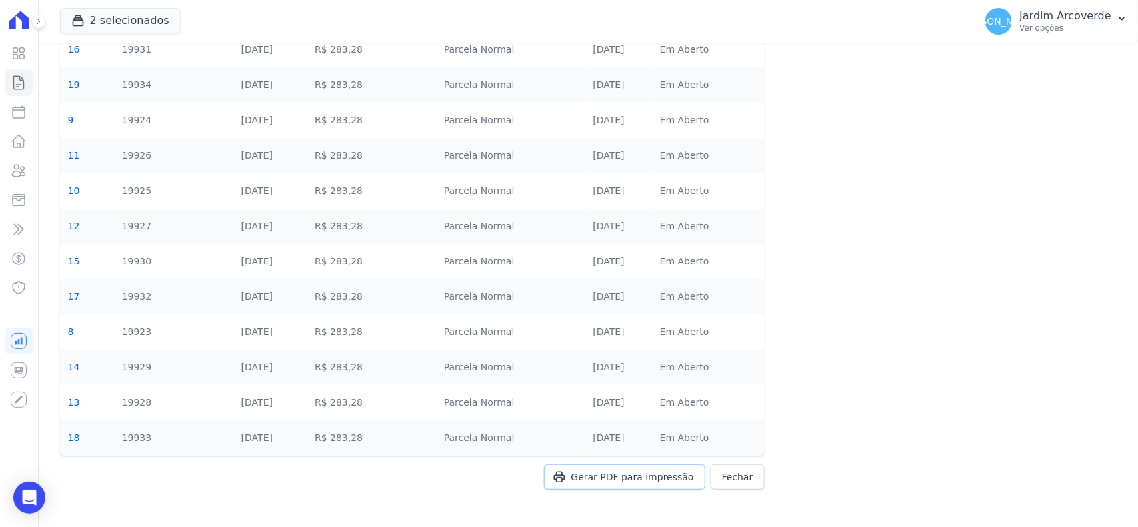
click at [610, 488] on link "Gerar PDF para impressão" at bounding box center [624, 477] width 161 height 25
